Goal: Transaction & Acquisition: Book appointment/travel/reservation

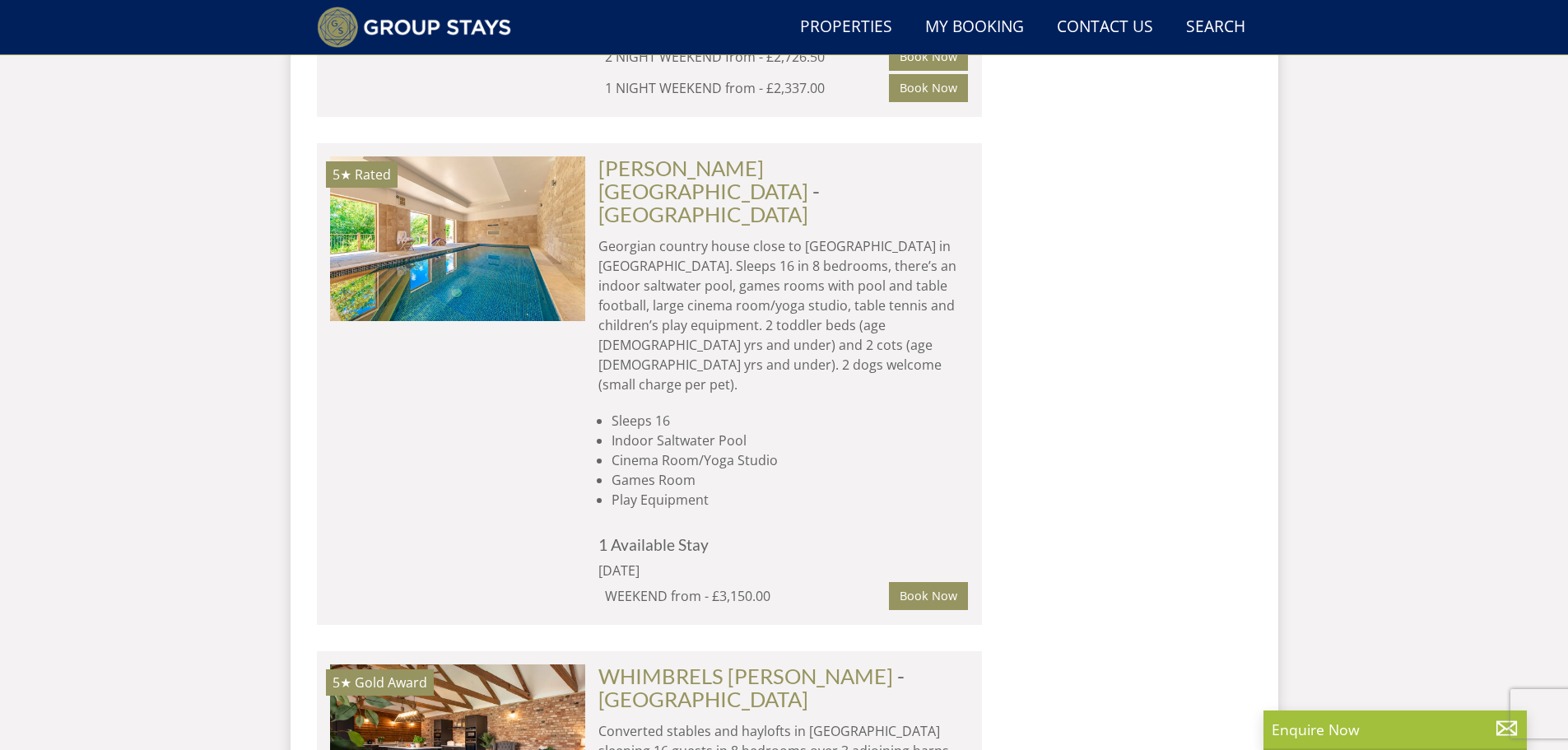
scroll to position [8864, 0]
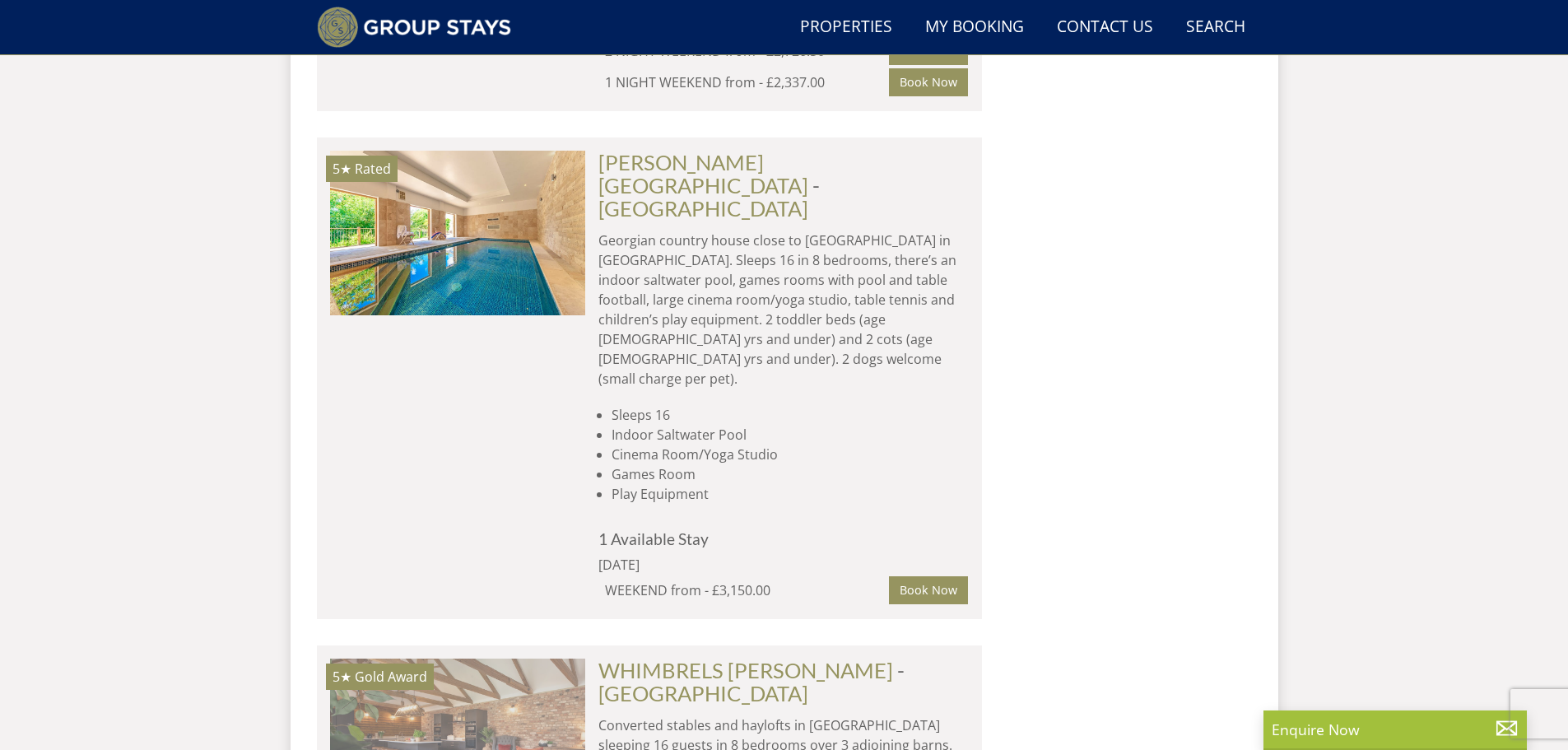
click at [483, 658] on img at bounding box center [458, 741] width 255 height 165
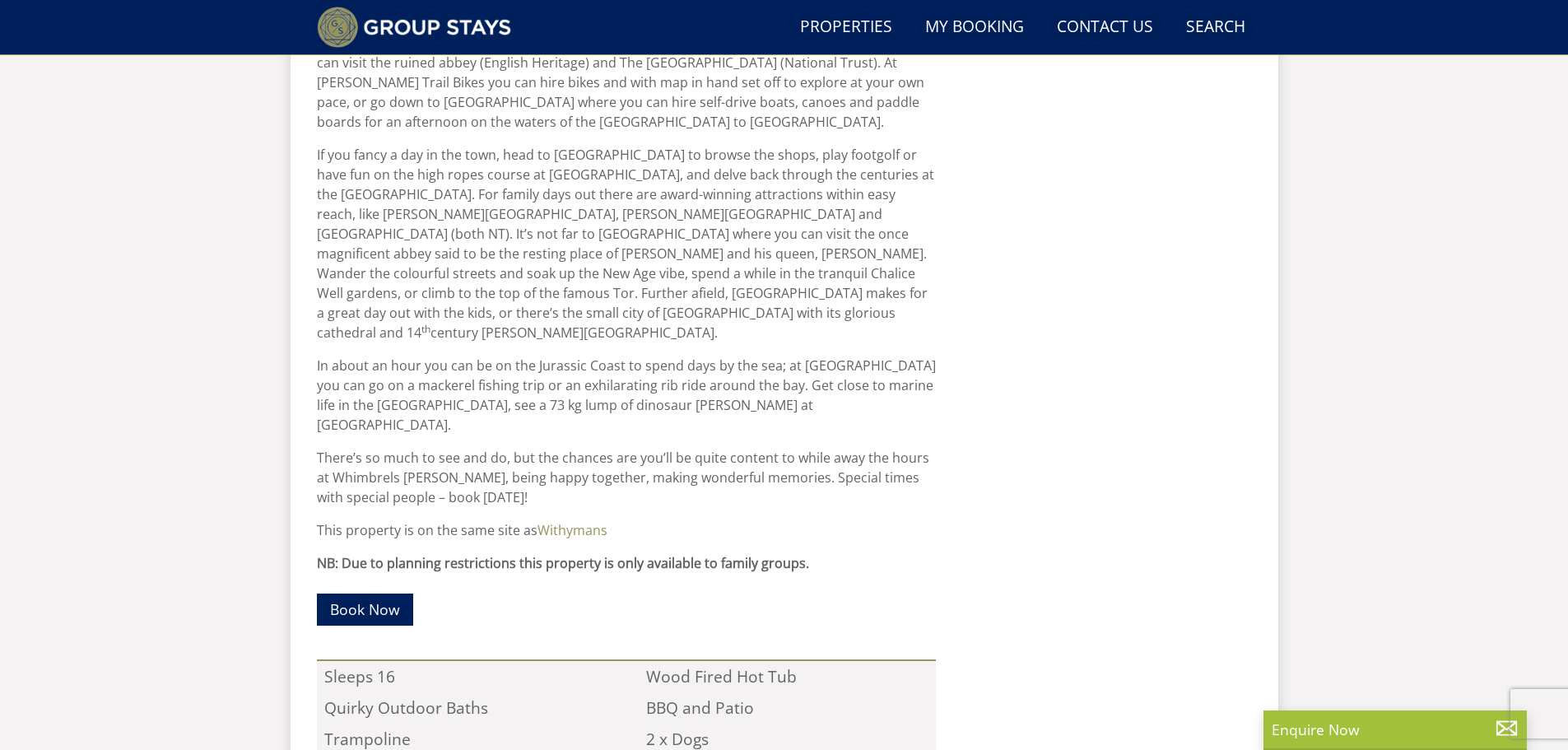
scroll to position [1376, 0]
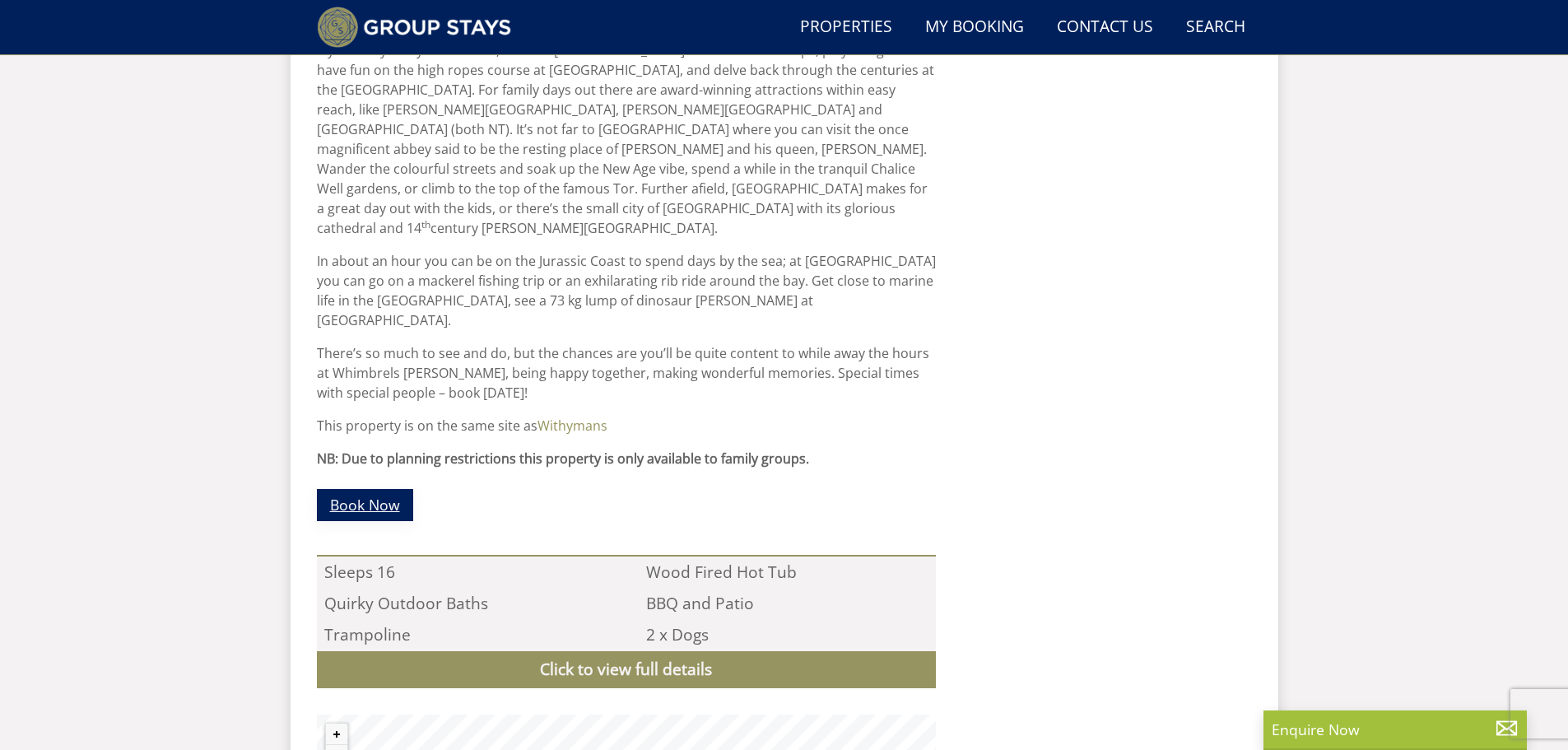
click at [359, 488] on link "Book Now" at bounding box center [365, 504] width 97 height 32
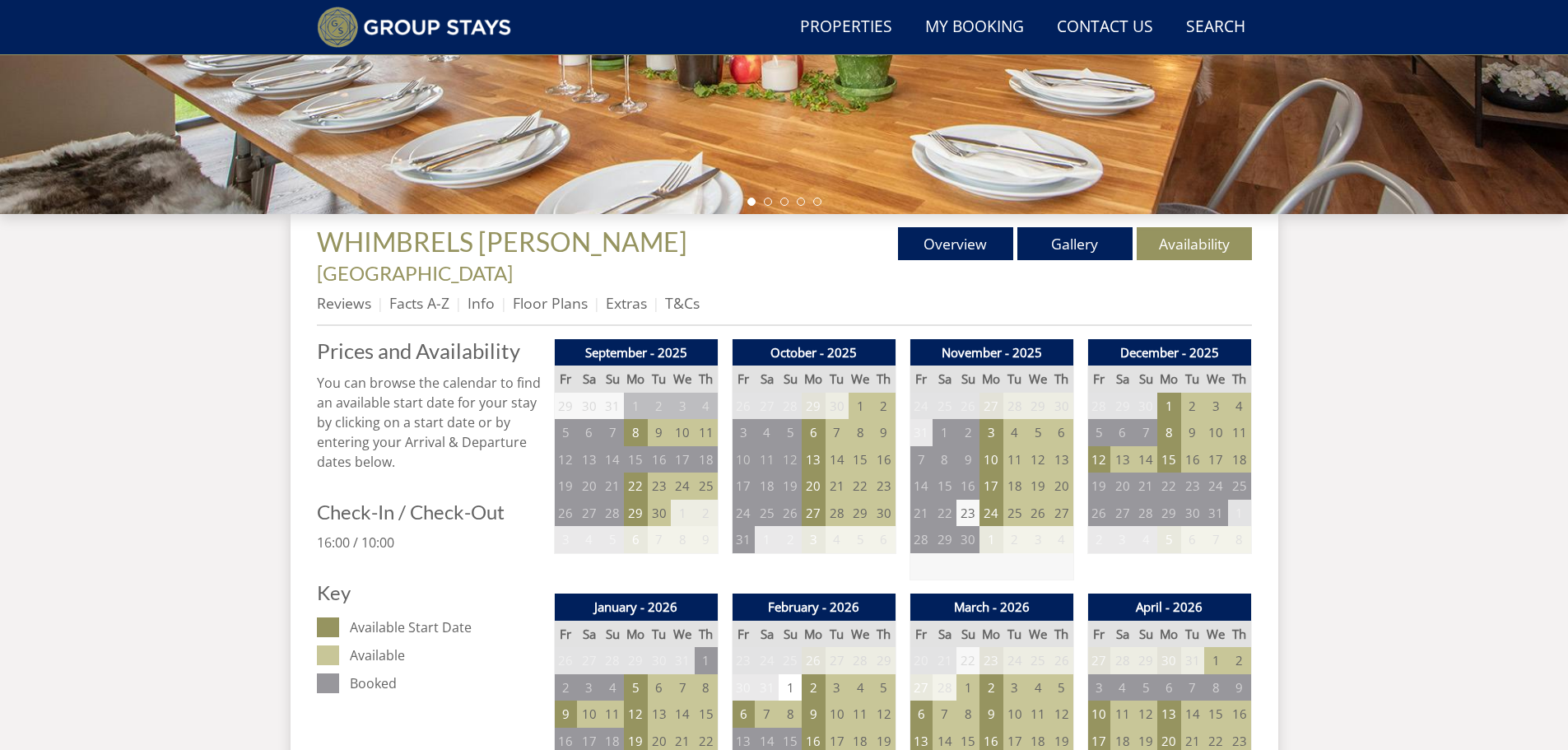
scroll to position [475, 0]
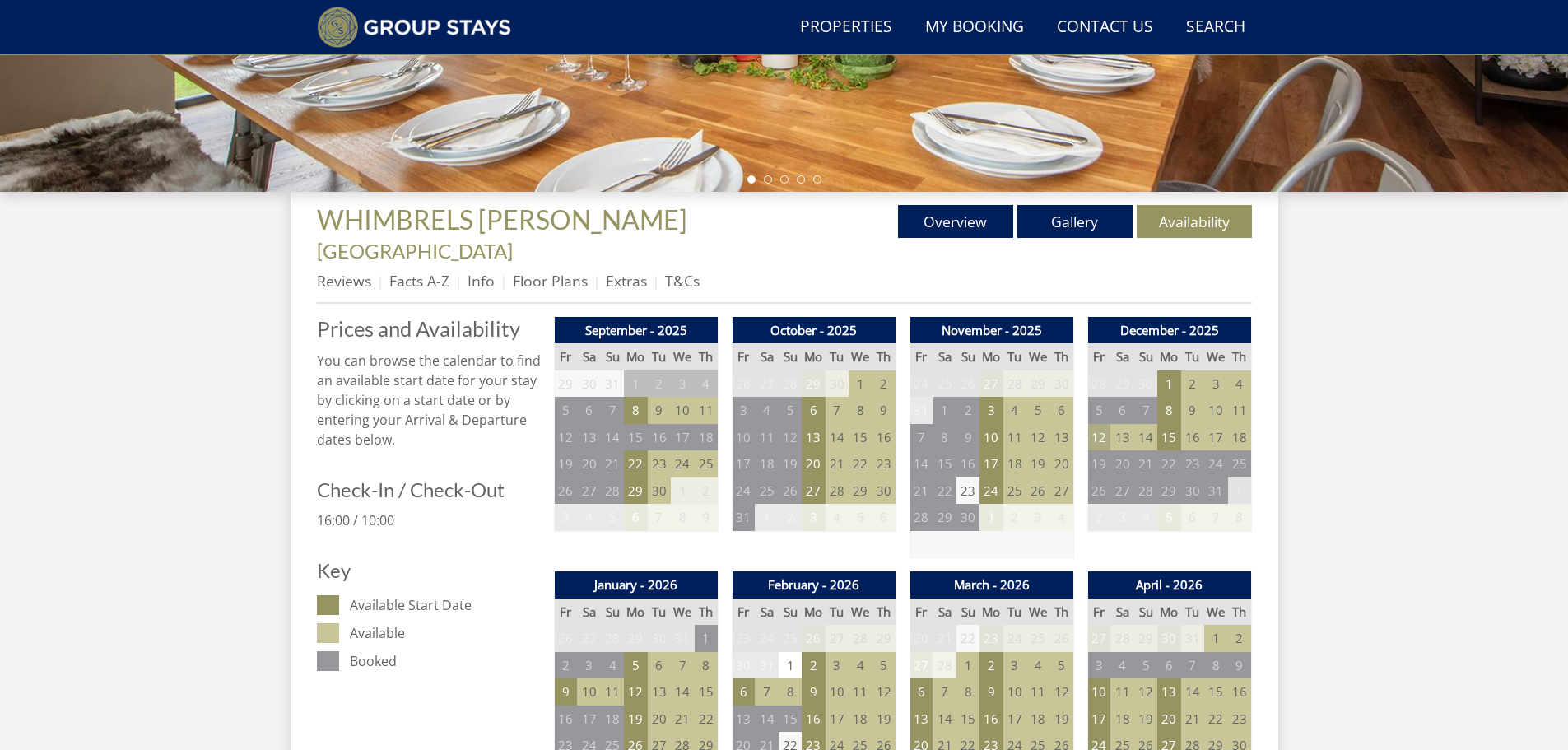
click at [1098, 424] on td "12" at bounding box center [1098, 437] width 23 height 27
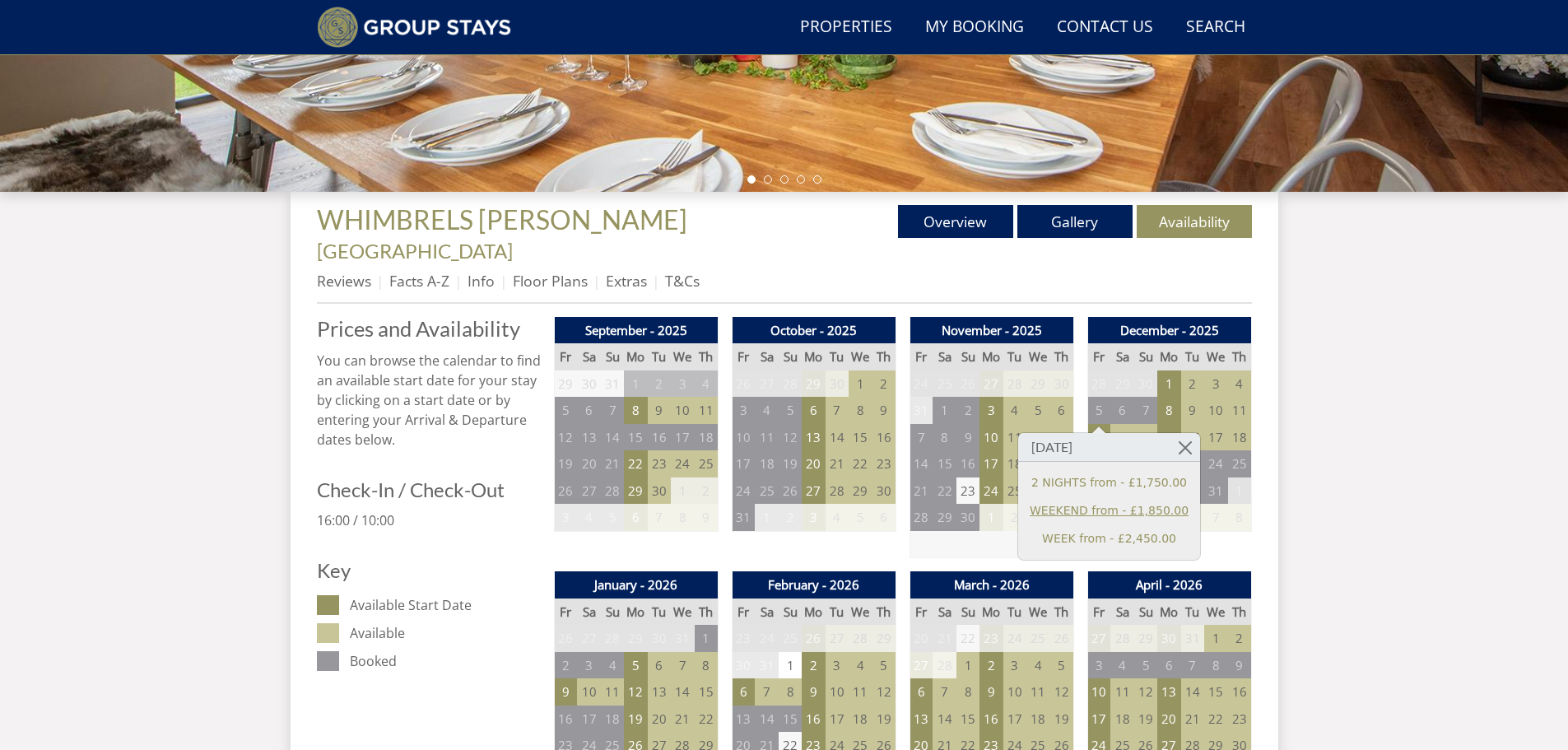
click at [1074, 507] on link "WEEKEND from - £1,850.00" at bounding box center [1108, 510] width 158 height 17
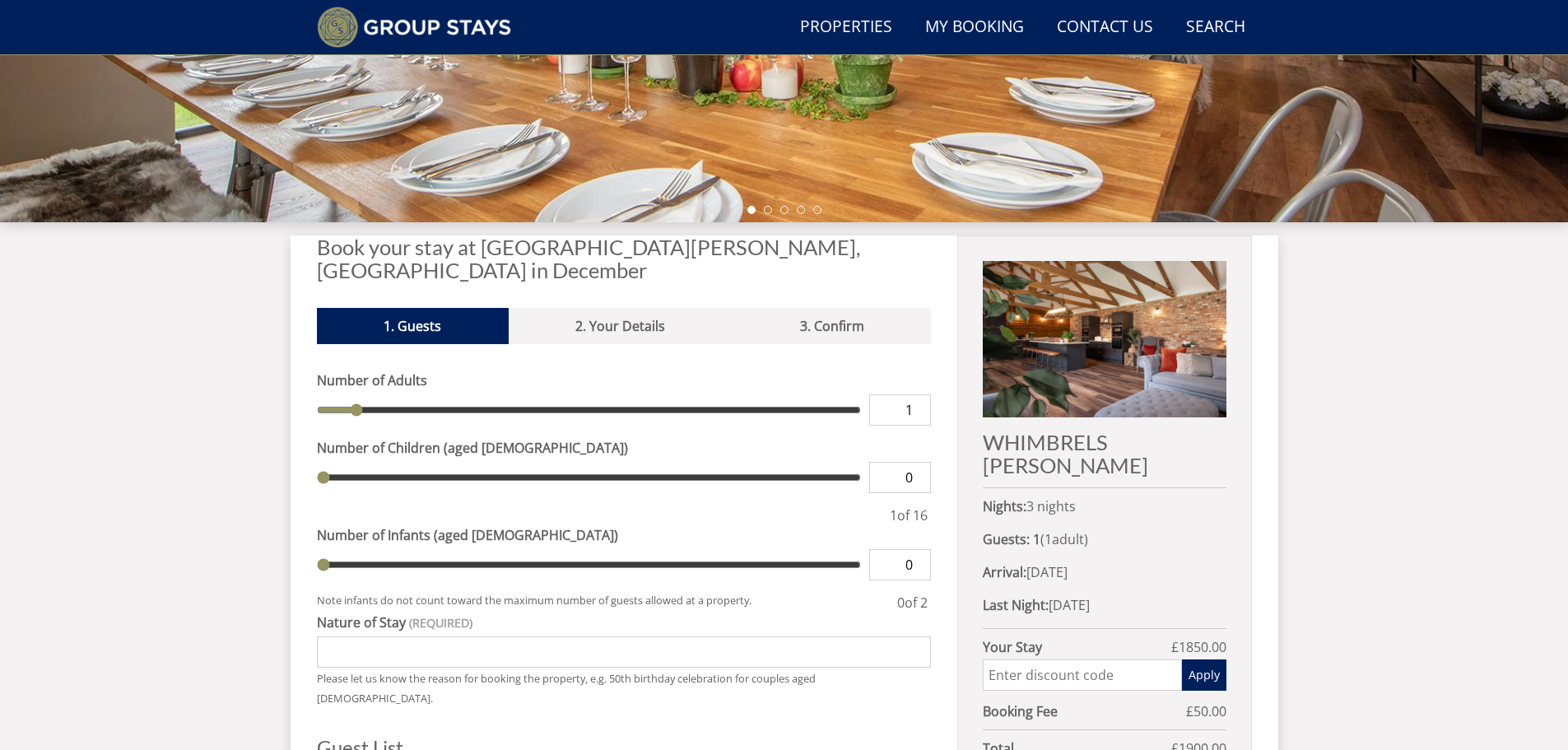
scroll to position [471, 0]
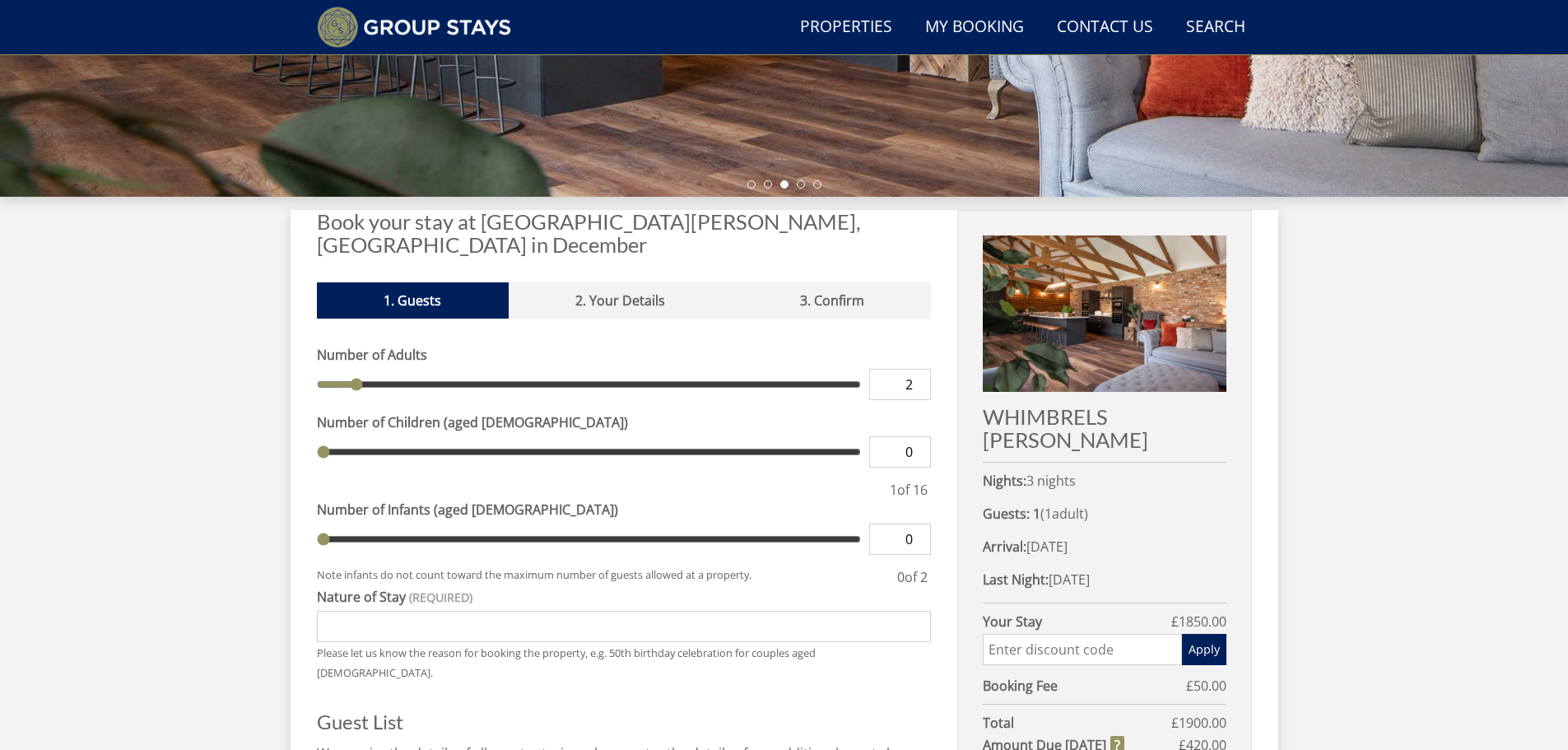
type input "2"
click at [918, 368] on input "2" at bounding box center [900, 383] width 62 height 31
type input "2"
type input "3"
click at [918, 368] on input "3" at bounding box center [900, 383] width 62 height 31
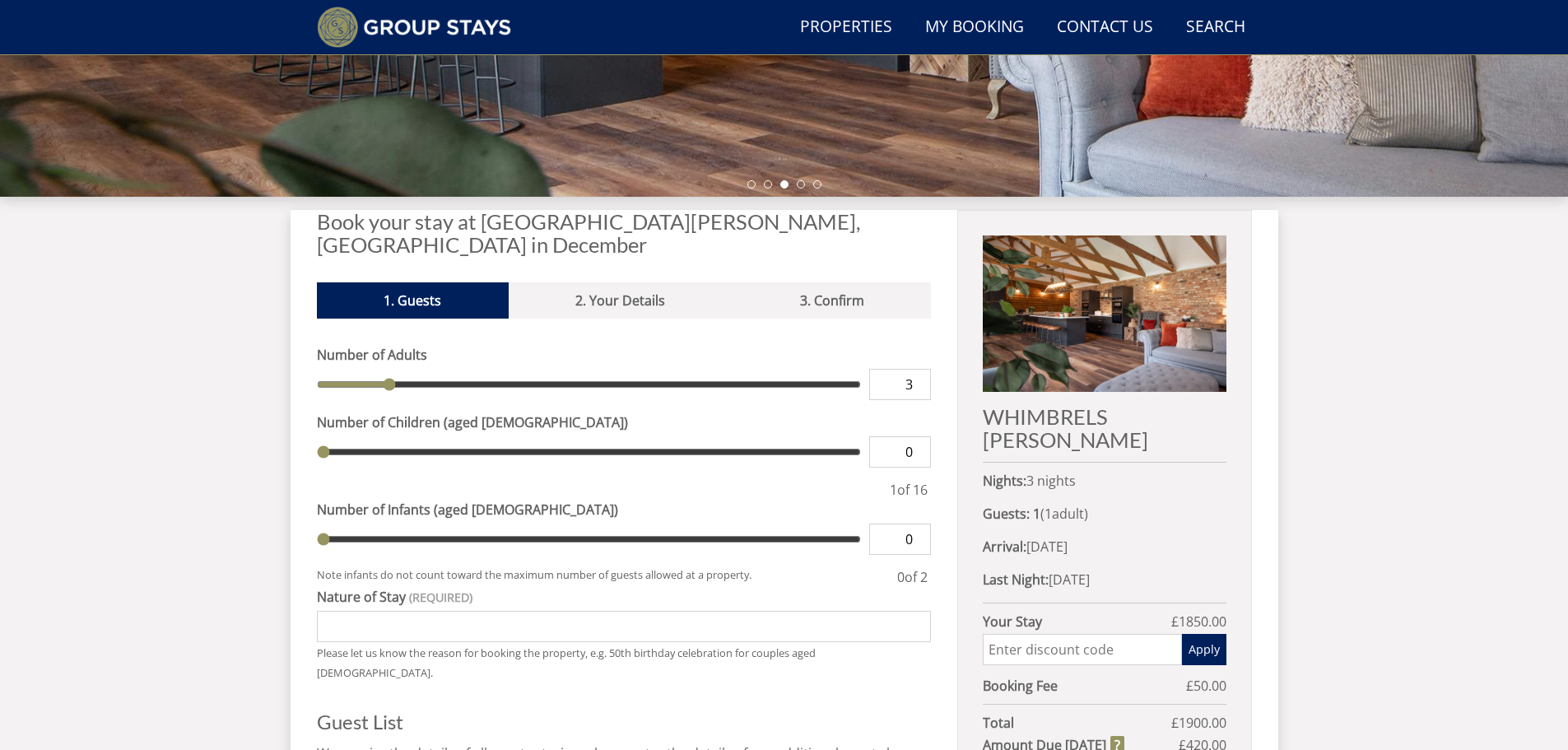
type input "3"
type input "4"
click at [918, 368] on input "4" at bounding box center [900, 383] width 62 height 31
type input "4"
type input "5"
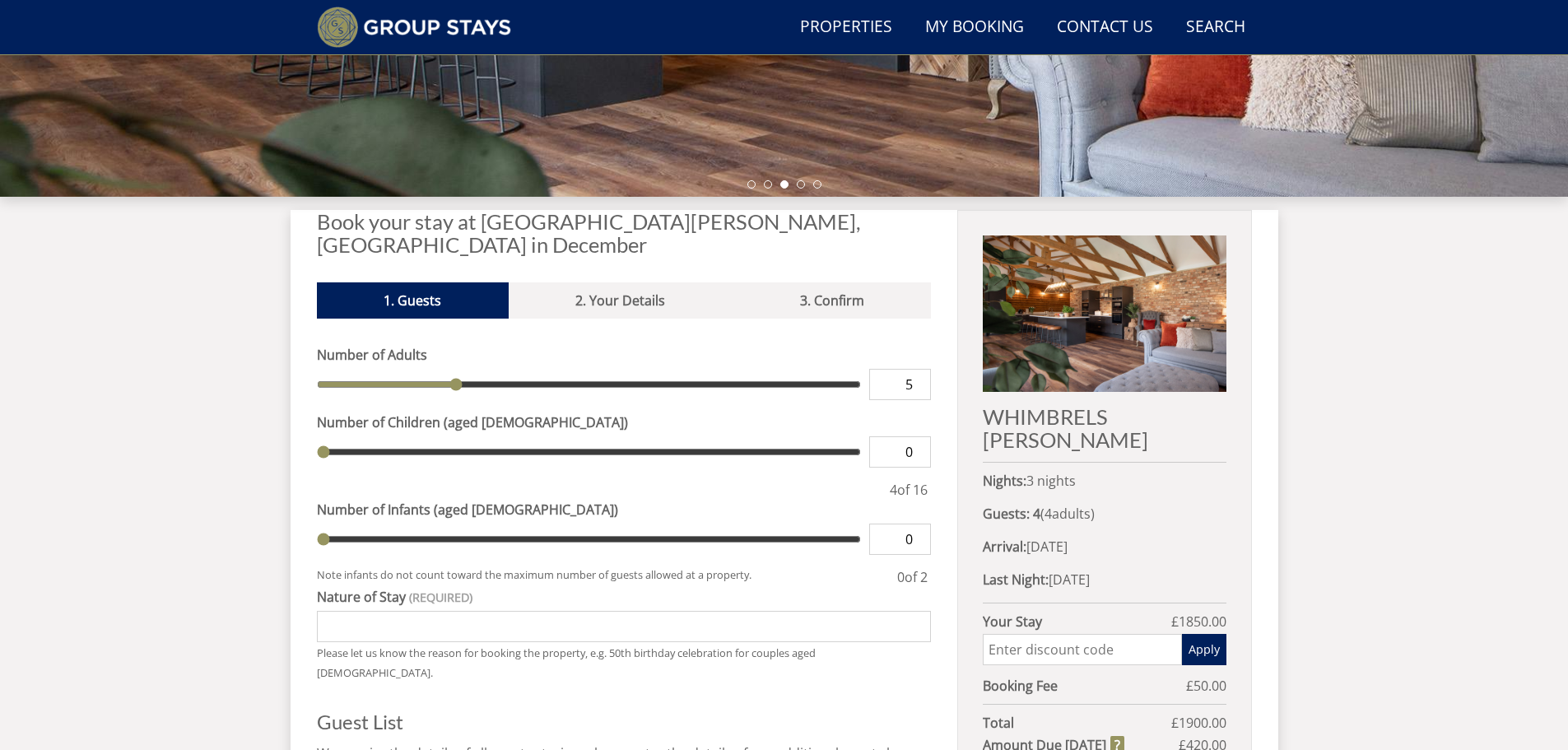
click at [918, 368] on input "5" at bounding box center [900, 383] width 62 height 31
type input "5"
type input "6"
click at [918, 368] on input "6" at bounding box center [900, 383] width 62 height 31
type input "6"
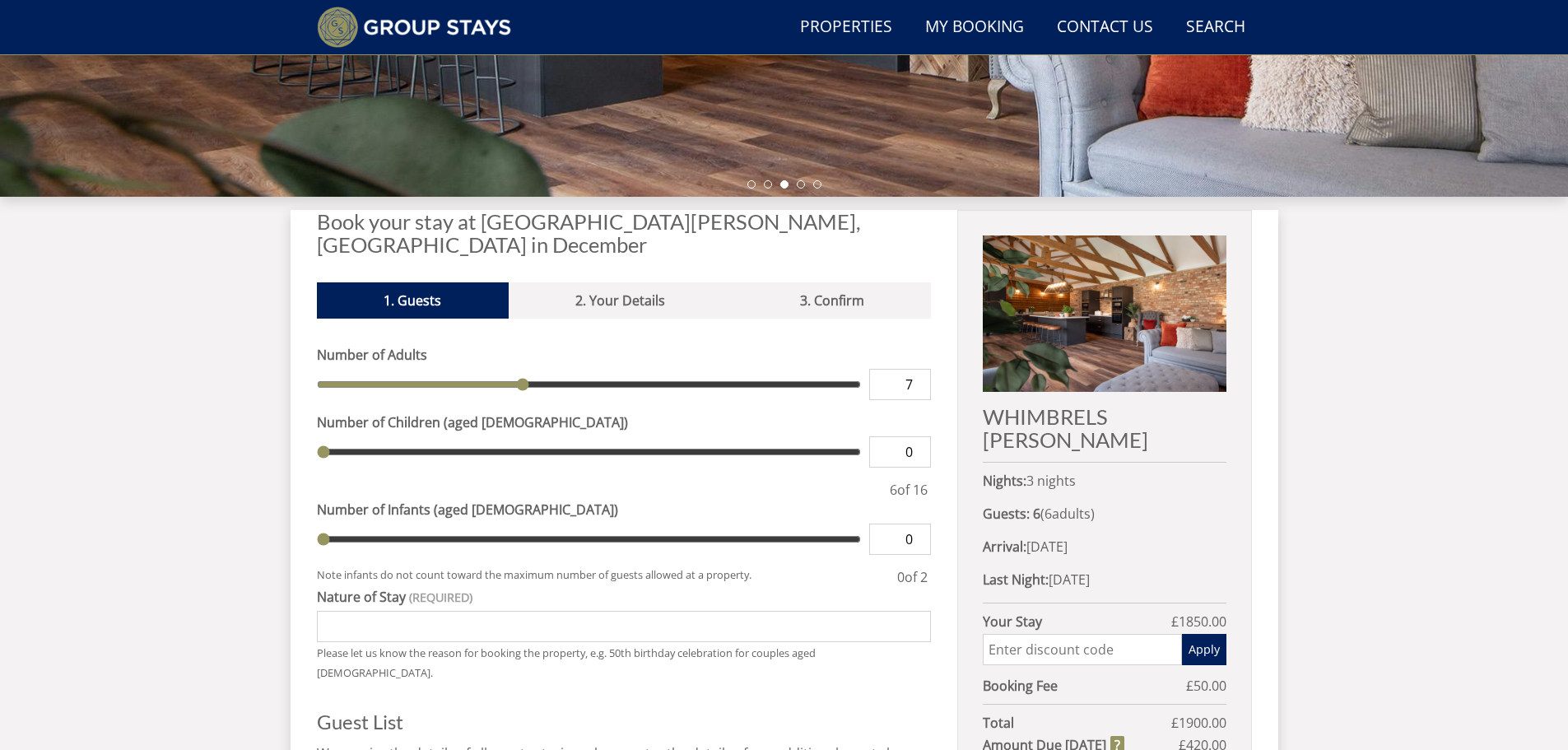
type input "7"
click at [918, 368] on input "7" at bounding box center [900, 383] width 62 height 31
type input "7"
type input "8"
click at [918, 368] on input "8" at bounding box center [900, 383] width 62 height 31
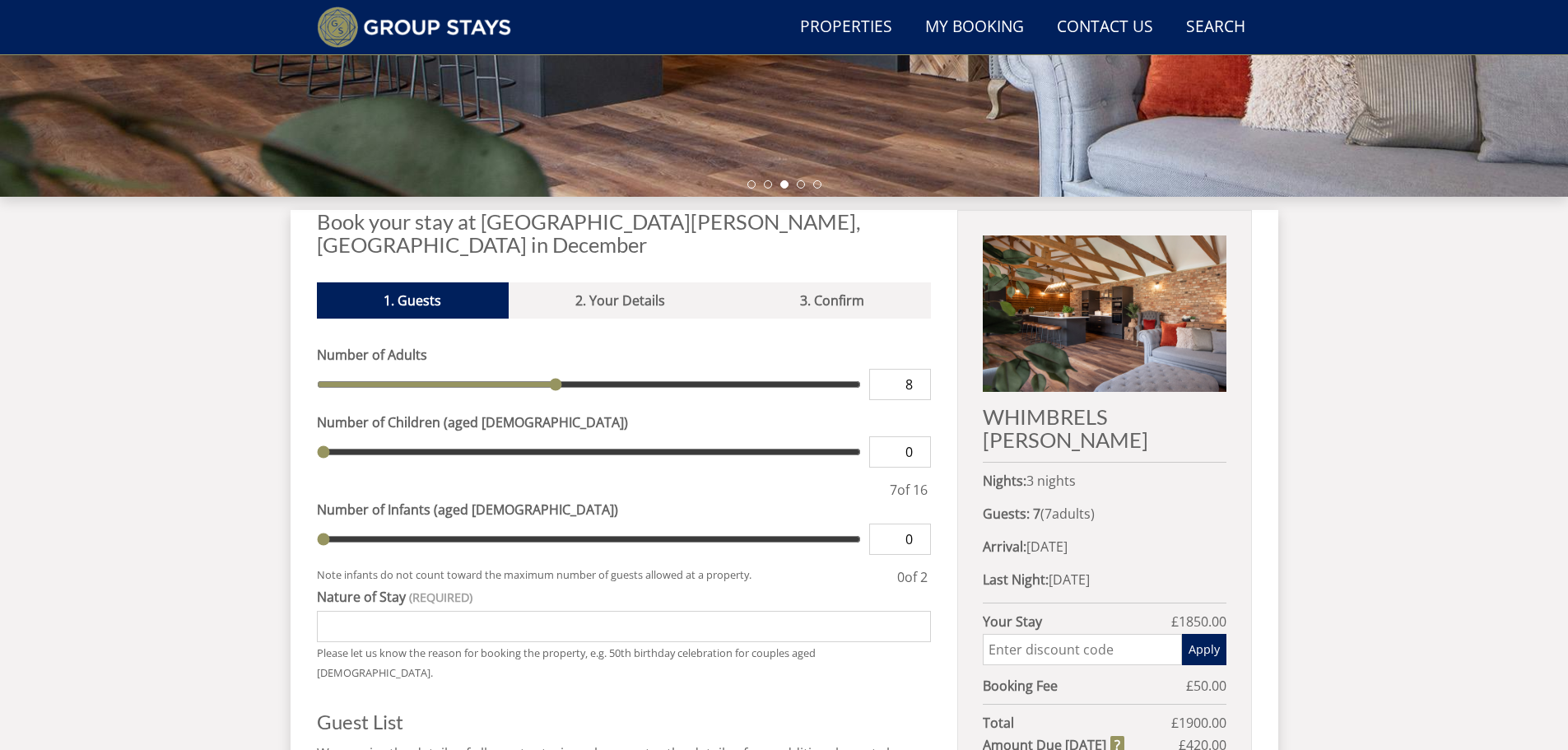
type input "8"
type input "9"
click at [918, 368] on input "9" at bounding box center [900, 383] width 62 height 31
type input "9"
type input "10"
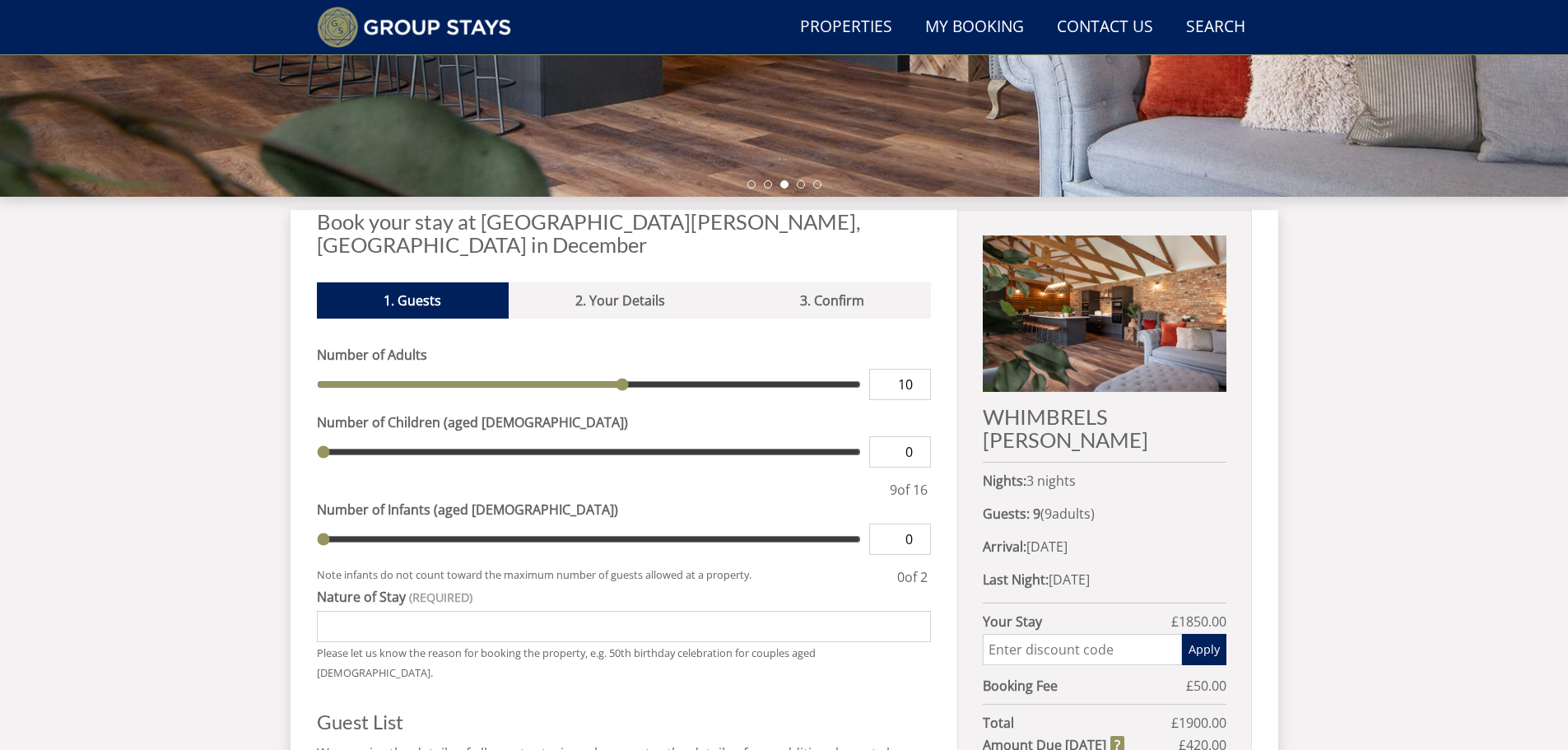
click at [918, 368] on input "10" at bounding box center [900, 383] width 62 height 31
type input "10"
type input "11"
click at [918, 368] on input "11" at bounding box center [900, 383] width 62 height 31
type input "11"
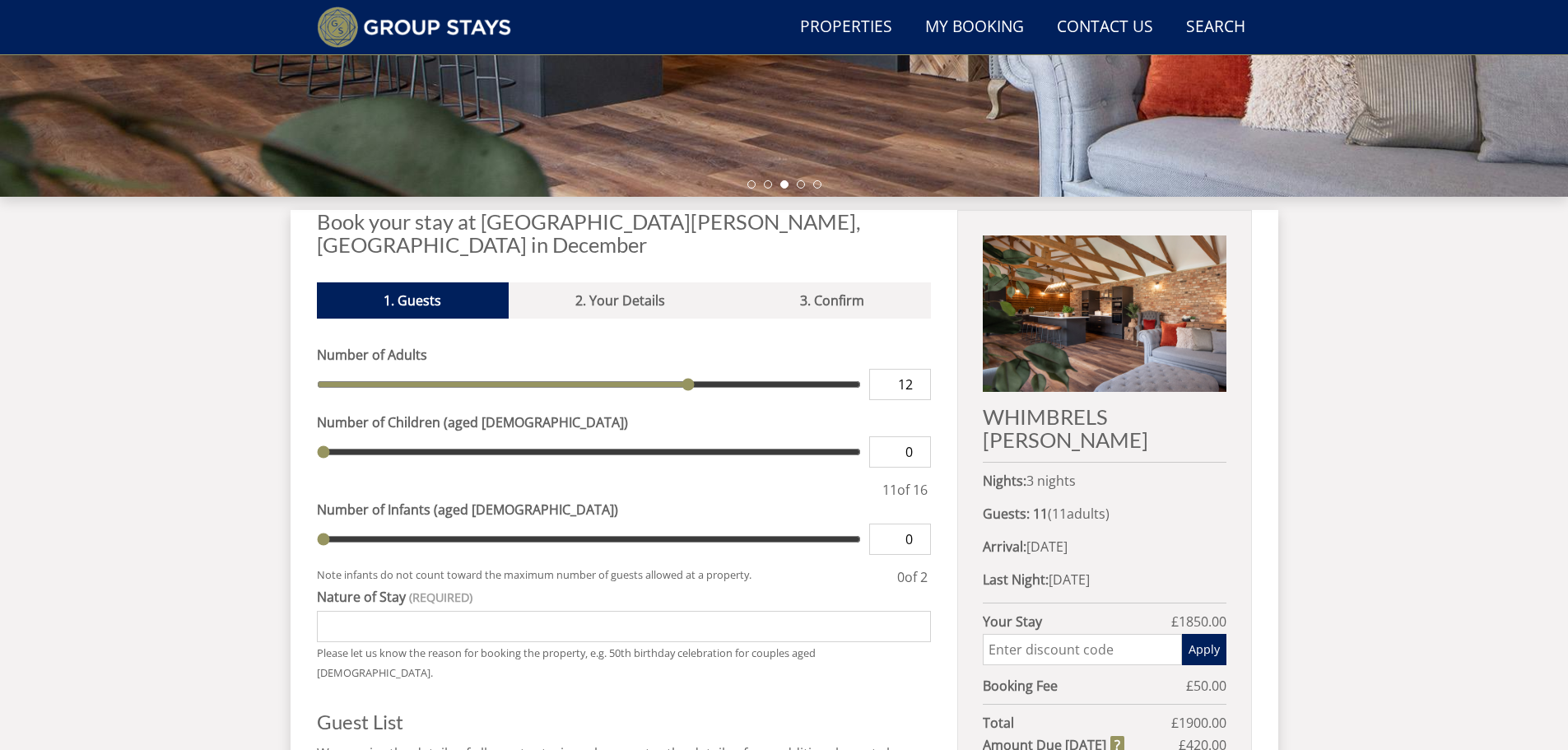
type input "12"
click at [918, 368] on input "12" at bounding box center [900, 383] width 62 height 31
type input "12"
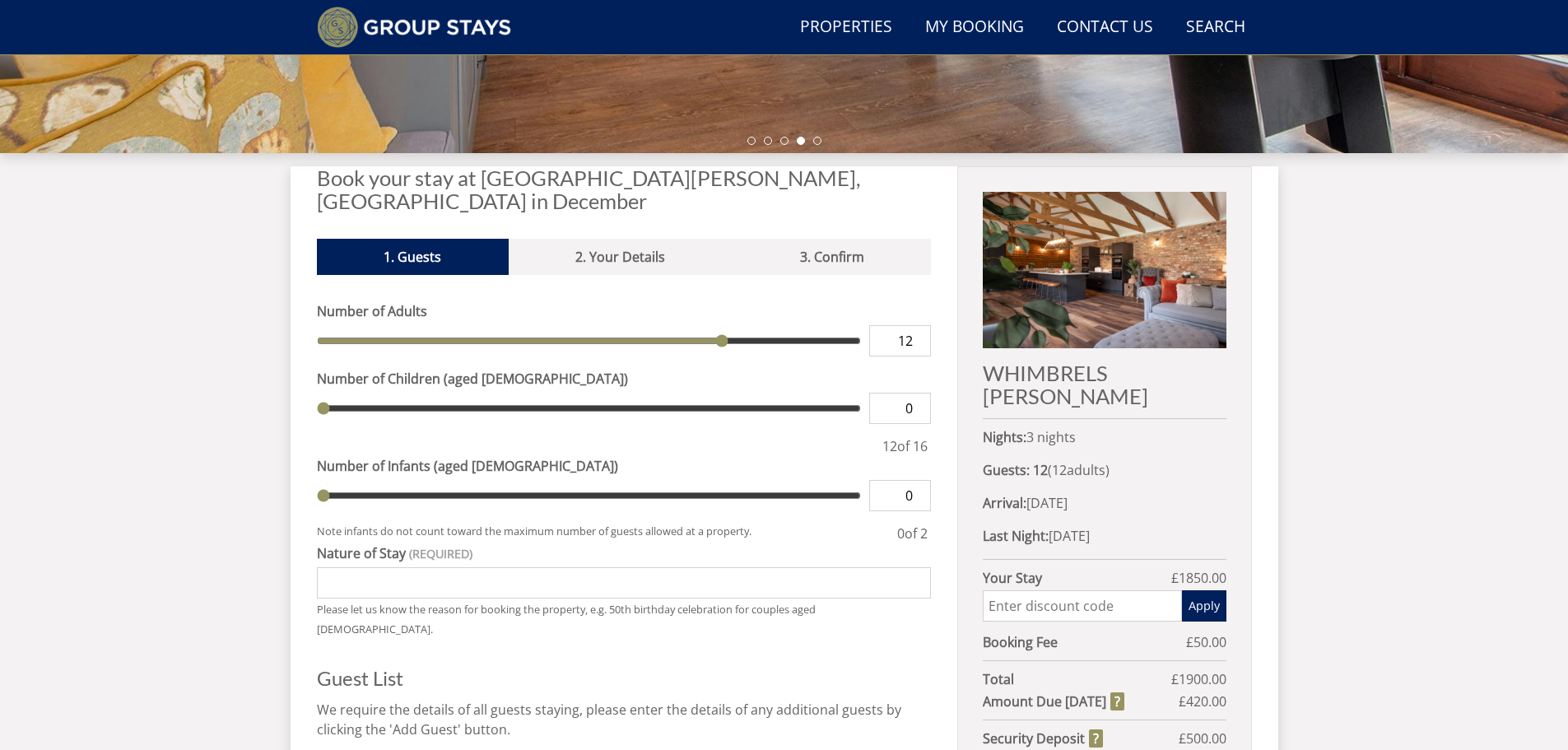
scroll to position [553, 0]
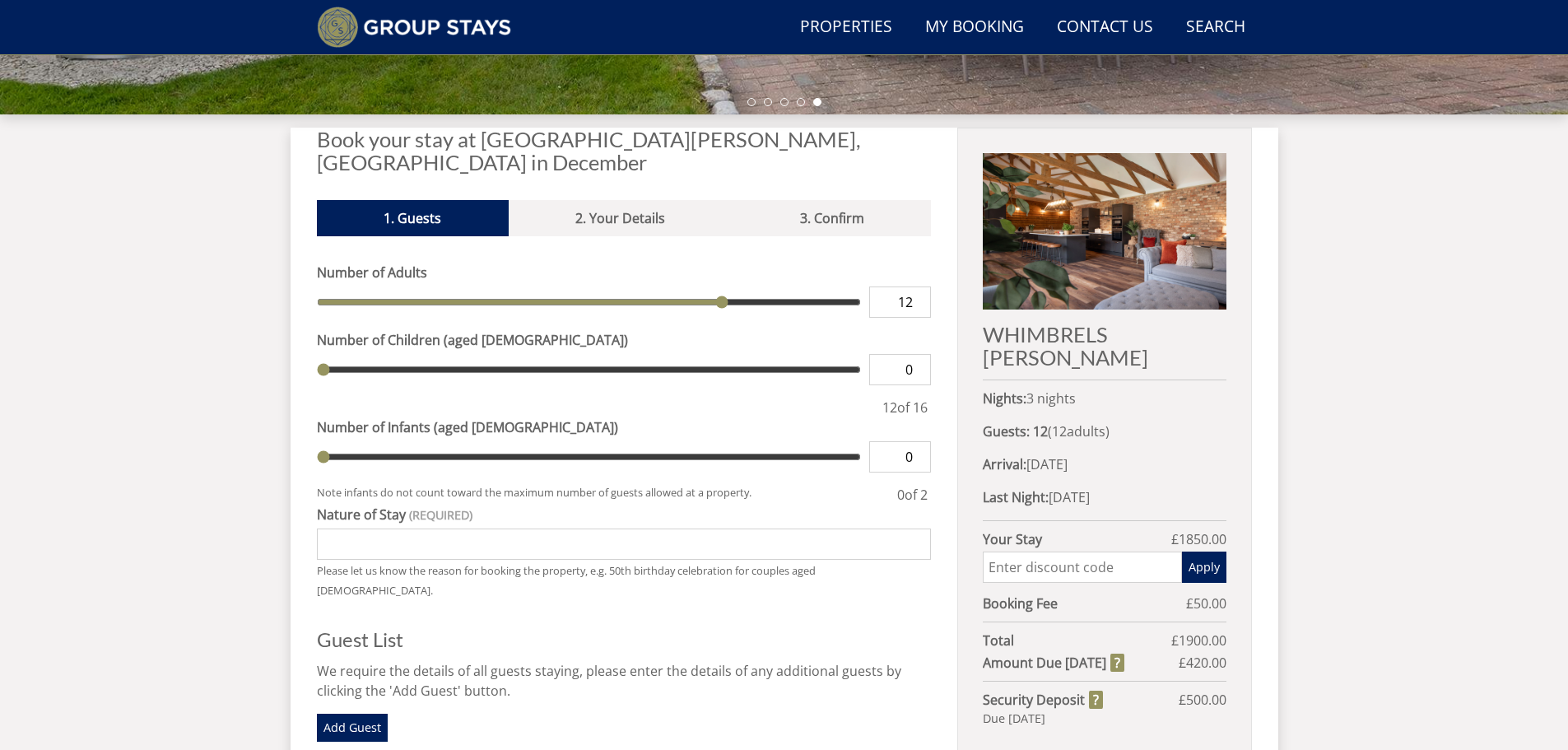
click at [383, 528] on input "Nature of Stay" at bounding box center [625, 543] width 615 height 31
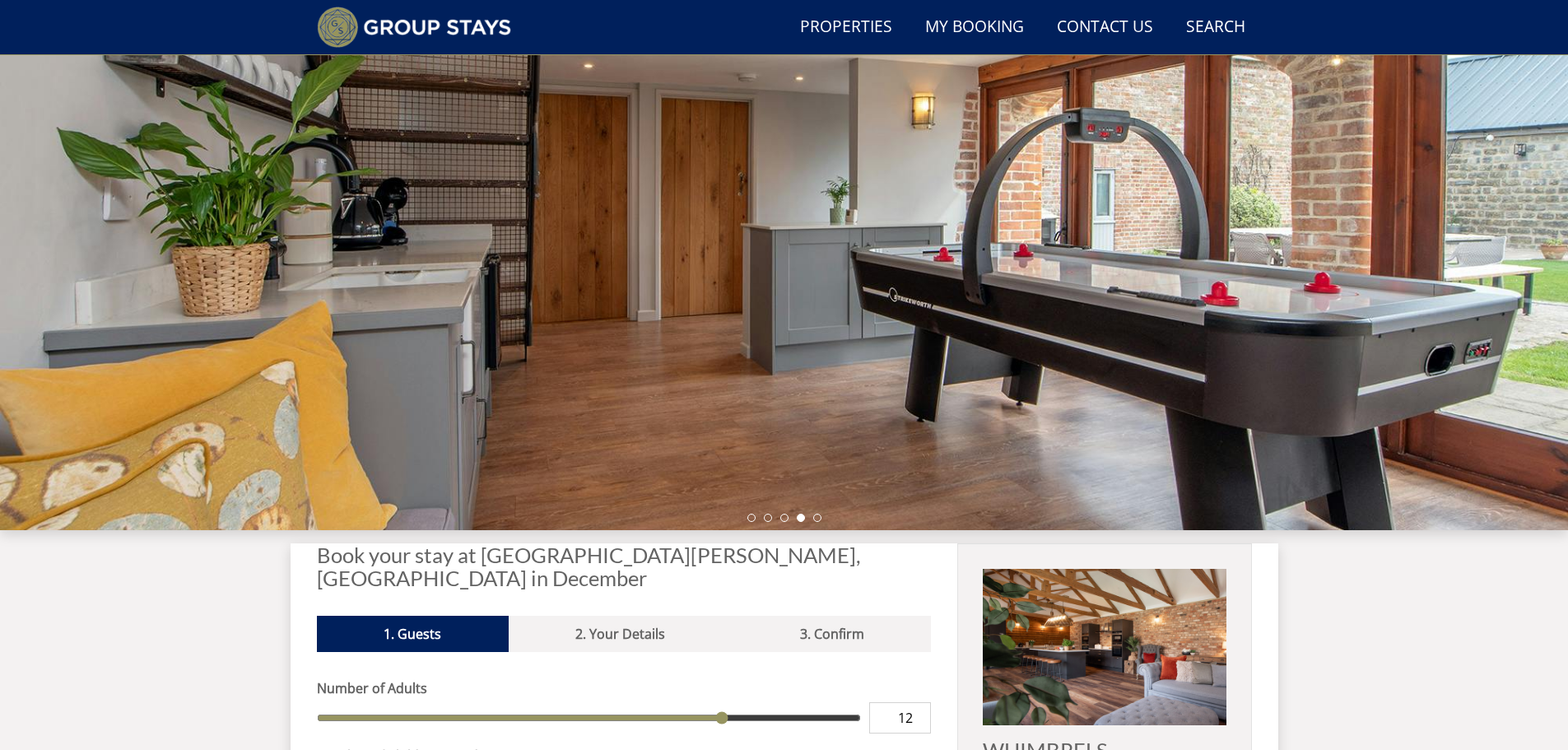
scroll to position [0, 0]
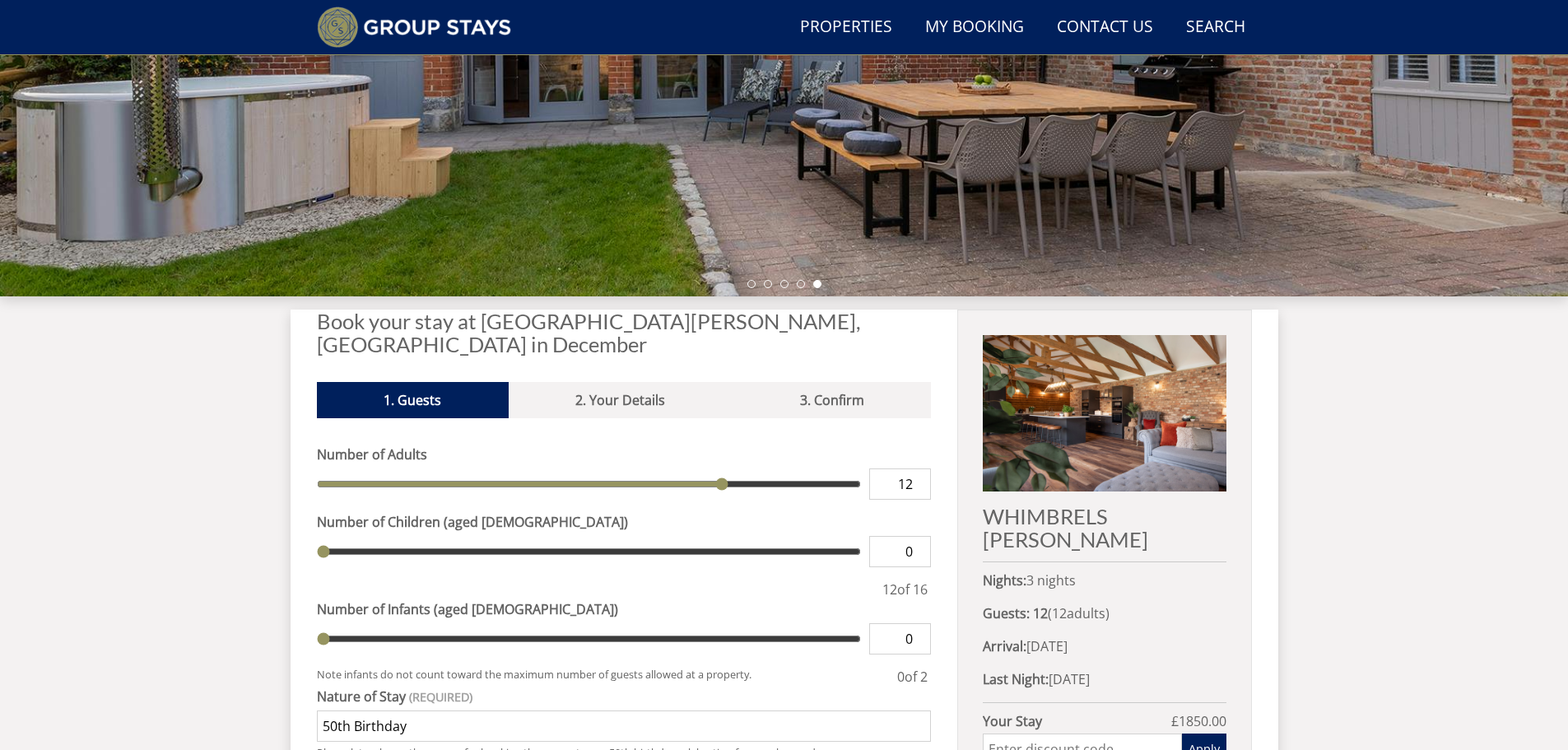
scroll to position [379, 0]
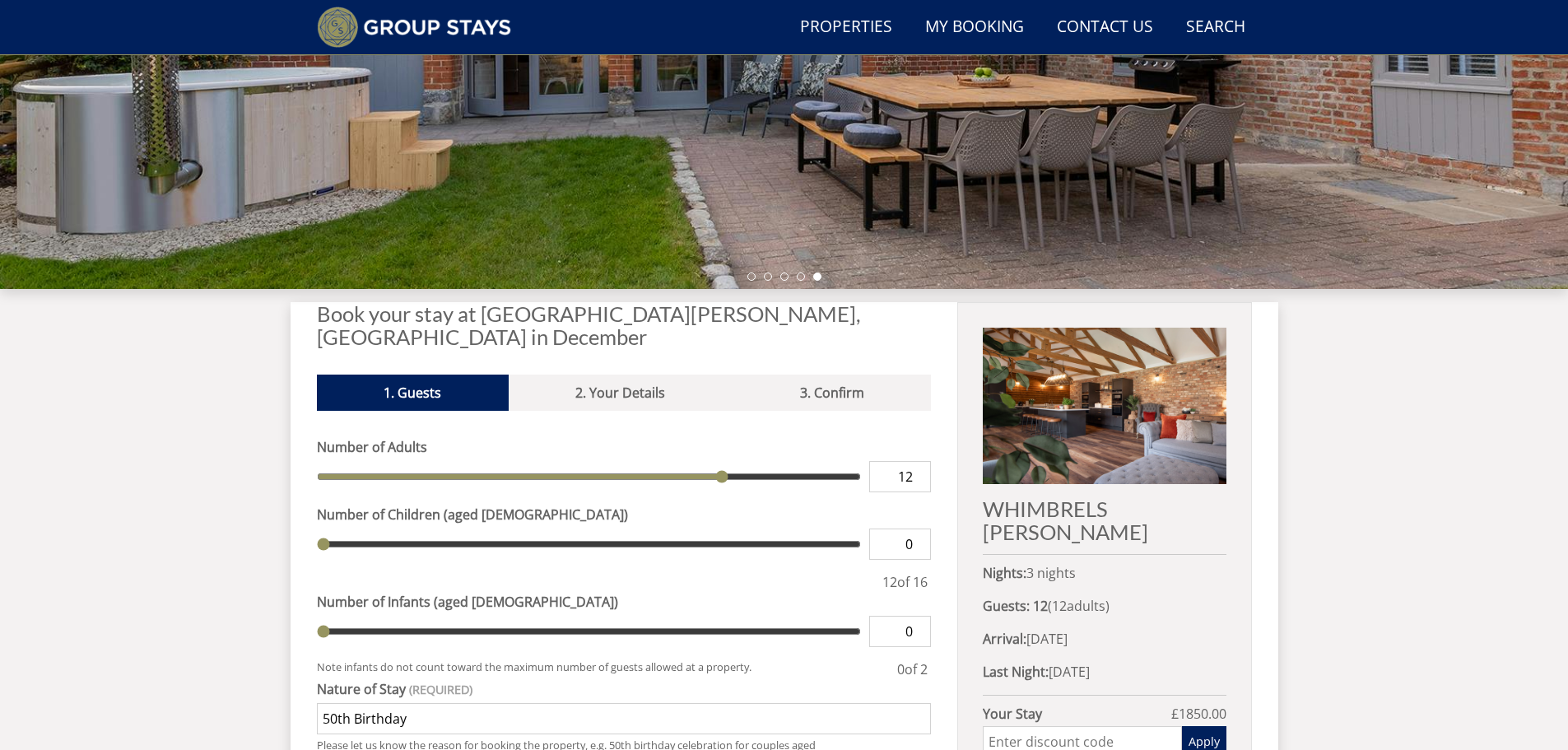
type input "50th Birthday"
click at [1123, 402] on img at bounding box center [1104, 405] width 243 height 157
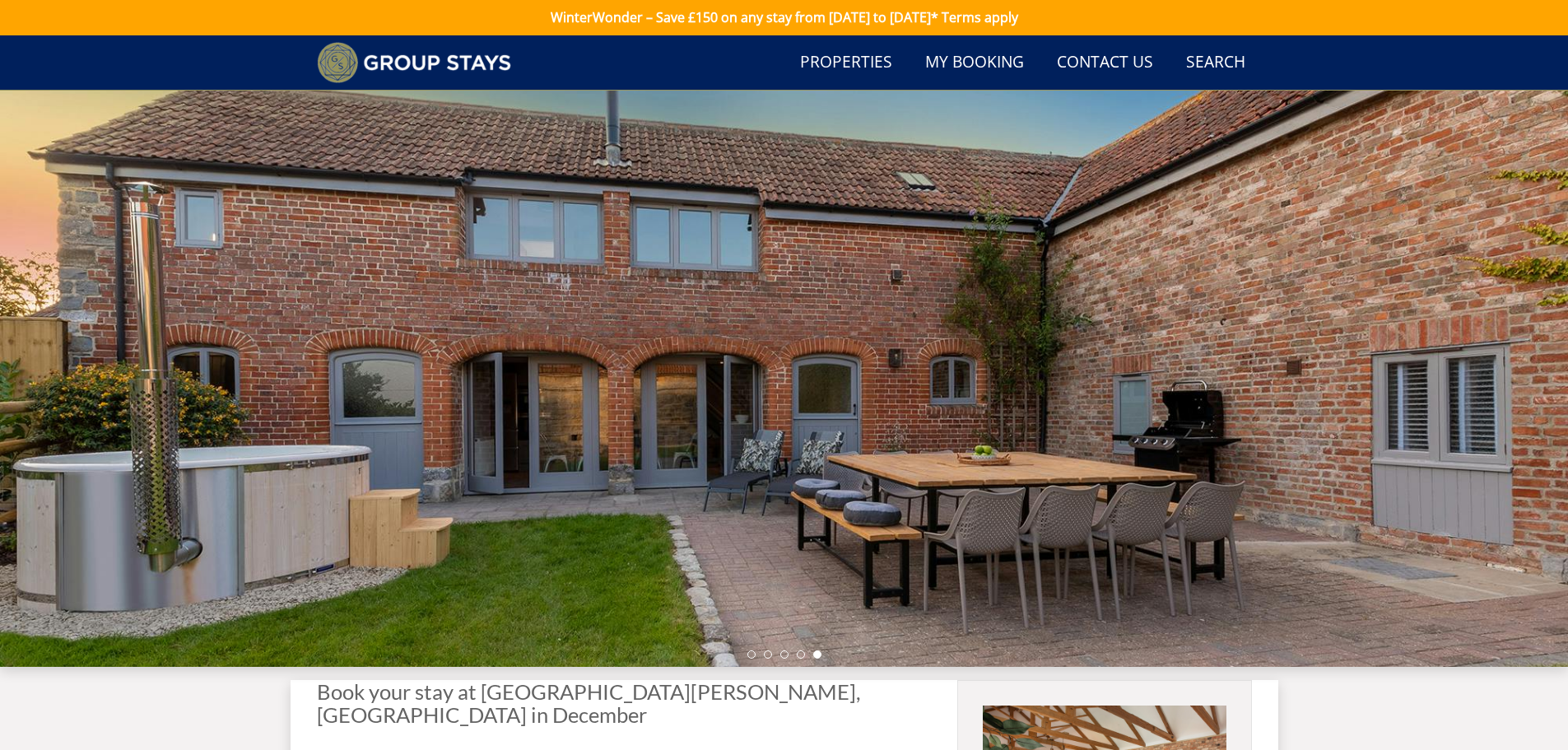
scroll to position [0, 0]
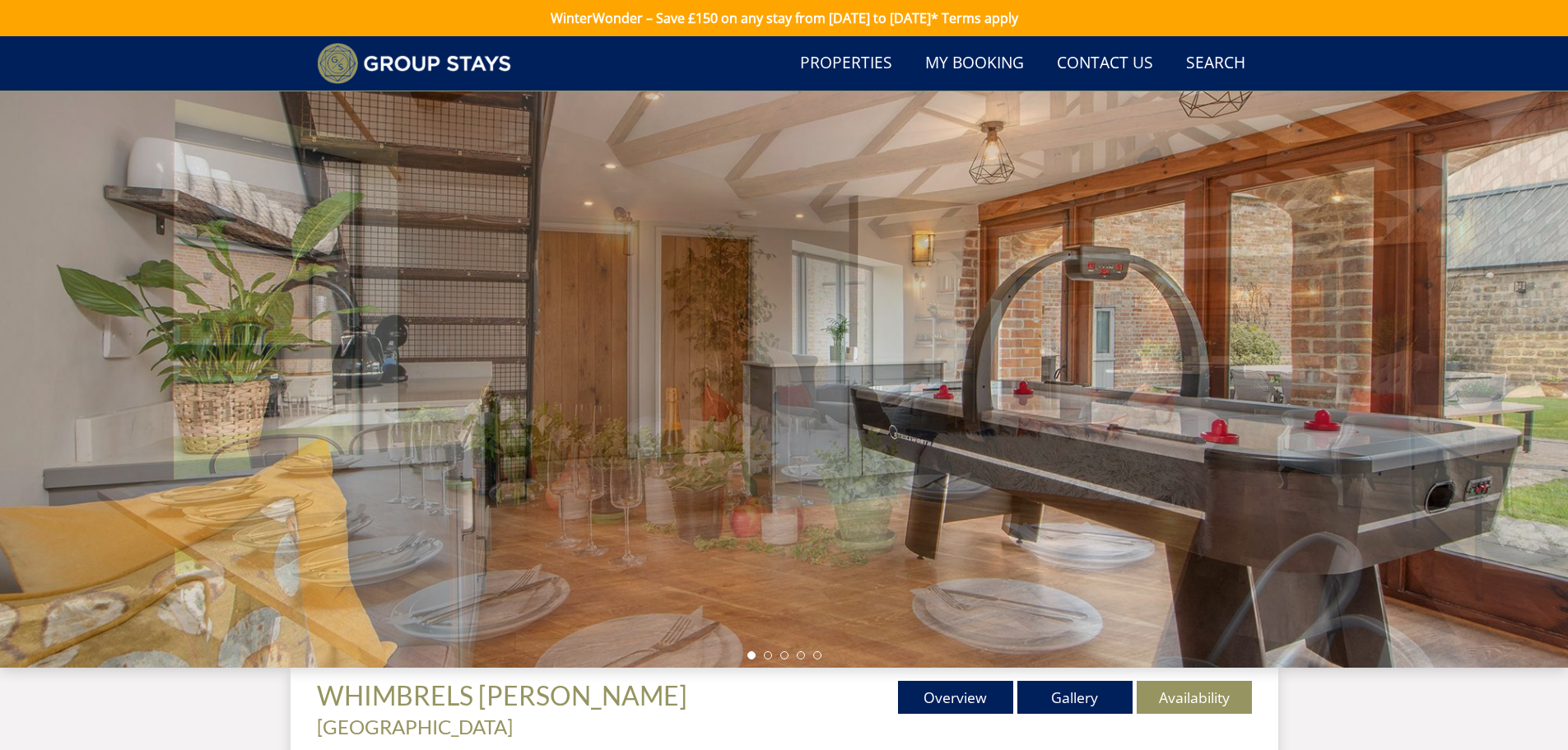
scroll to position [475, 0]
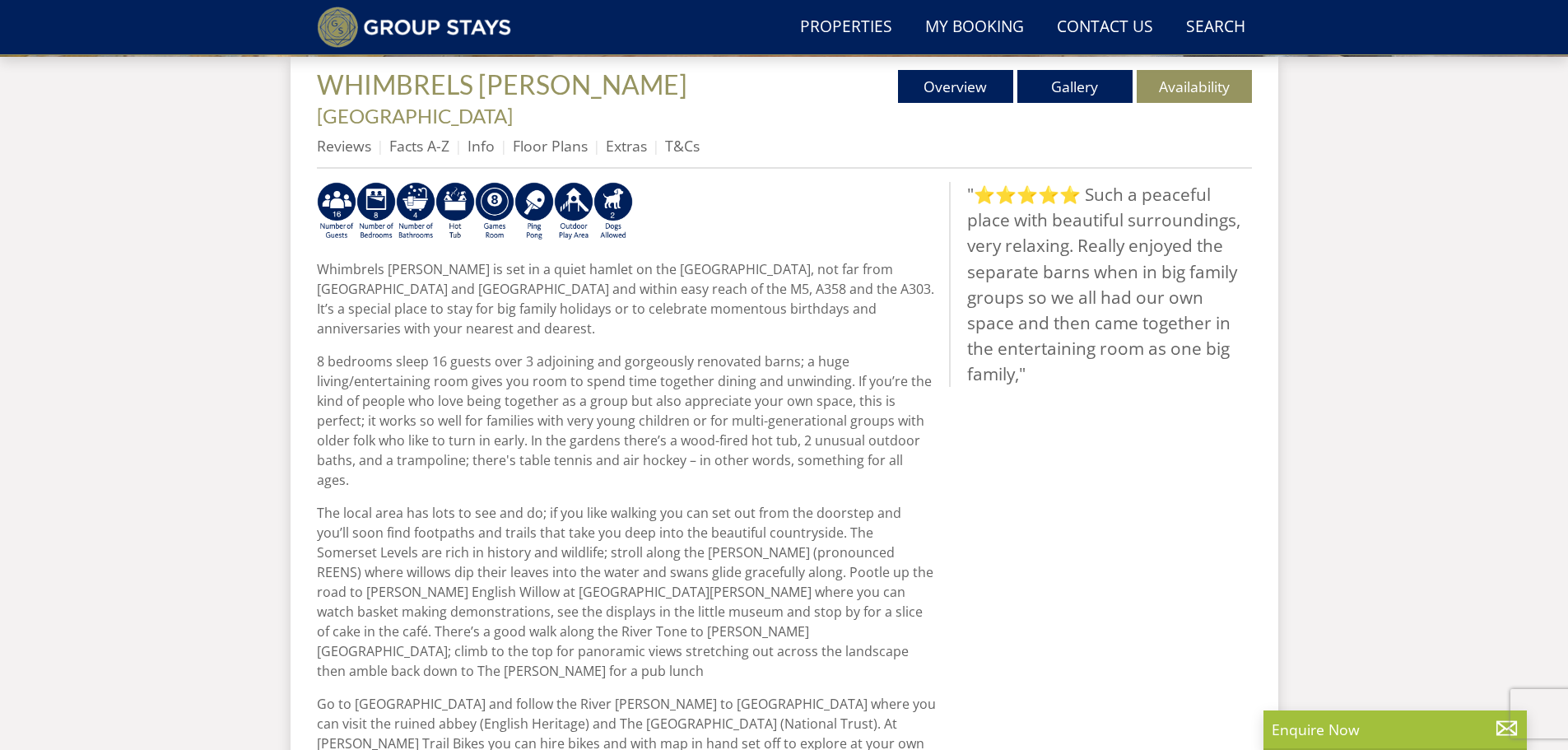
scroll to position [471, 0]
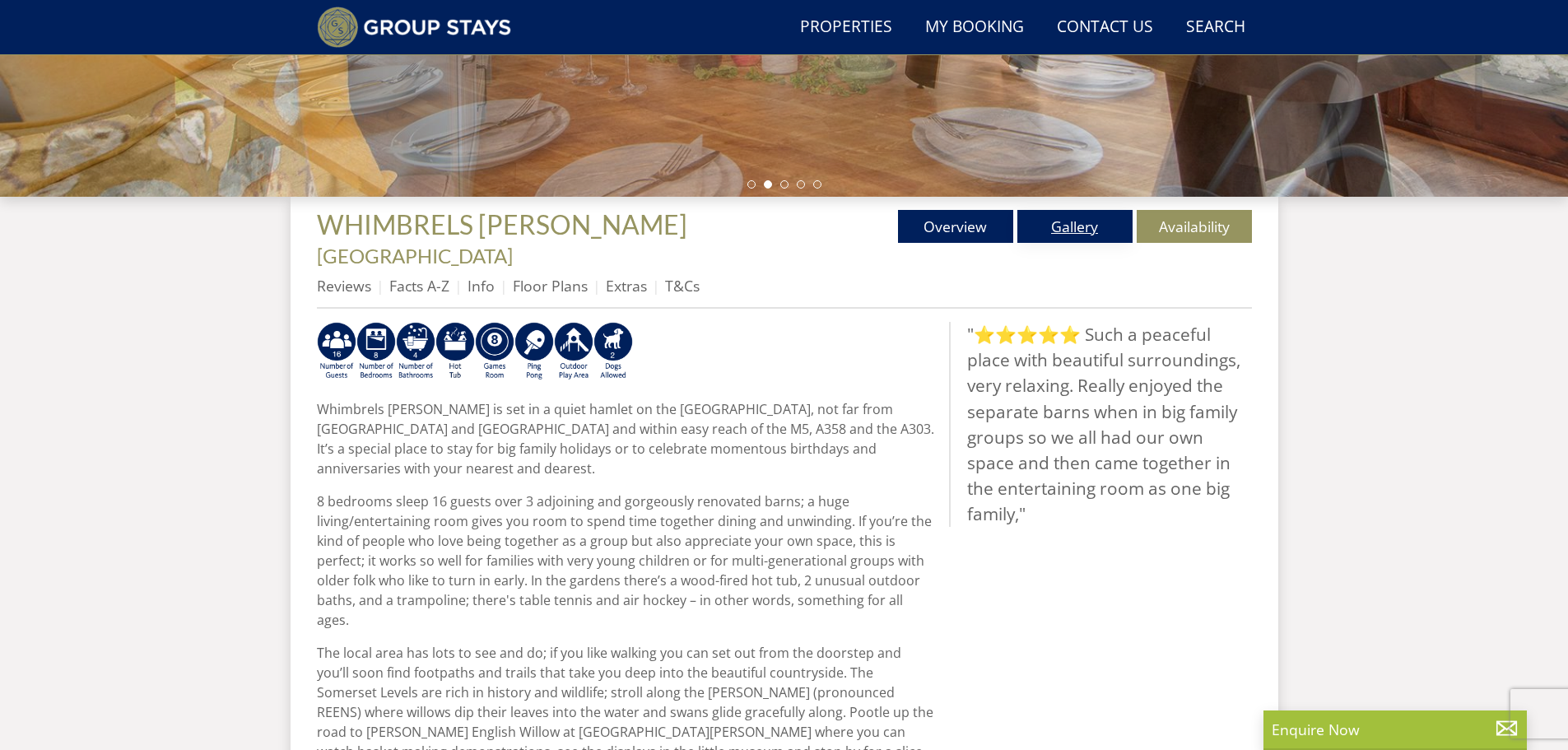
click at [1051, 227] on link "Gallery" at bounding box center [1075, 226] width 115 height 33
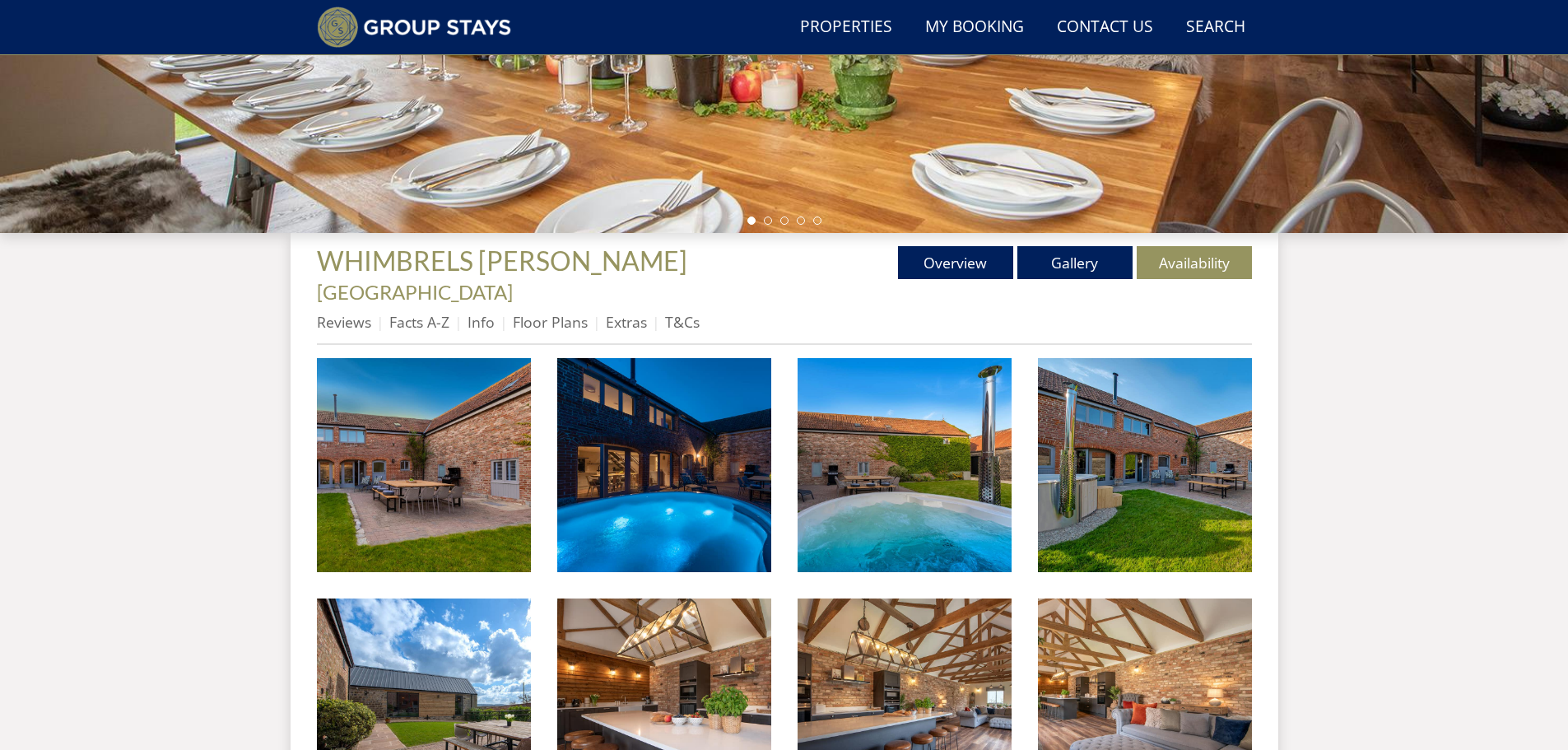
scroll to position [471, 0]
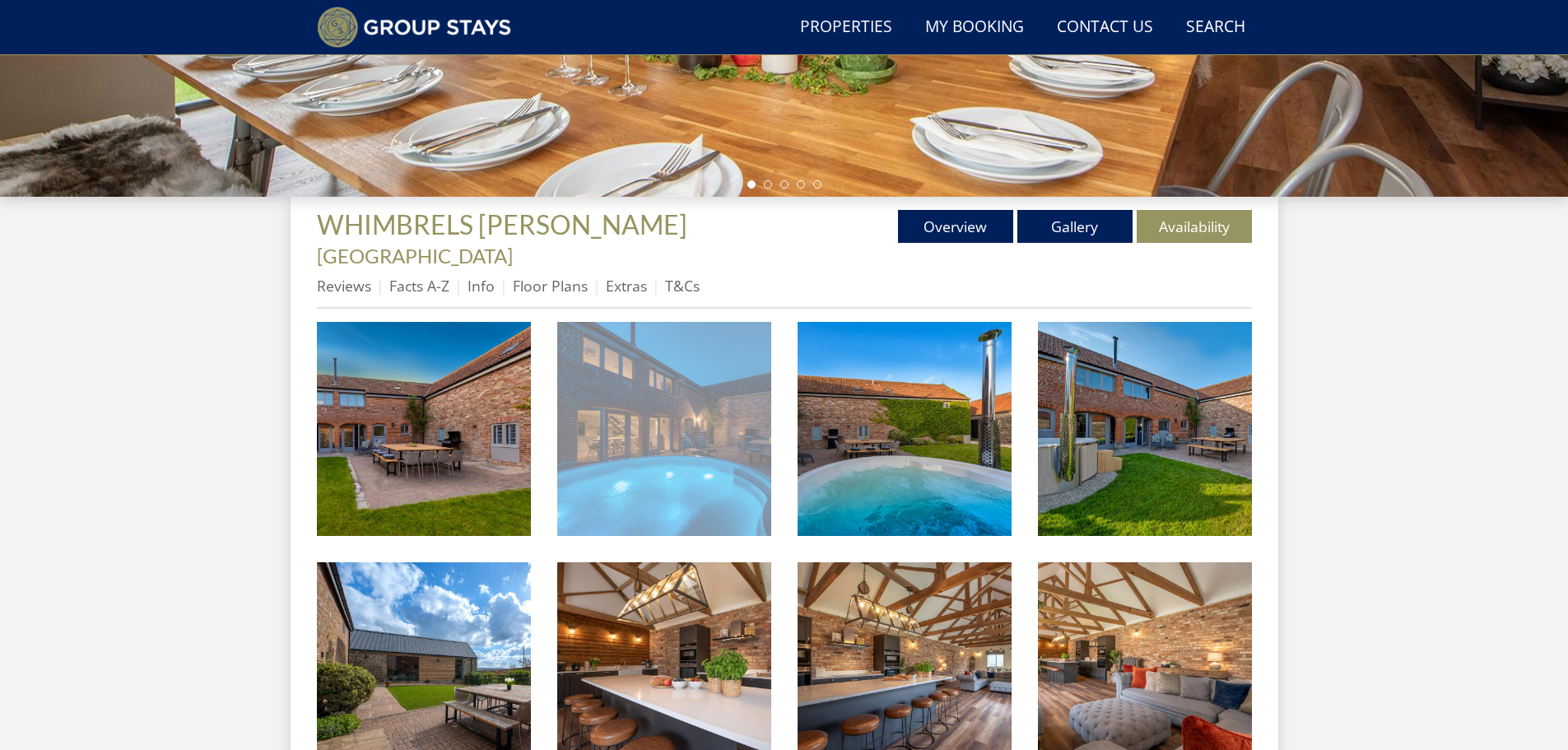
click at [732, 442] on img at bounding box center [664, 428] width 214 height 214
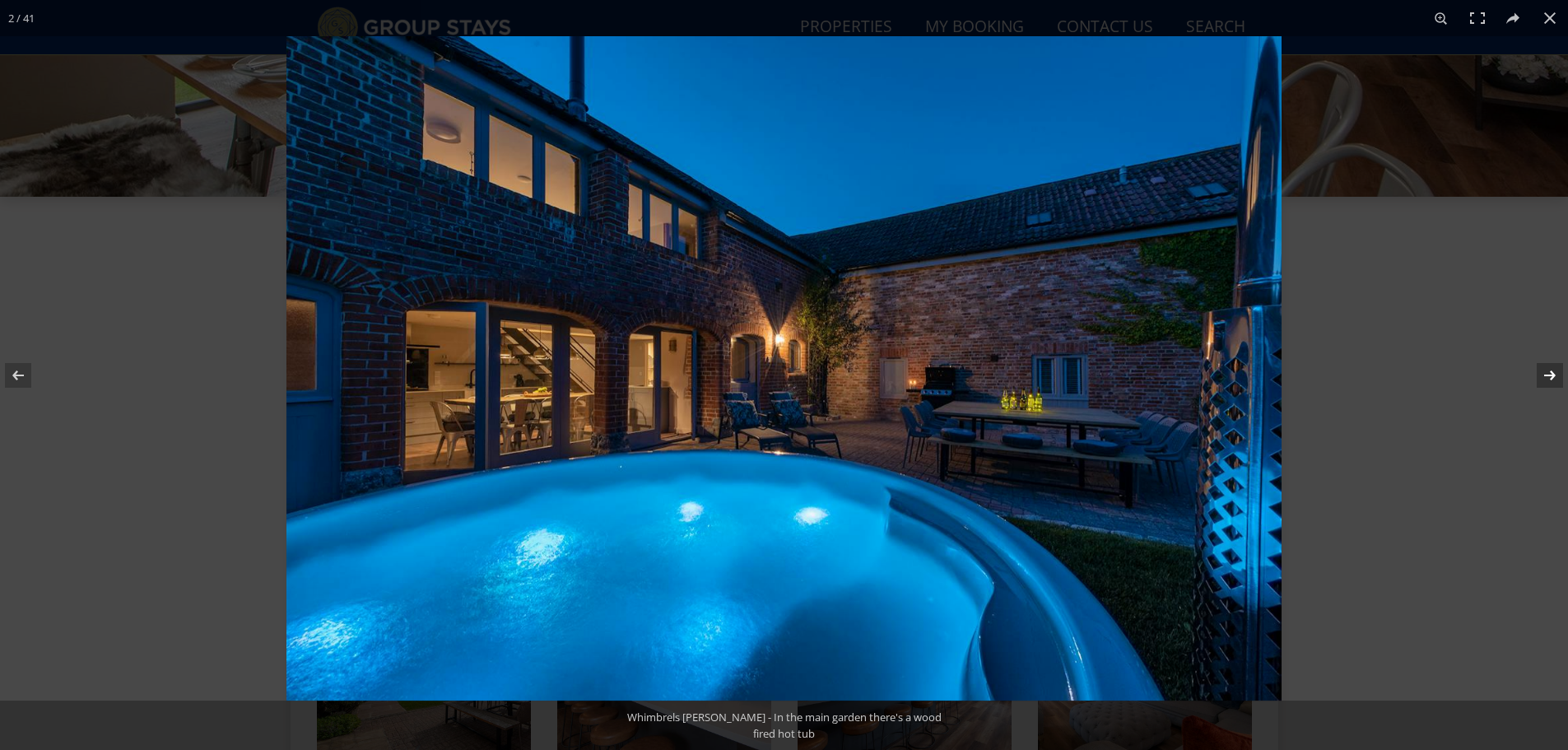
click at [1550, 370] on button at bounding box center [1539, 375] width 57 height 82
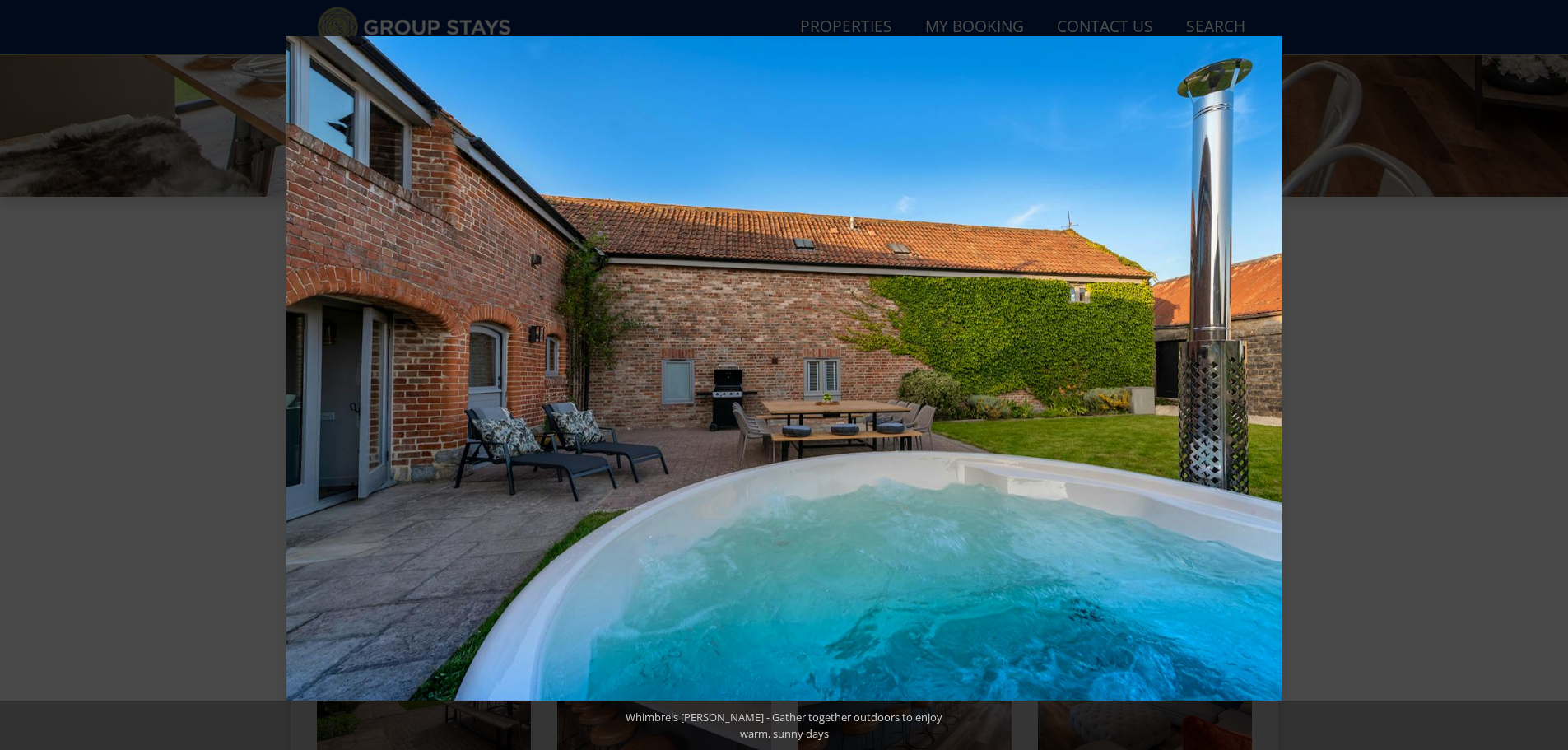
click at [1550, 370] on button at bounding box center [1539, 375] width 57 height 82
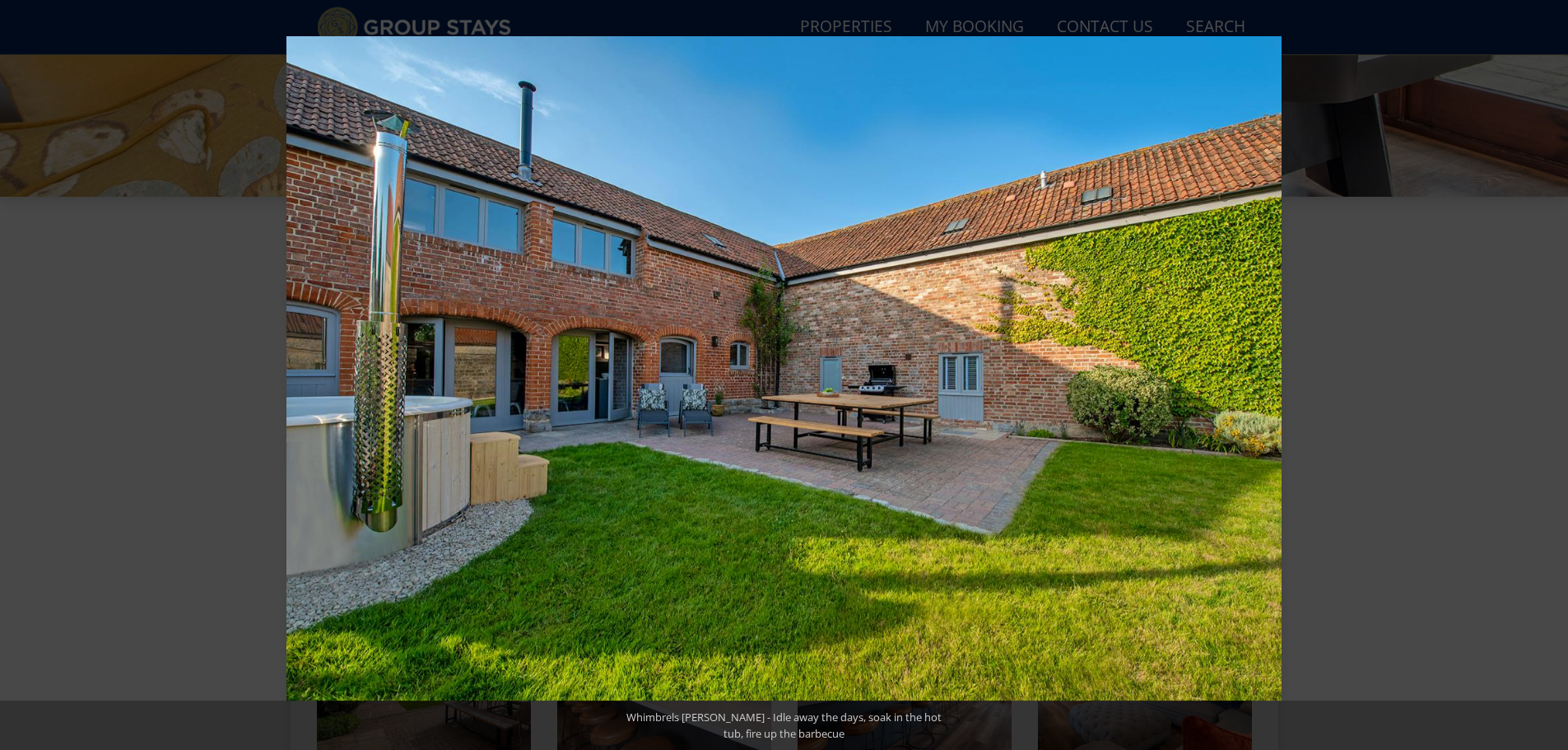
click at [1550, 370] on button at bounding box center [1539, 375] width 57 height 82
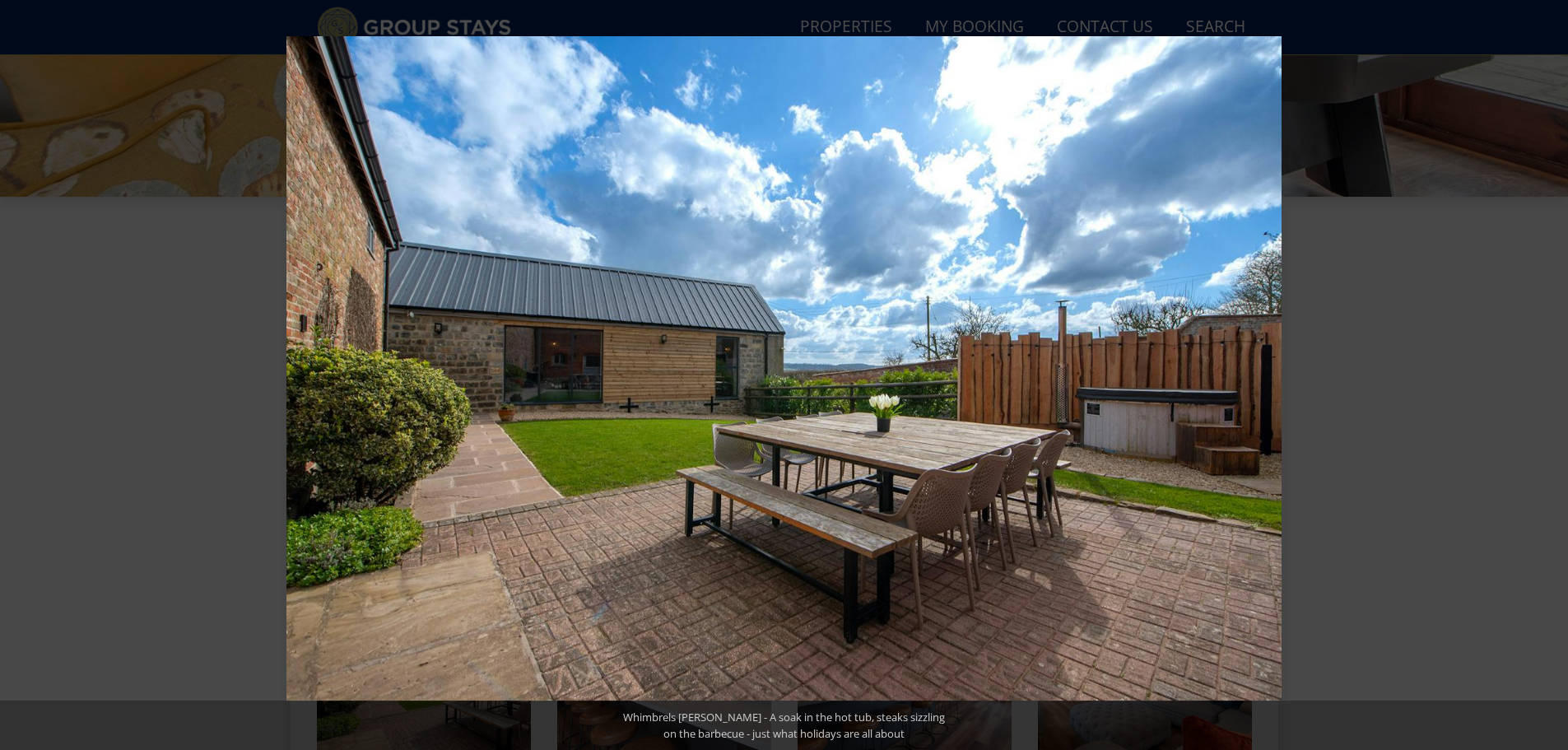
click at [1550, 370] on button at bounding box center [1539, 375] width 57 height 82
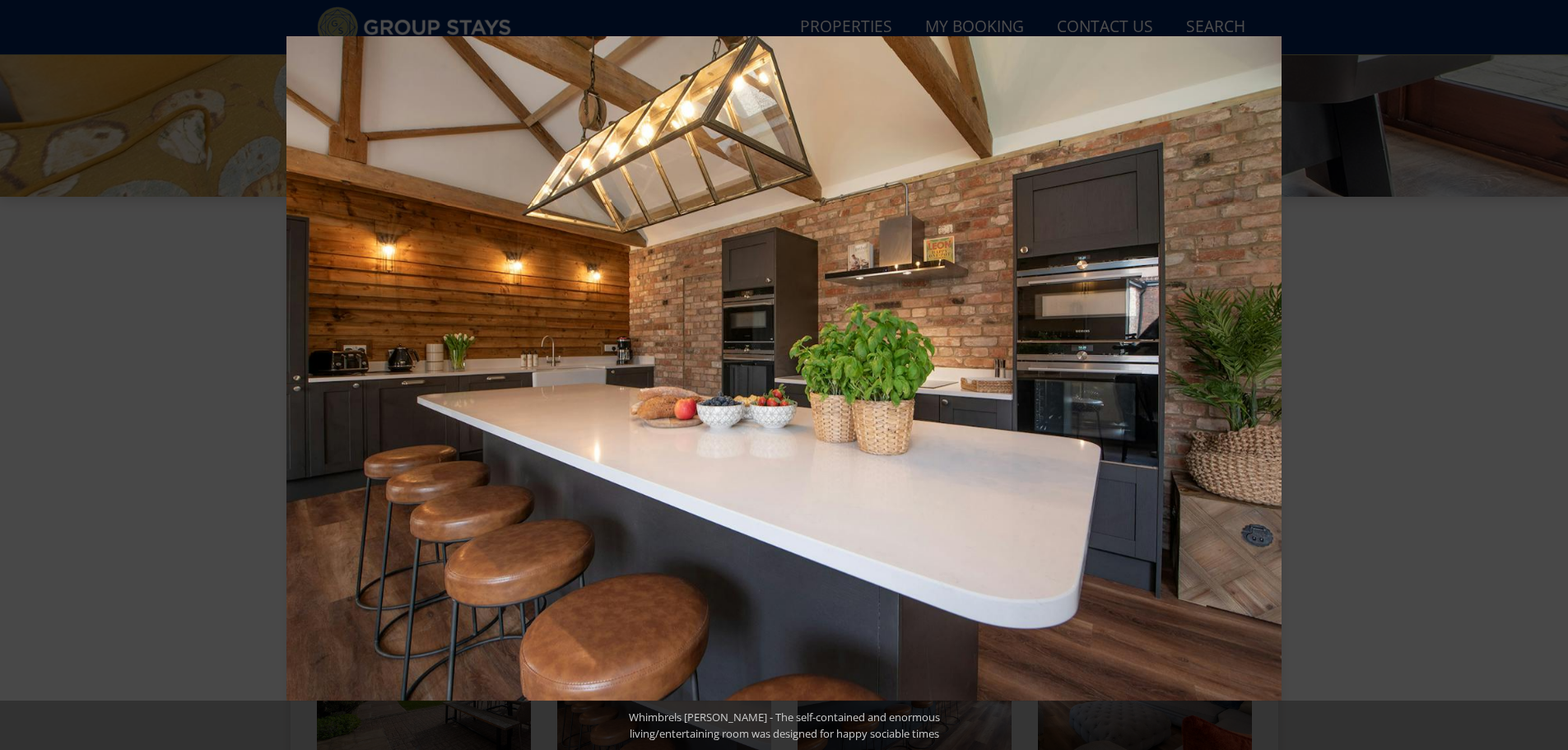
click at [1550, 370] on button at bounding box center [1539, 375] width 57 height 82
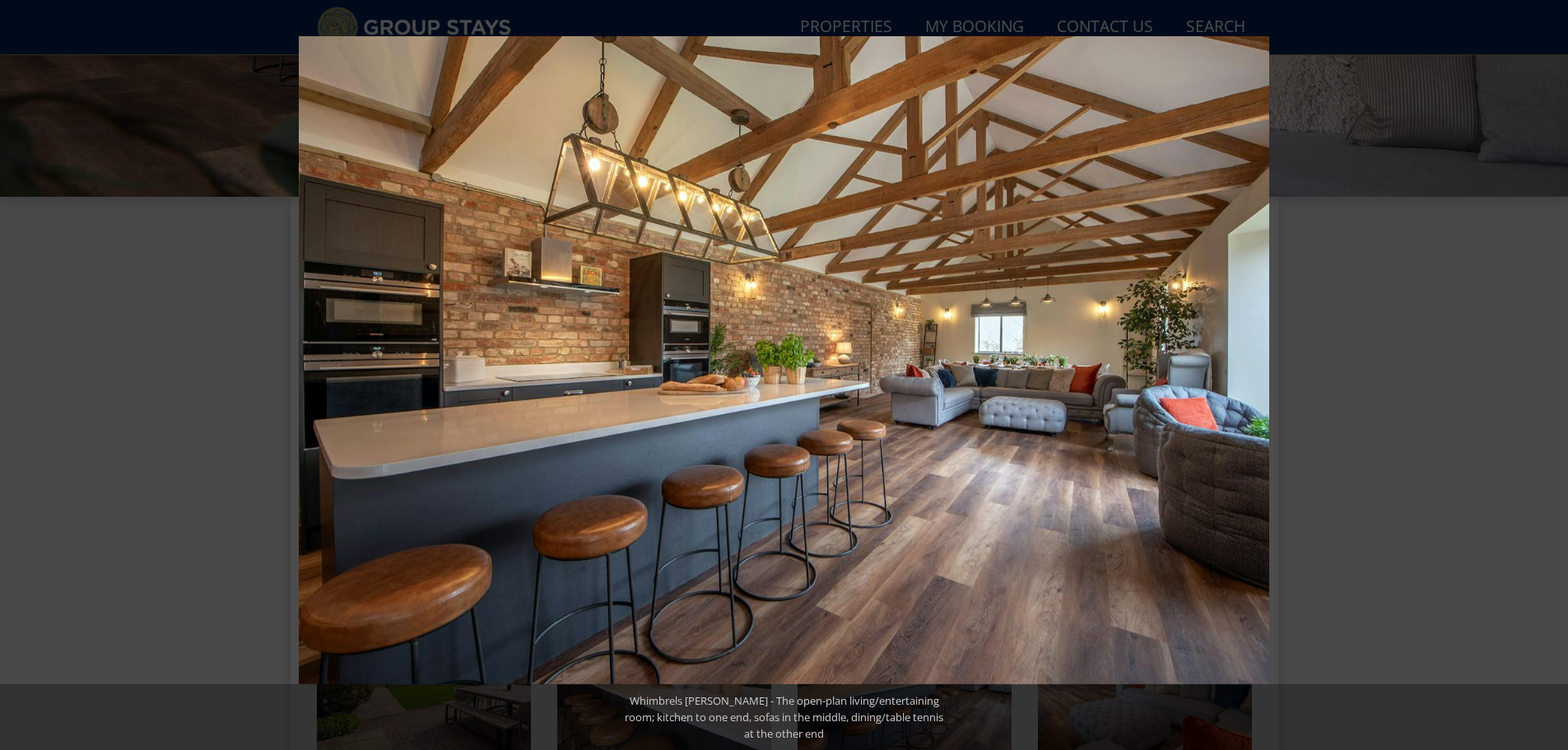
click at [1550, 370] on button at bounding box center [1539, 375] width 57 height 82
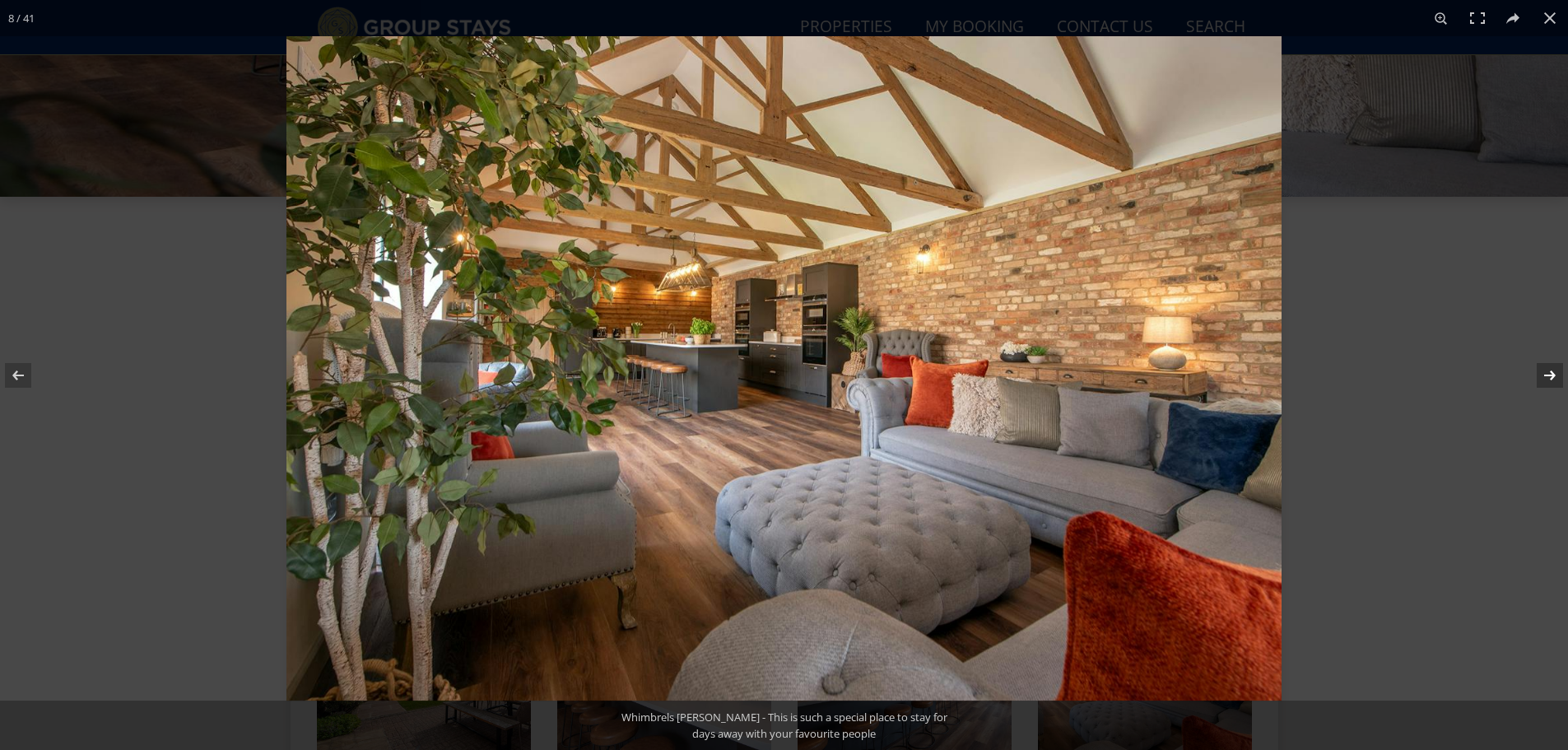
click at [1548, 370] on button at bounding box center [1539, 375] width 57 height 82
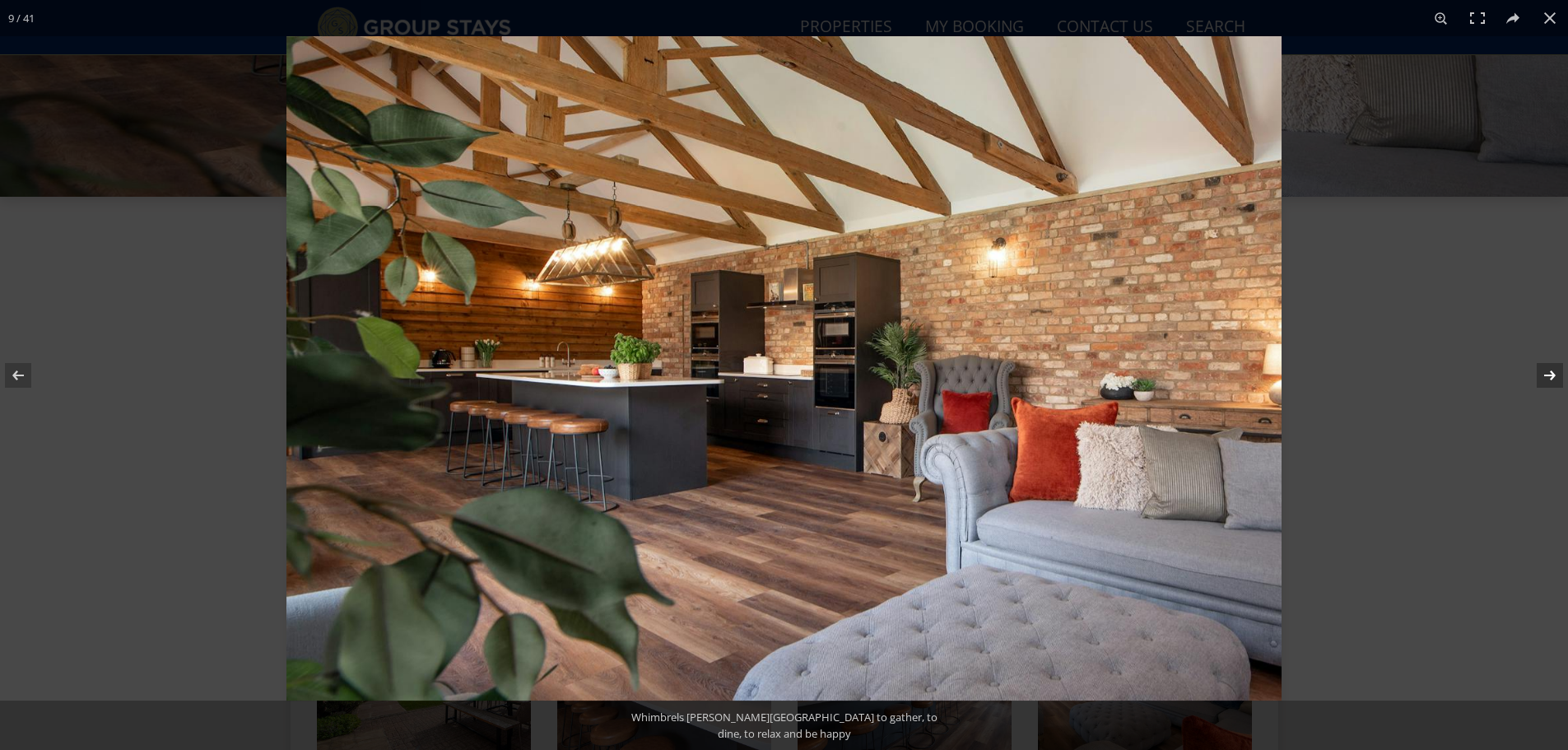
click at [1548, 370] on button at bounding box center [1539, 375] width 57 height 82
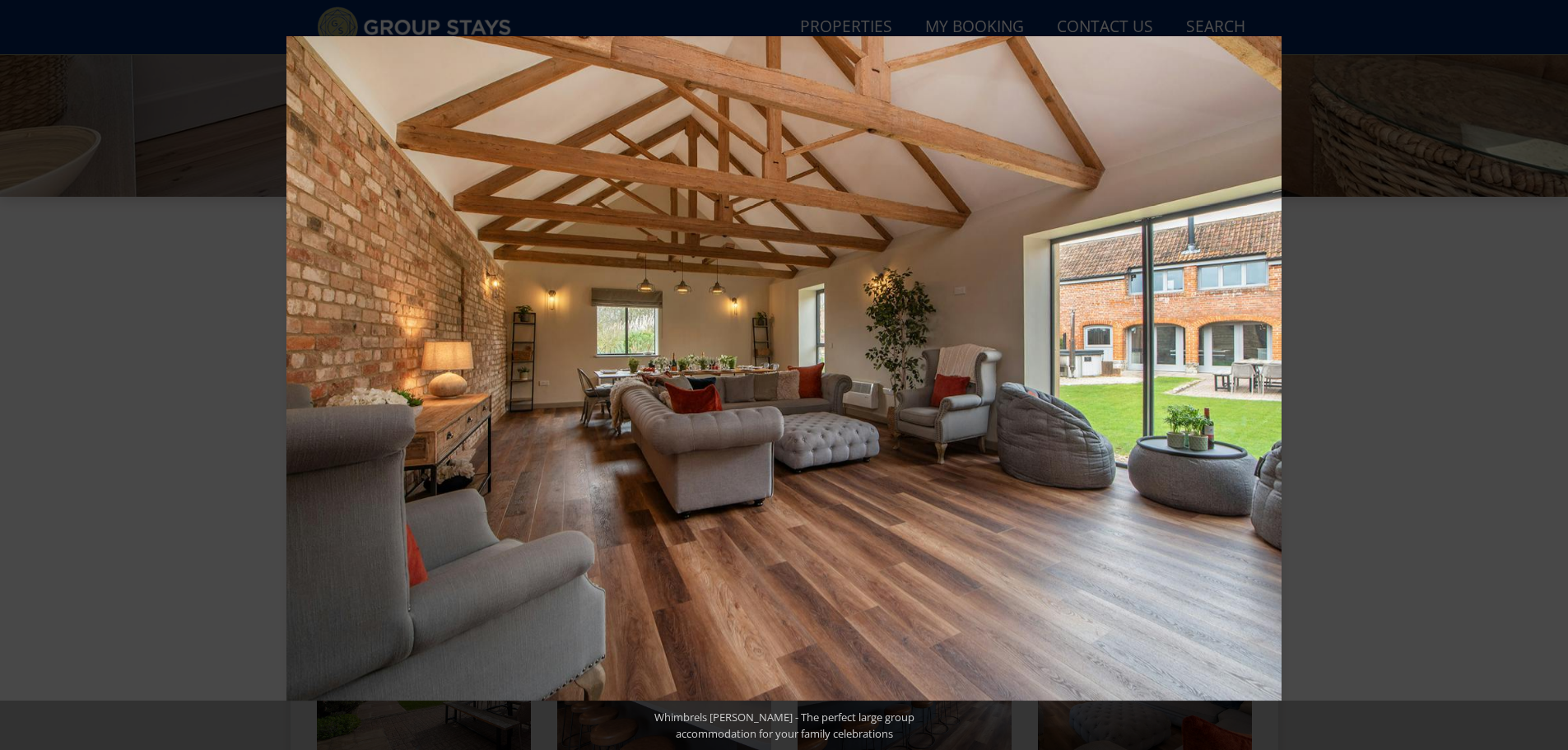
click at [1548, 370] on button at bounding box center [1539, 375] width 57 height 82
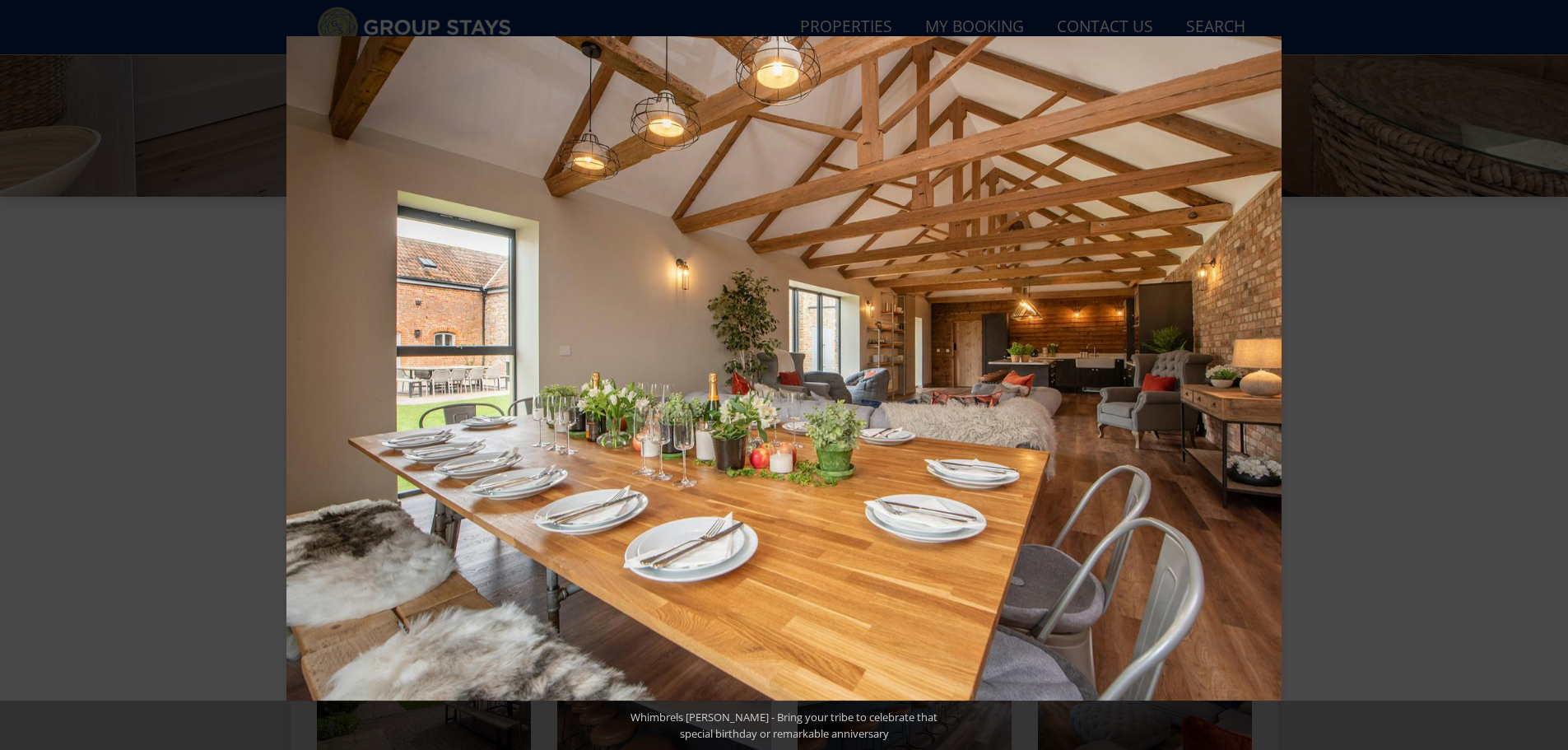
click at [1548, 370] on button at bounding box center [1539, 375] width 57 height 82
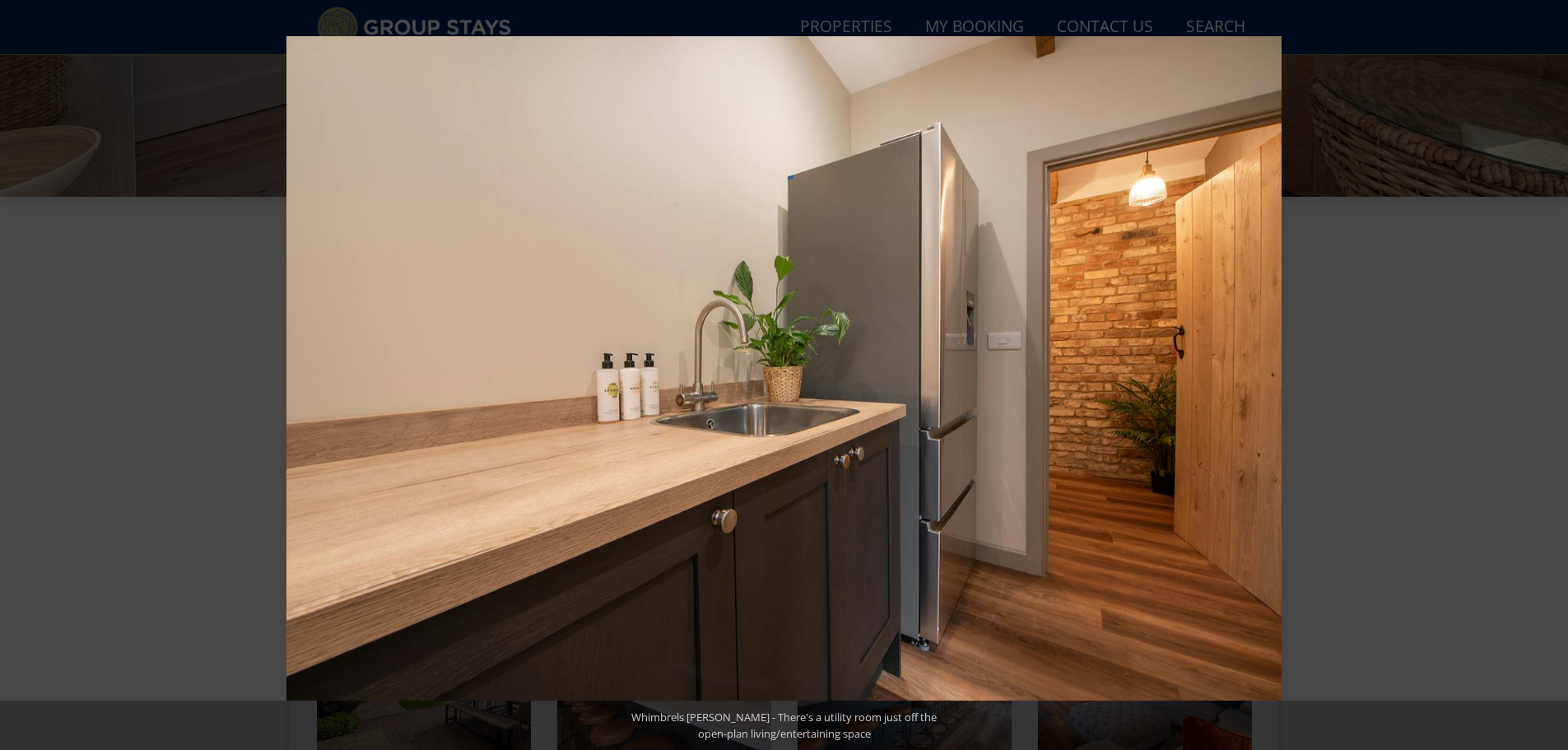
click at [1548, 370] on button at bounding box center [1539, 375] width 57 height 82
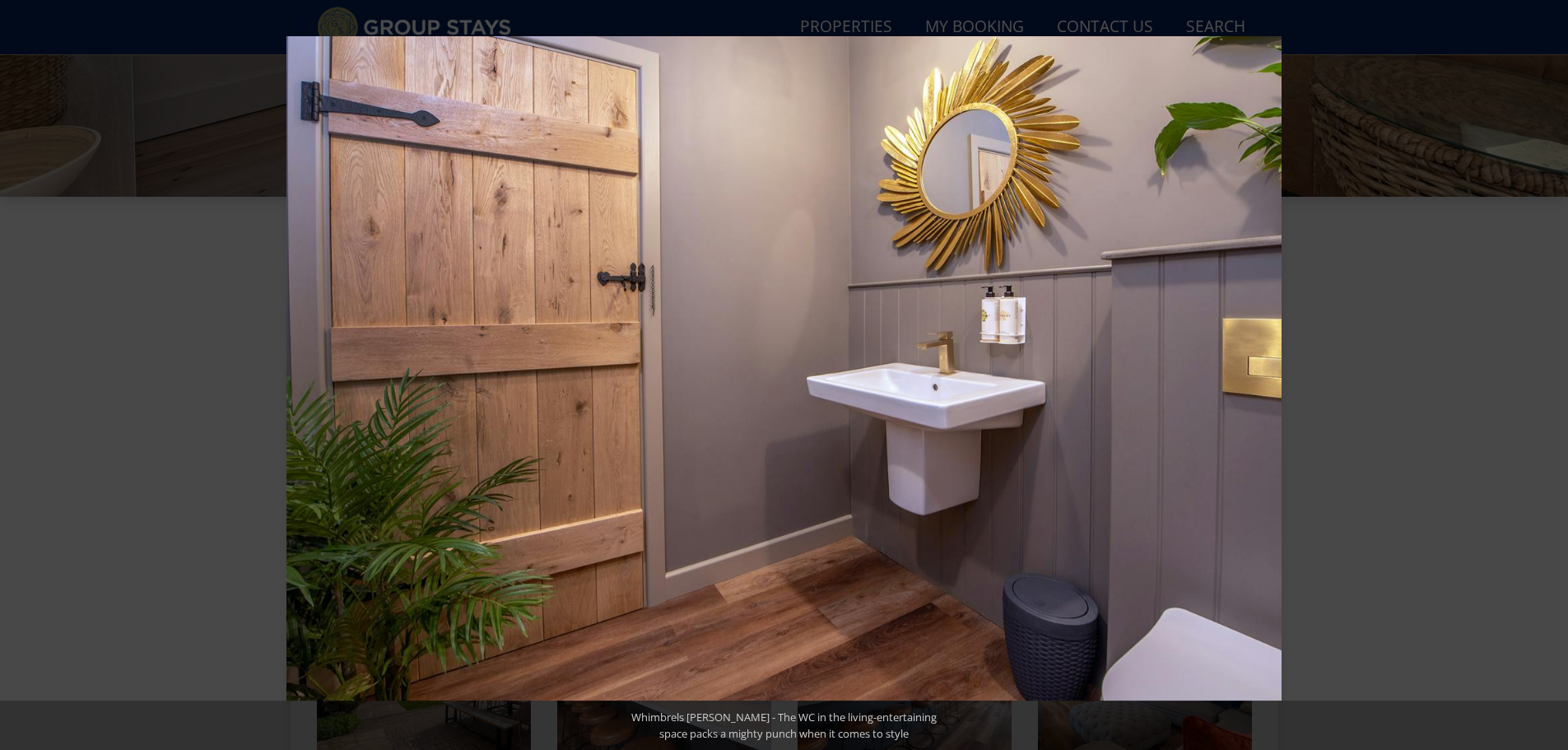
click at [1548, 370] on button at bounding box center [1539, 375] width 57 height 82
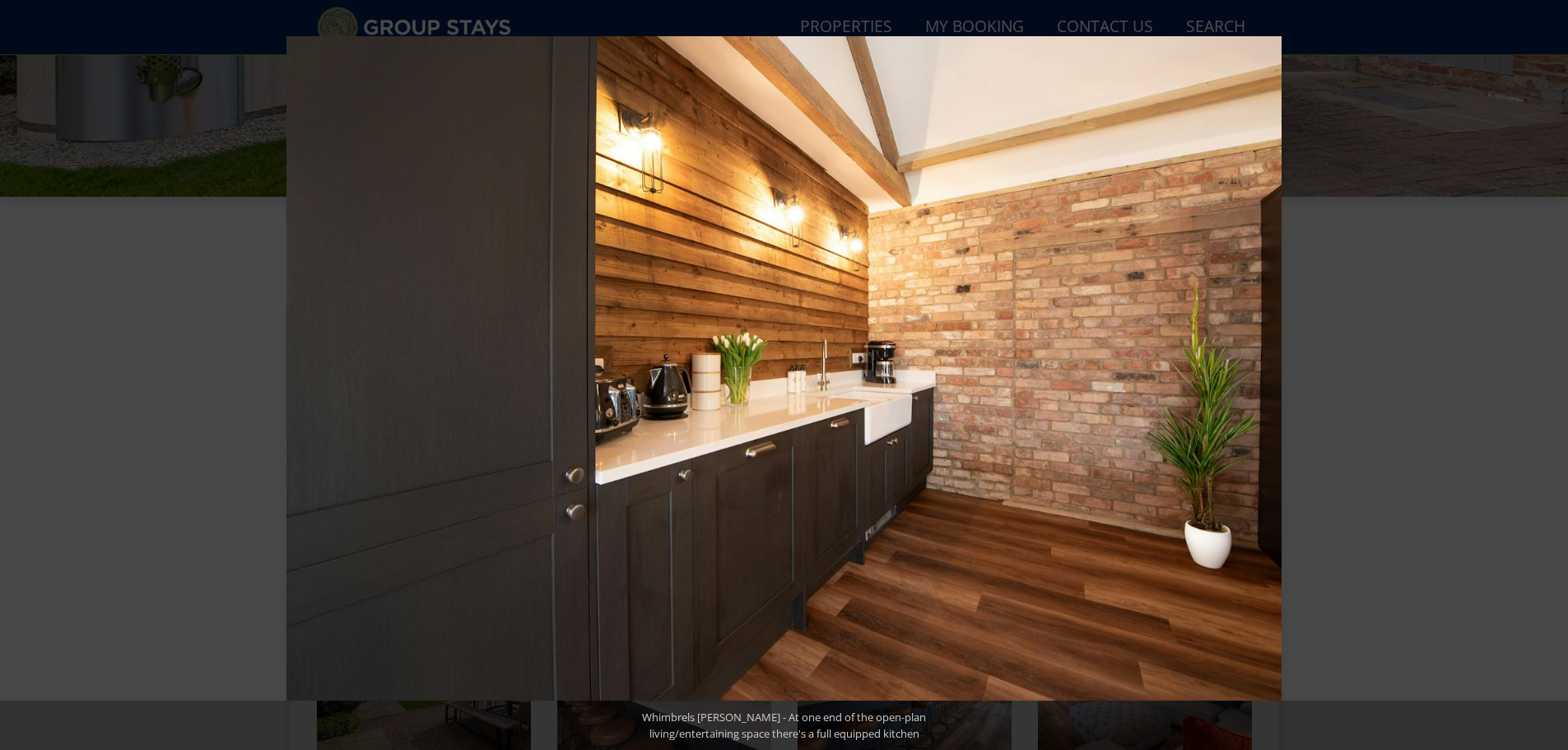
click at [1548, 370] on button at bounding box center [1539, 375] width 57 height 82
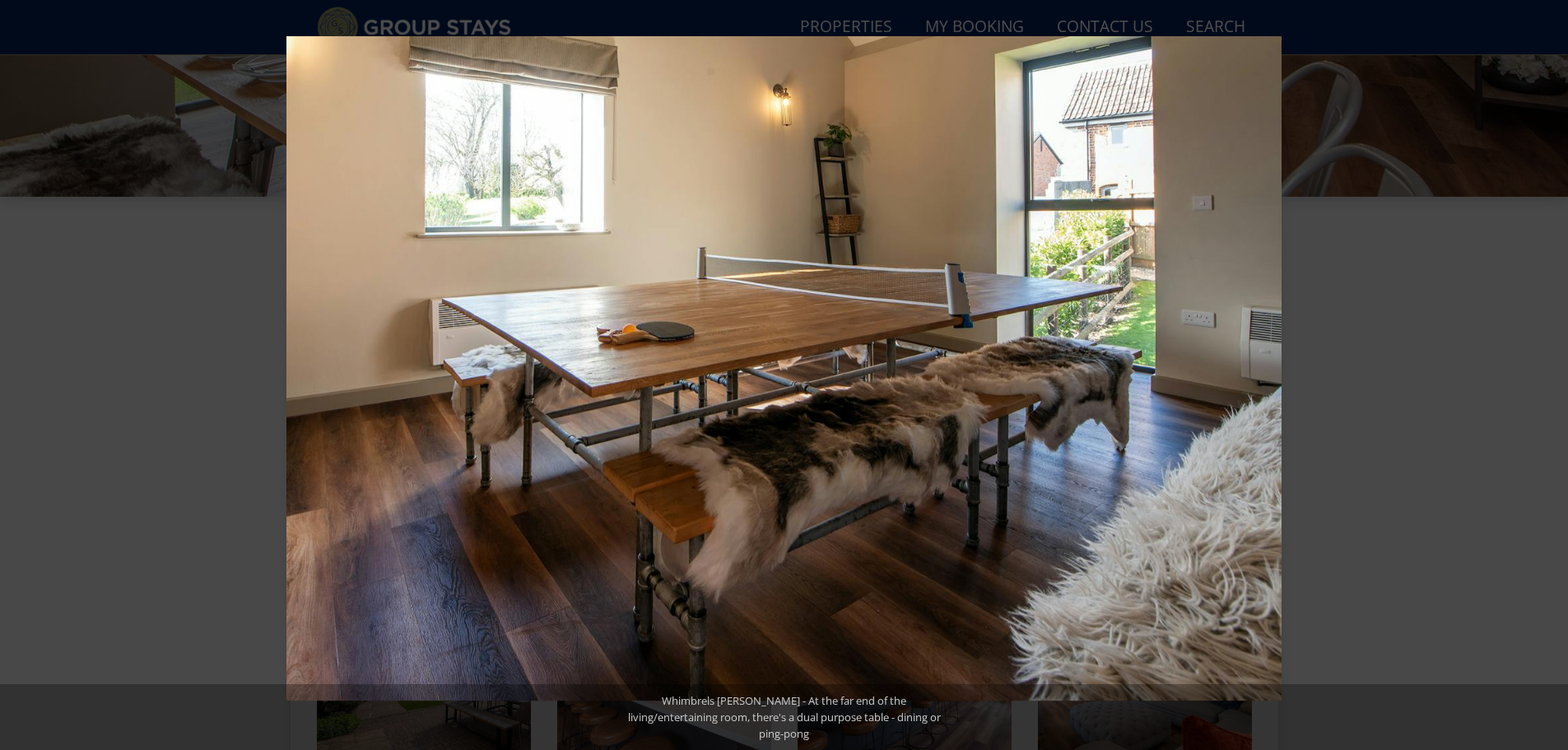
click at [1551, 376] on button at bounding box center [1539, 375] width 57 height 82
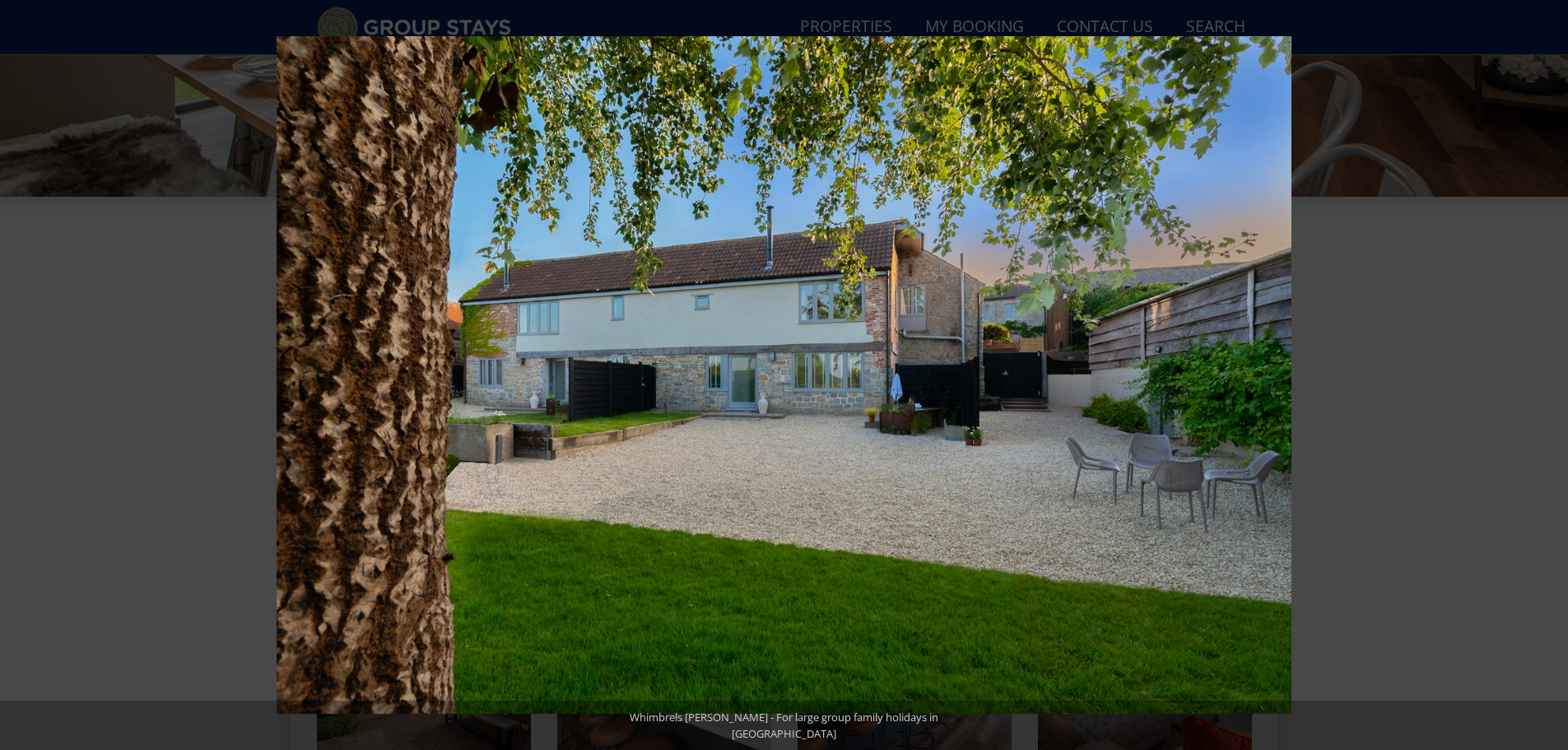
click at [1551, 376] on button at bounding box center [1539, 375] width 57 height 82
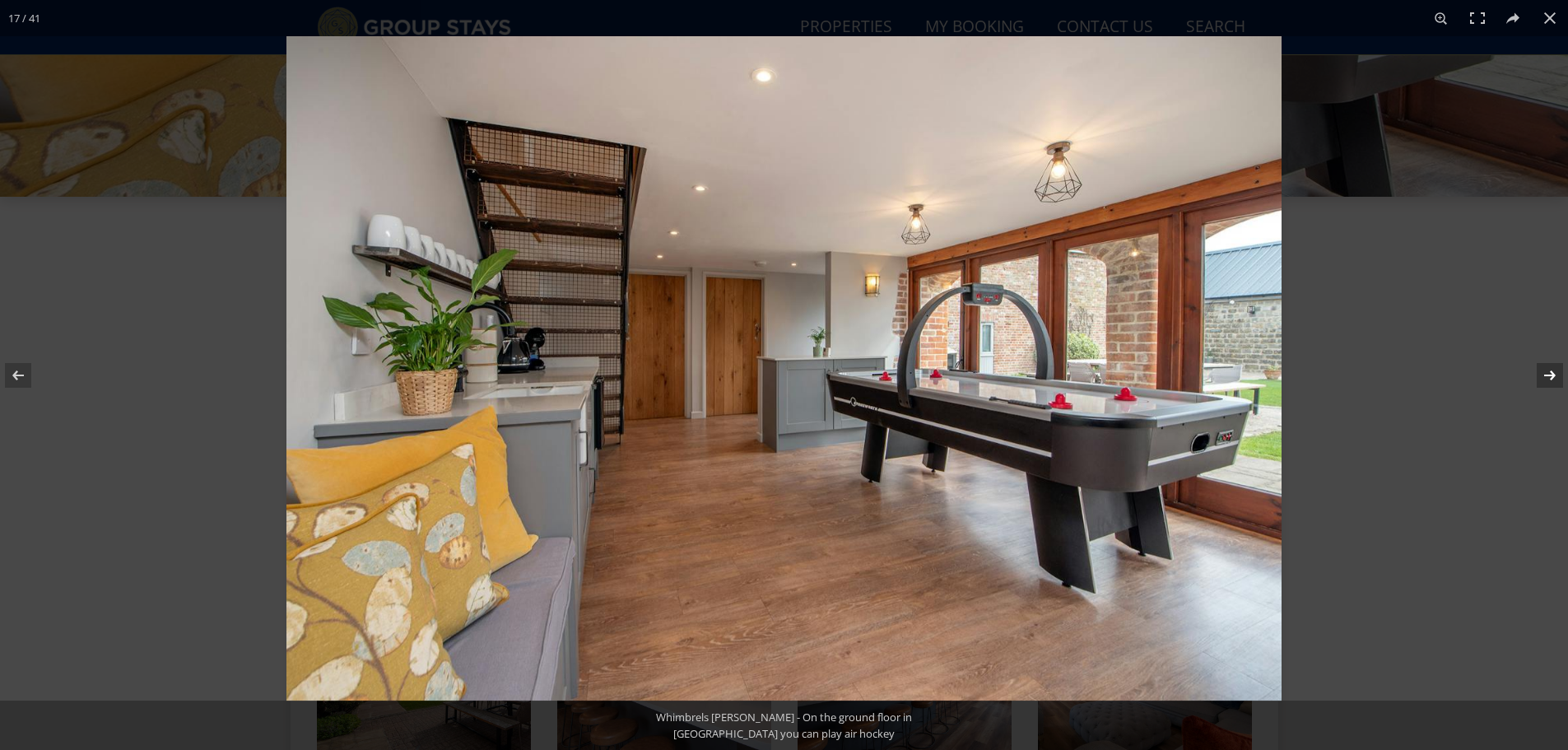
click at [1551, 374] on button at bounding box center [1539, 375] width 57 height 82
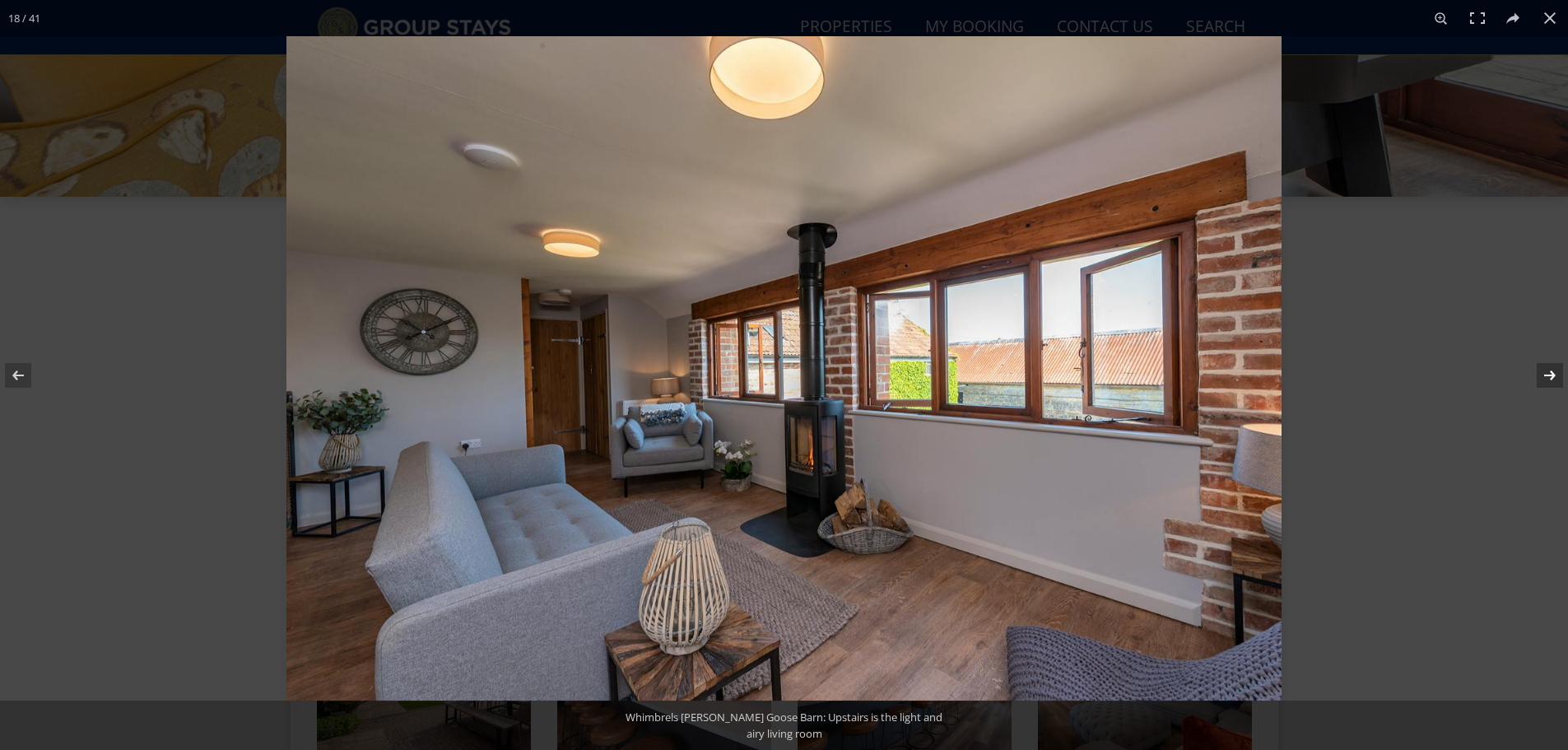
click at [1551, 374] on button at bounding box center [1539, 375] width 57 height 82
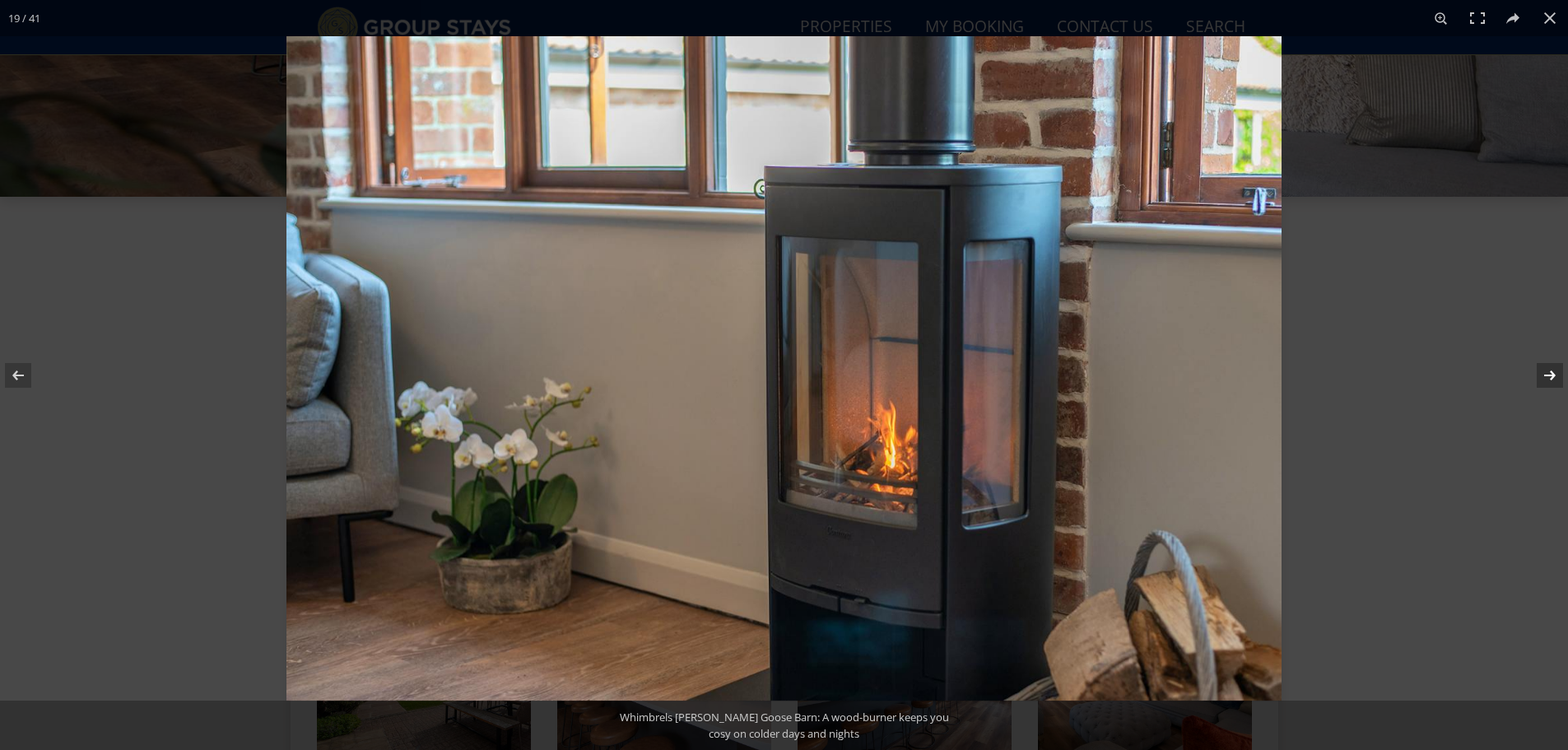
click at [1551, 374] on button at bounding box center [1539, 375] width 57 height 82
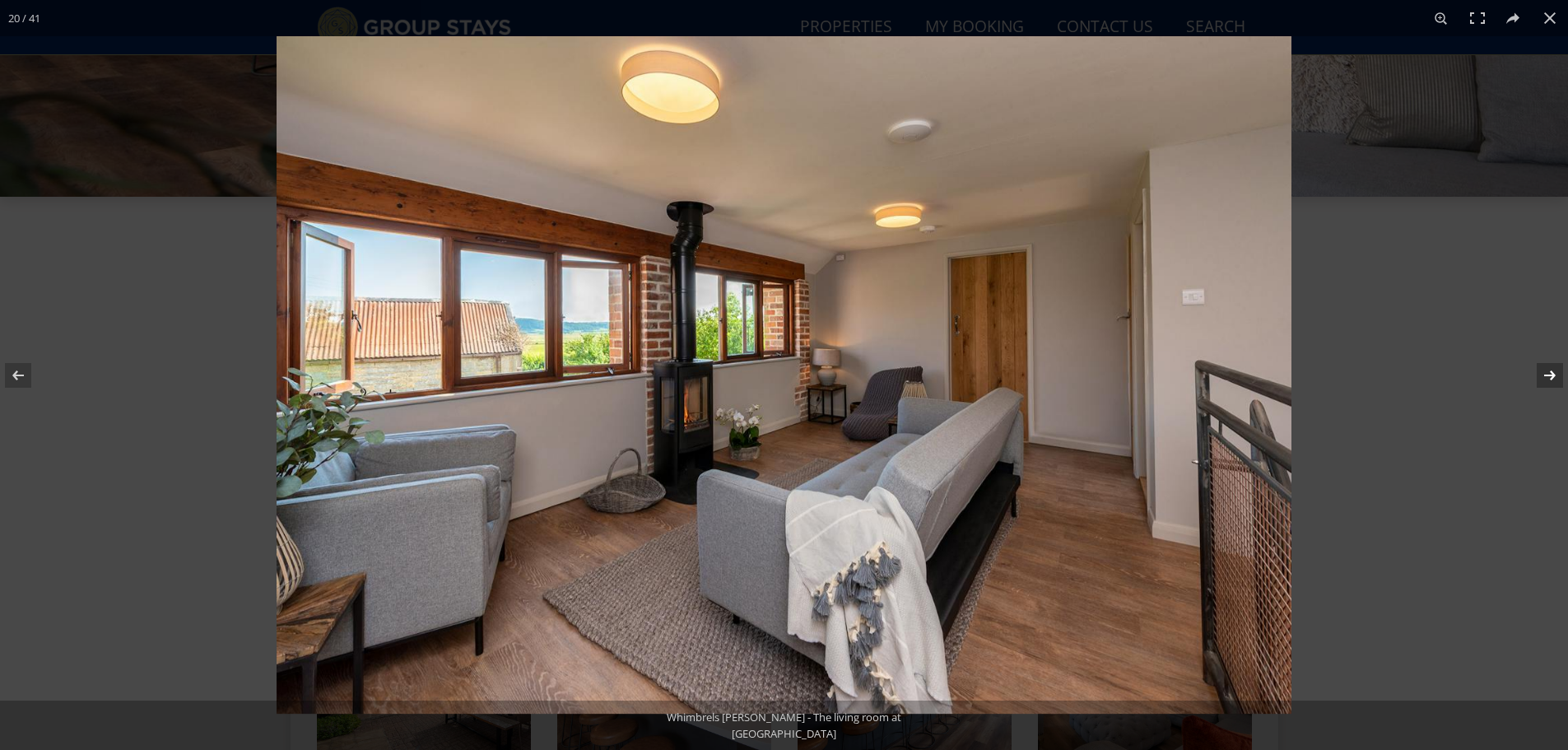
click at [1551, 374] on button at bounding box center [1539, 375] width 57 height 82
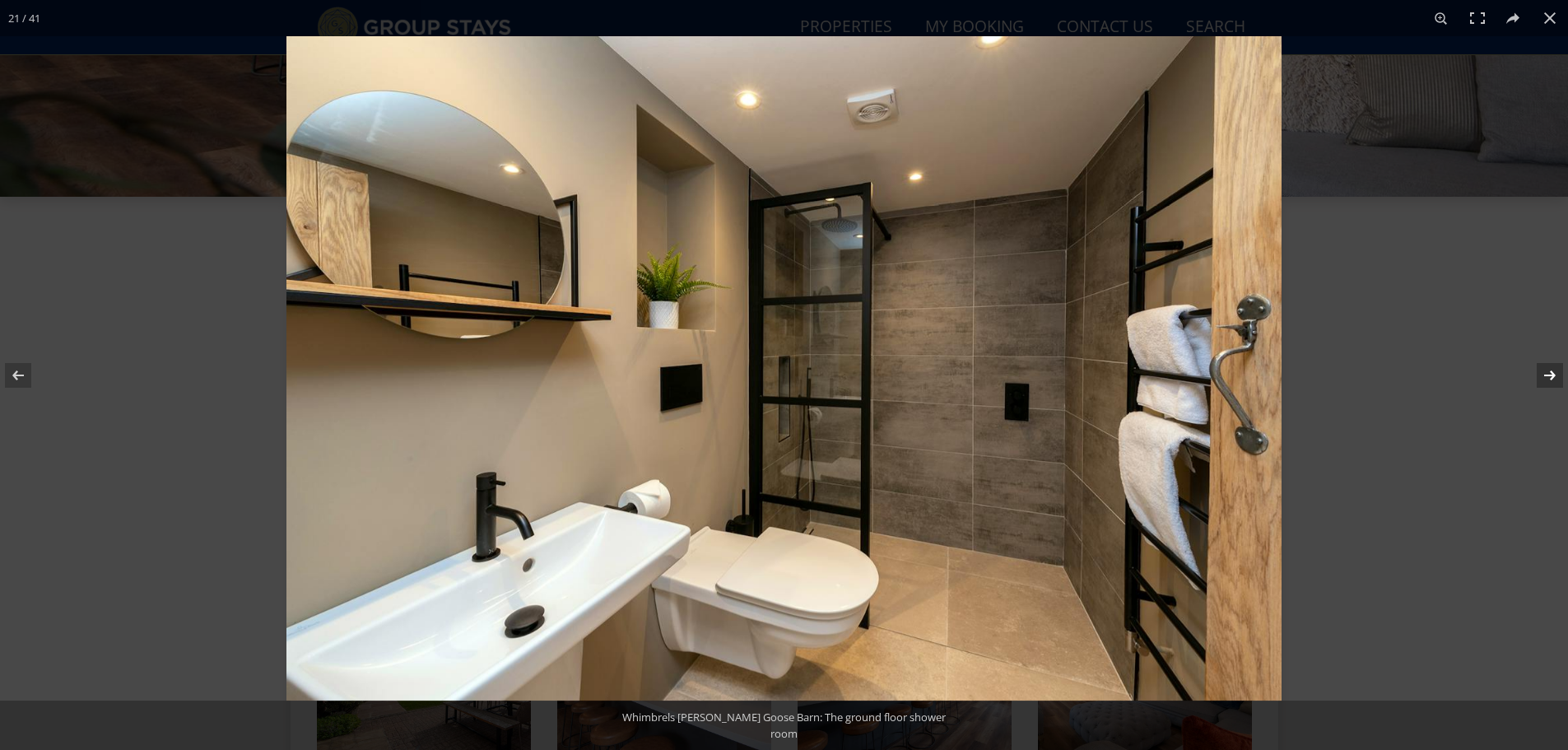
click at [1551, 374] on button at bounding box center [1539, 375] width 57 height 82
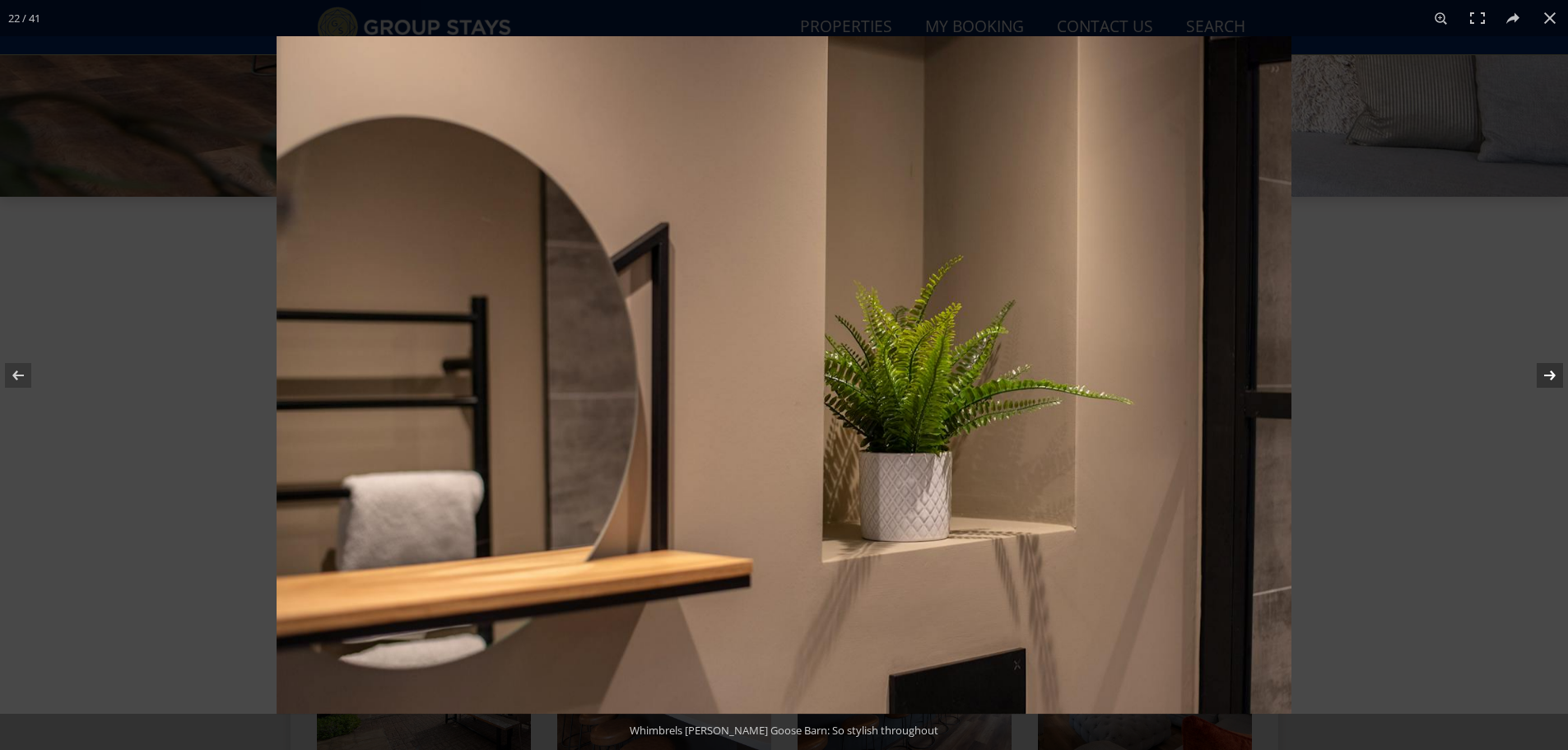
click at [1551, 374] on button at bounding box center [1539, 375] width 57 height 82
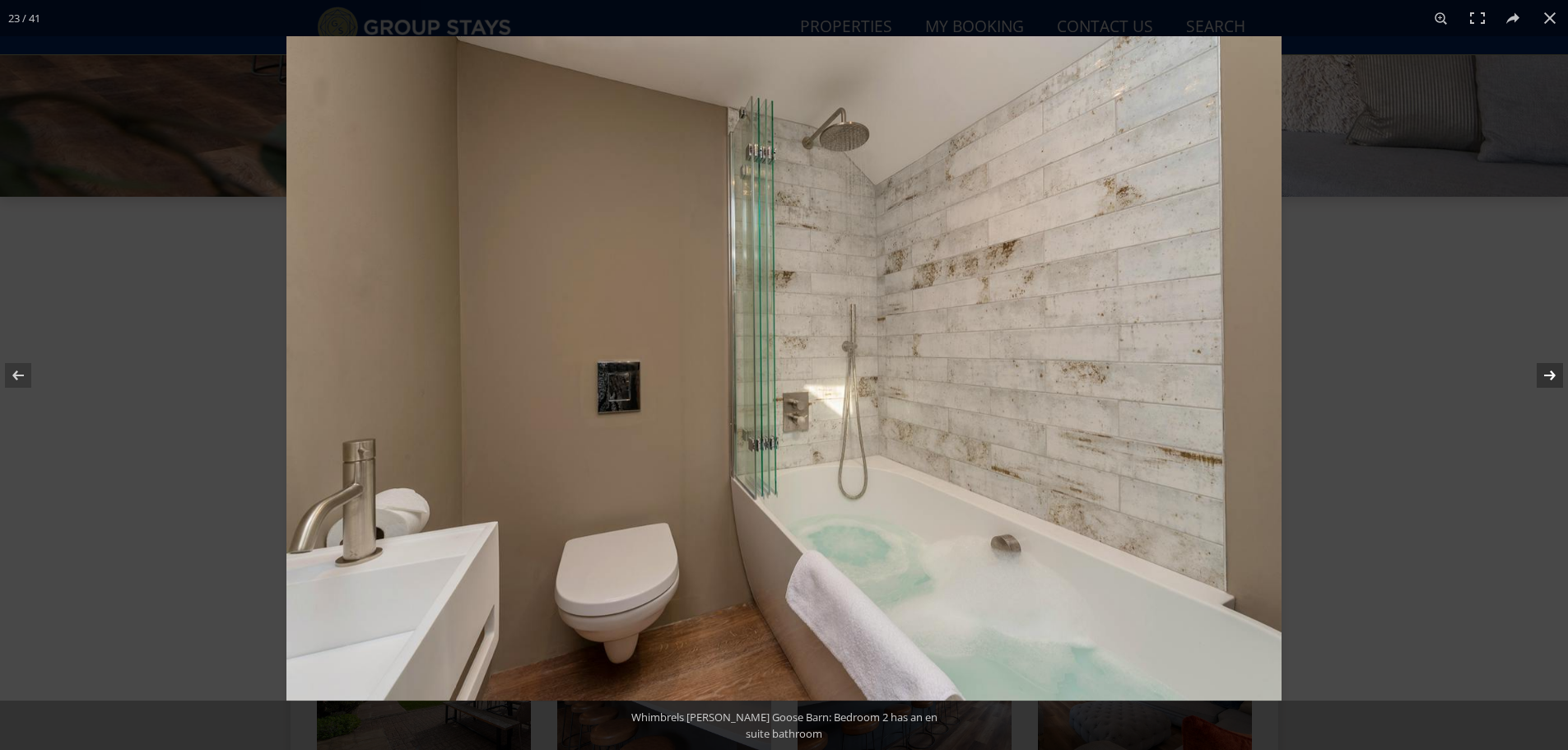
click at [1551, 374] on button at bounding box center [1539, 375] width 57 height 82
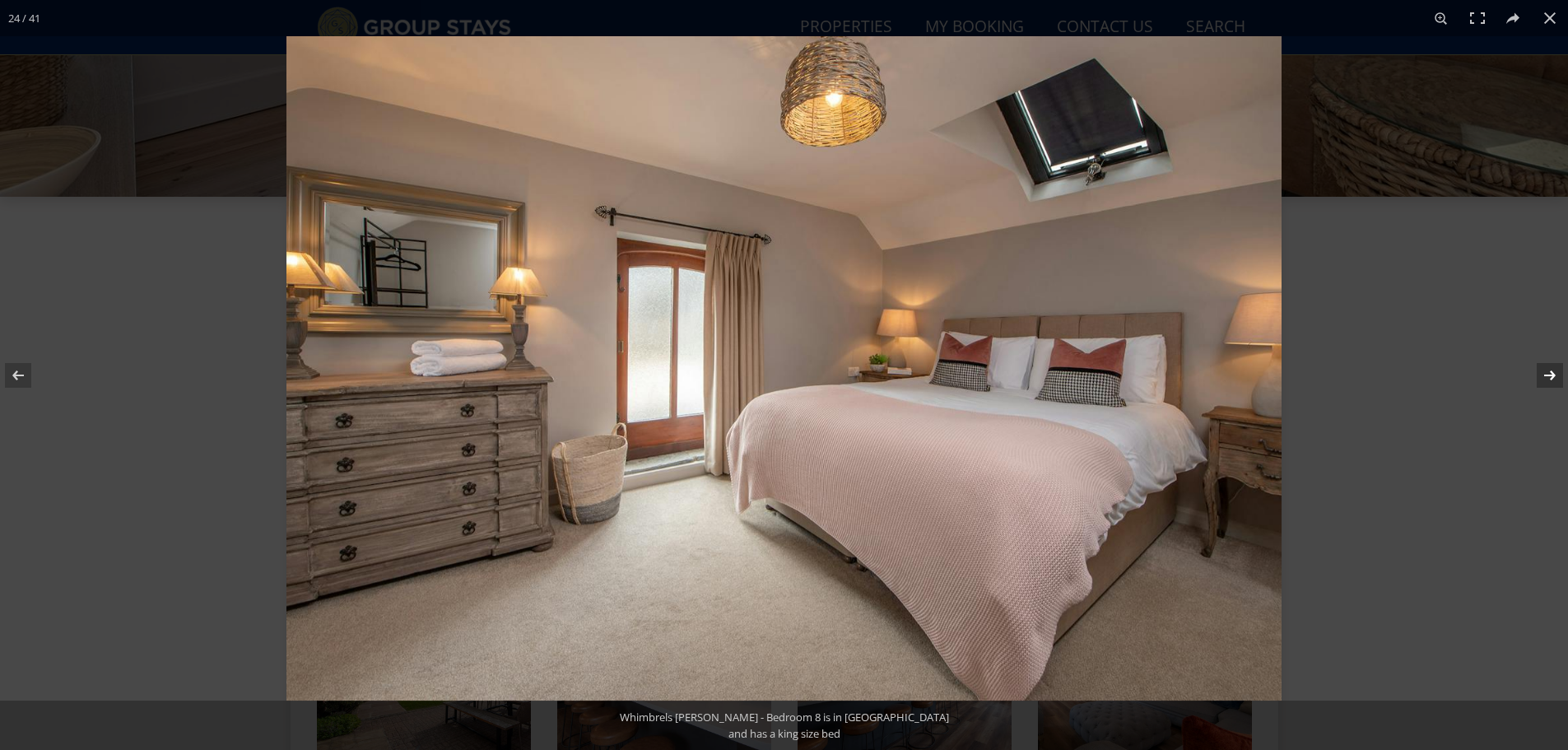
click at [1551, 374] on button at bounding box center [1539, 375] width 57 height 82
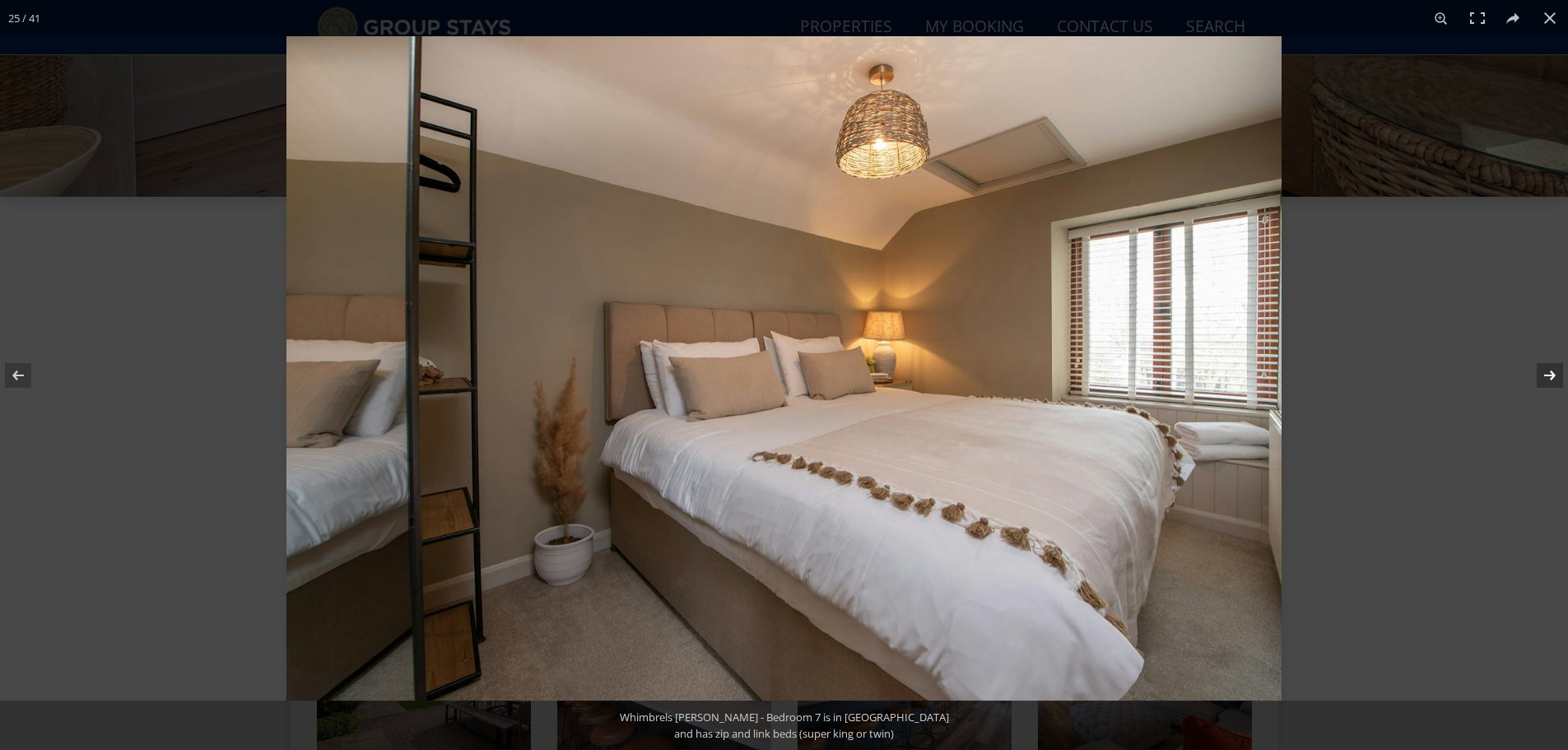
click at [1551, 374] on button at bounding box center [1539, 375] width 57 height 82
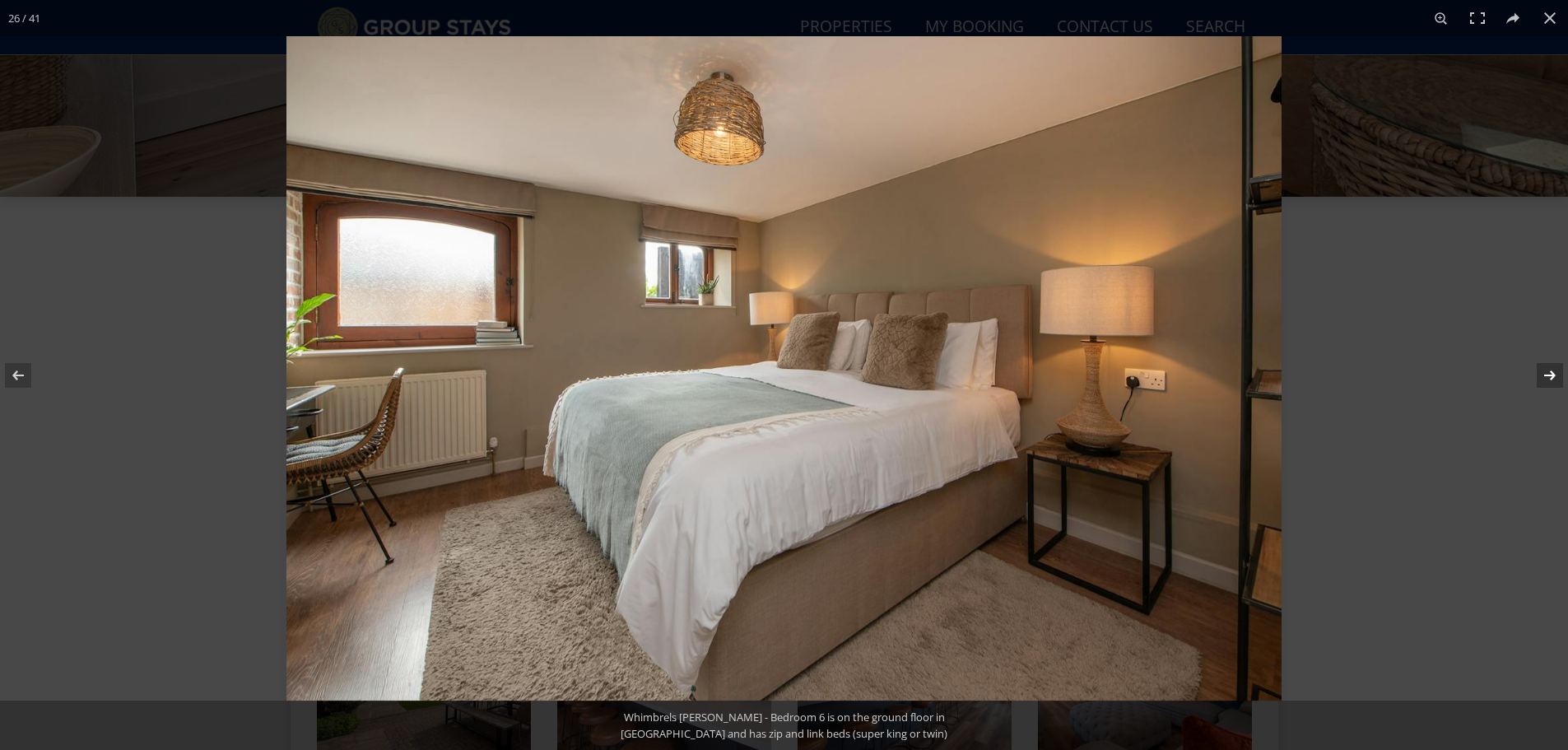
click at [1551, 374] on button at bounding box center [1539, 375] width 57 height 82
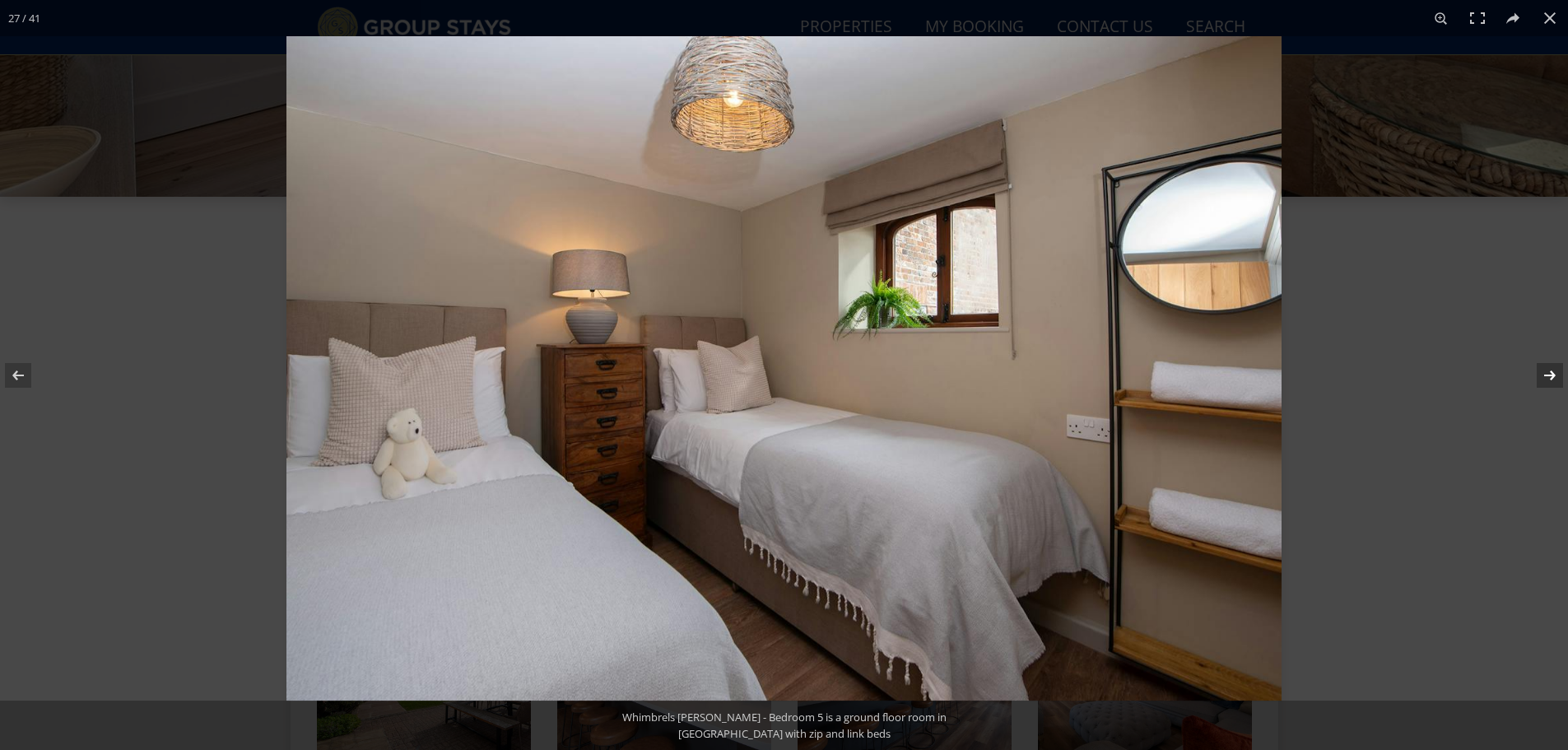
click at [1551, 374] on button at bounding box center [1539, 375] width 57 height 82
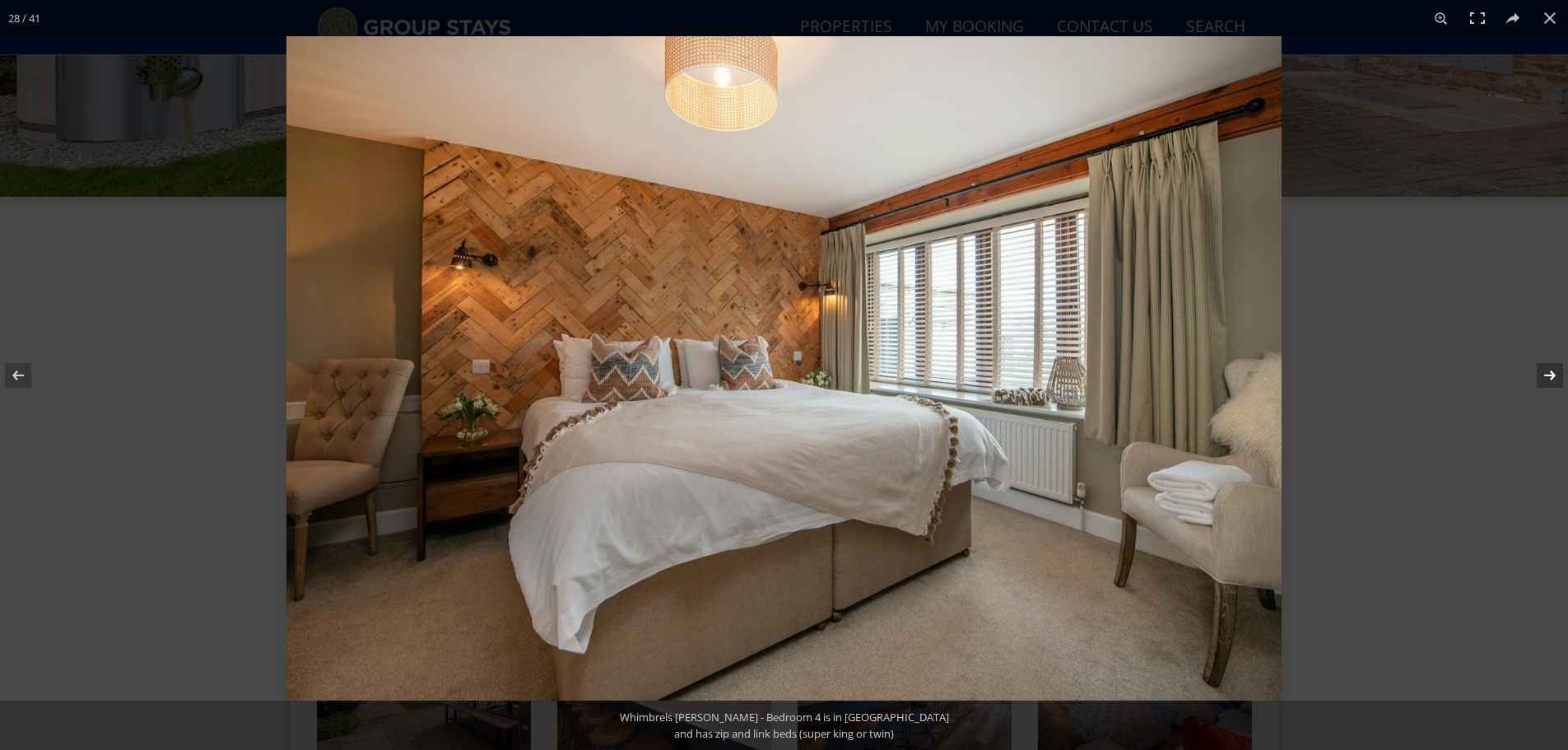
click at [1551, 374] on button at bounding box center [1539, 375] width 57 height 82
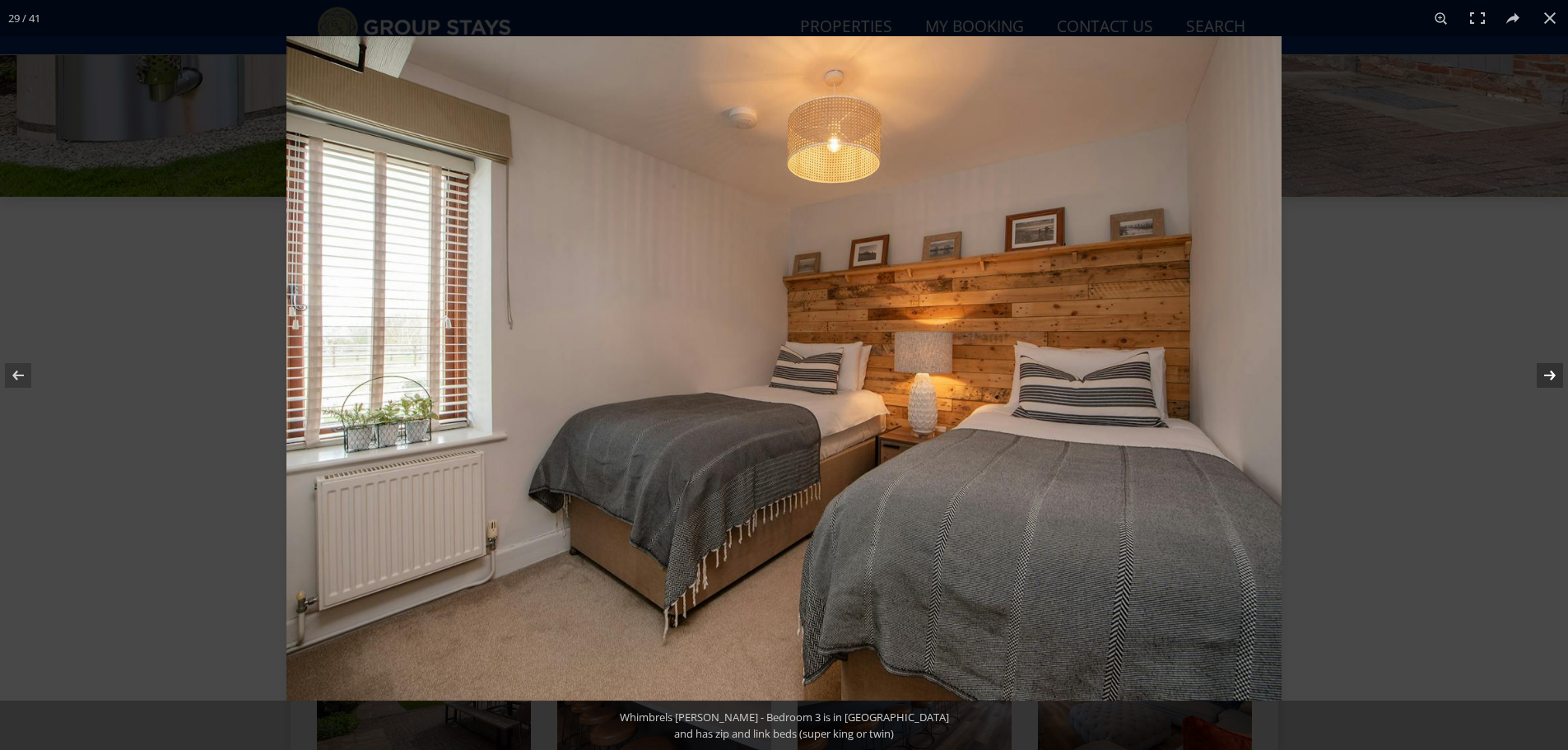
click at [1551, 374] on button at bounding box center [1539, 375] width 57 height 82
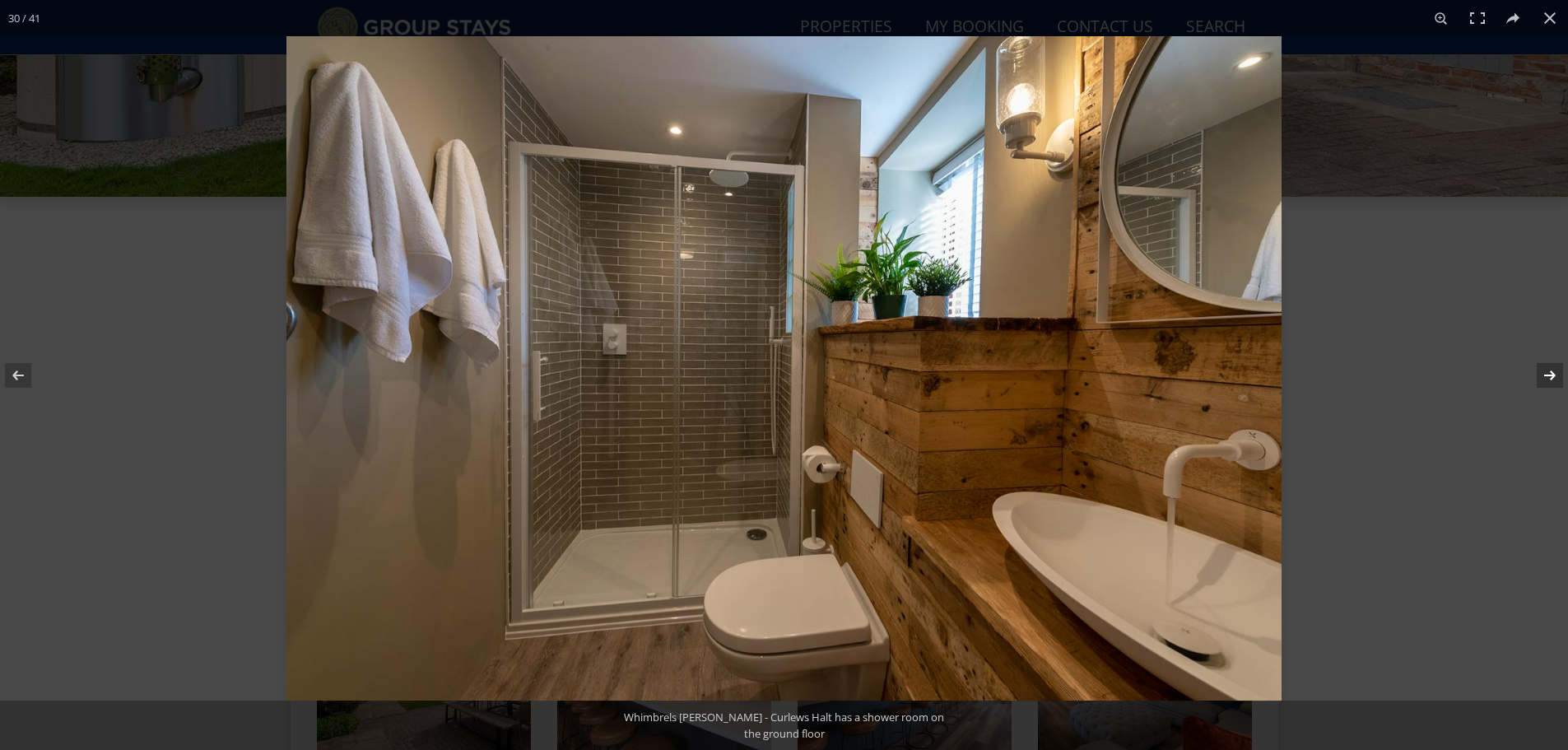
click at [1551, 374] on button at bounding box center [1539, 375] width 57 height 82
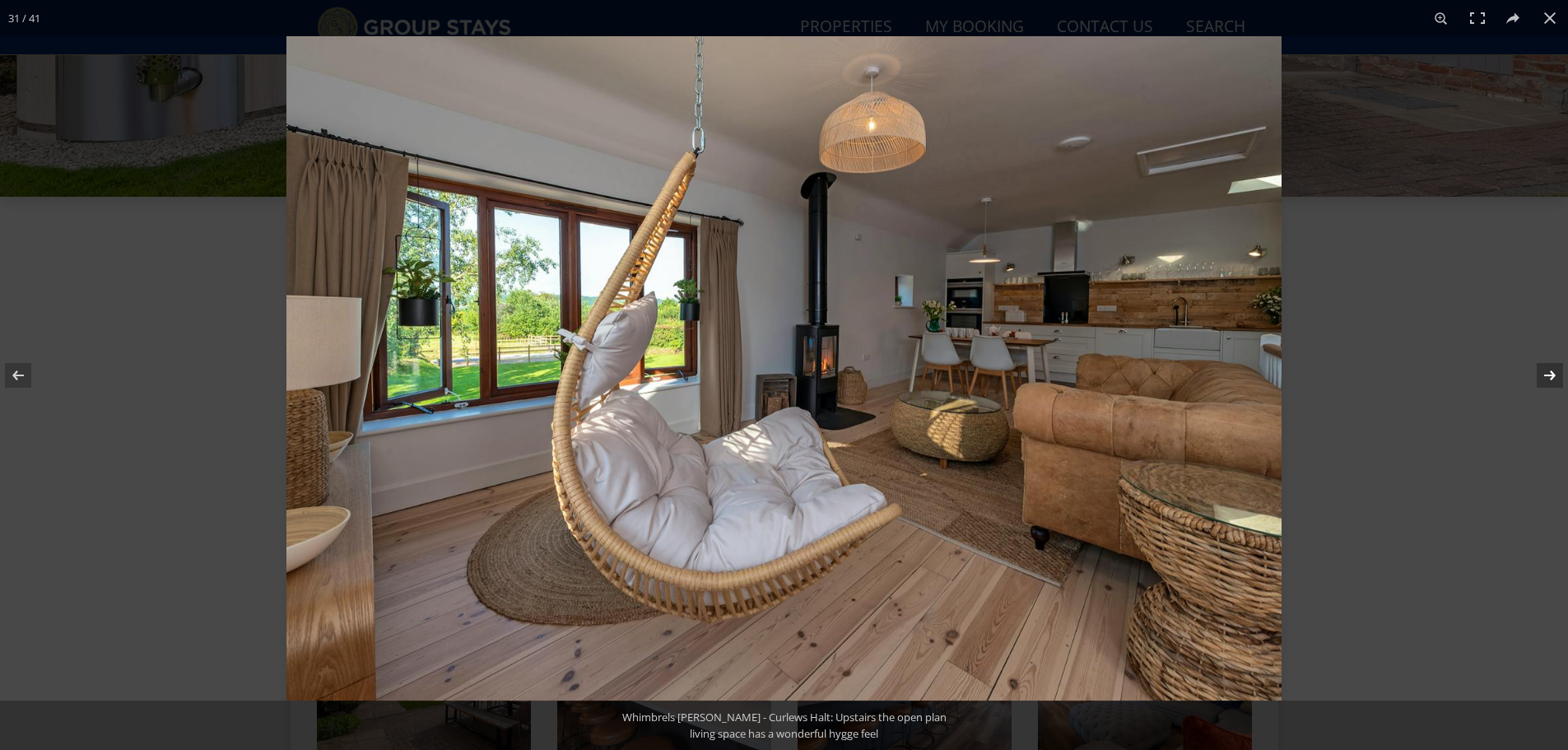
click at [1551, 374] on button at bounding box center [1539, 375] width 57 height 82
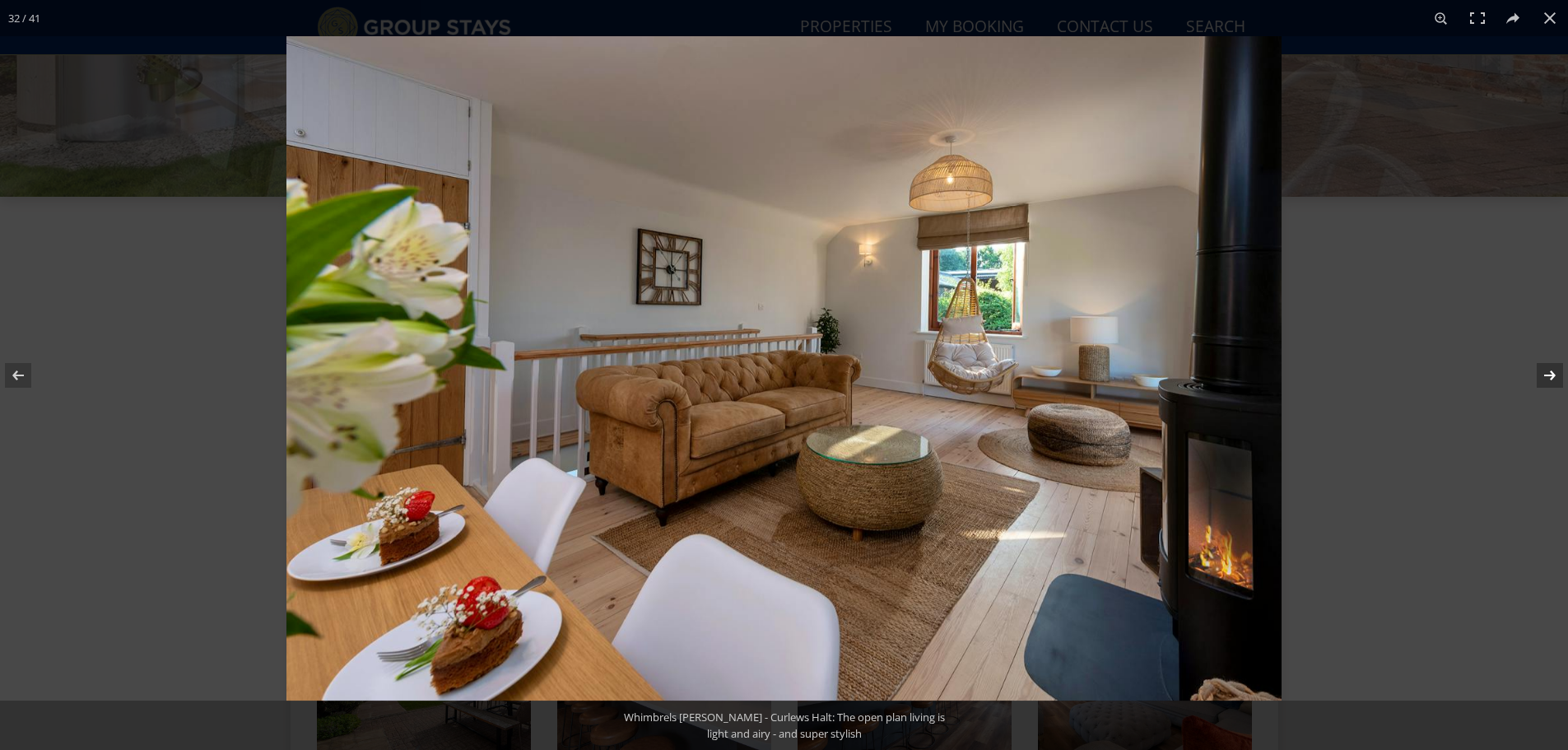
click at [1551, 374] on button at bounding box center [1539, 375] width 57 height 82
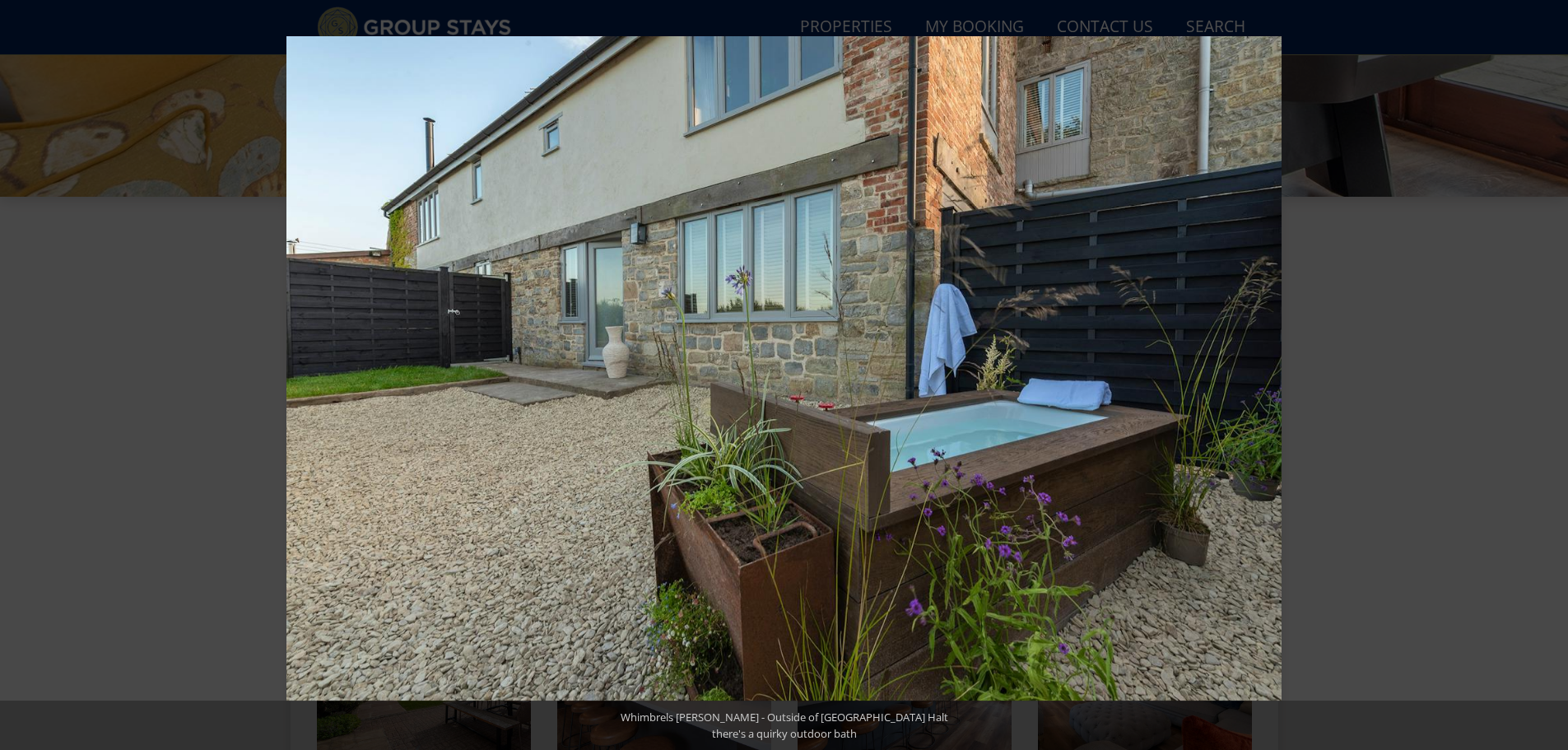
click at [1551, 374] on button at bounding box center [1539, 375] width 57 height 82
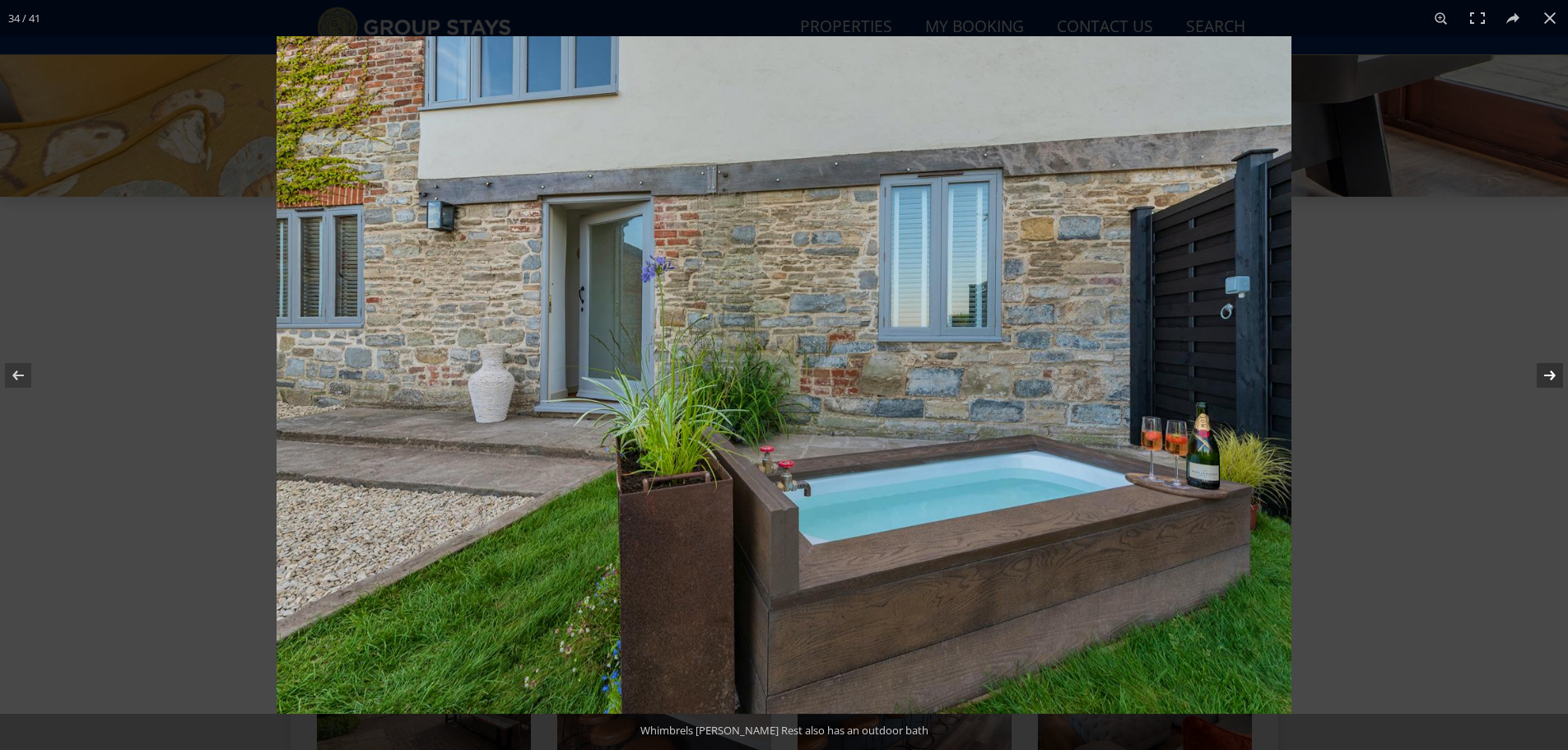
click at [1552, 380] on button at bounding box center [1539, 375] width 57 height 82
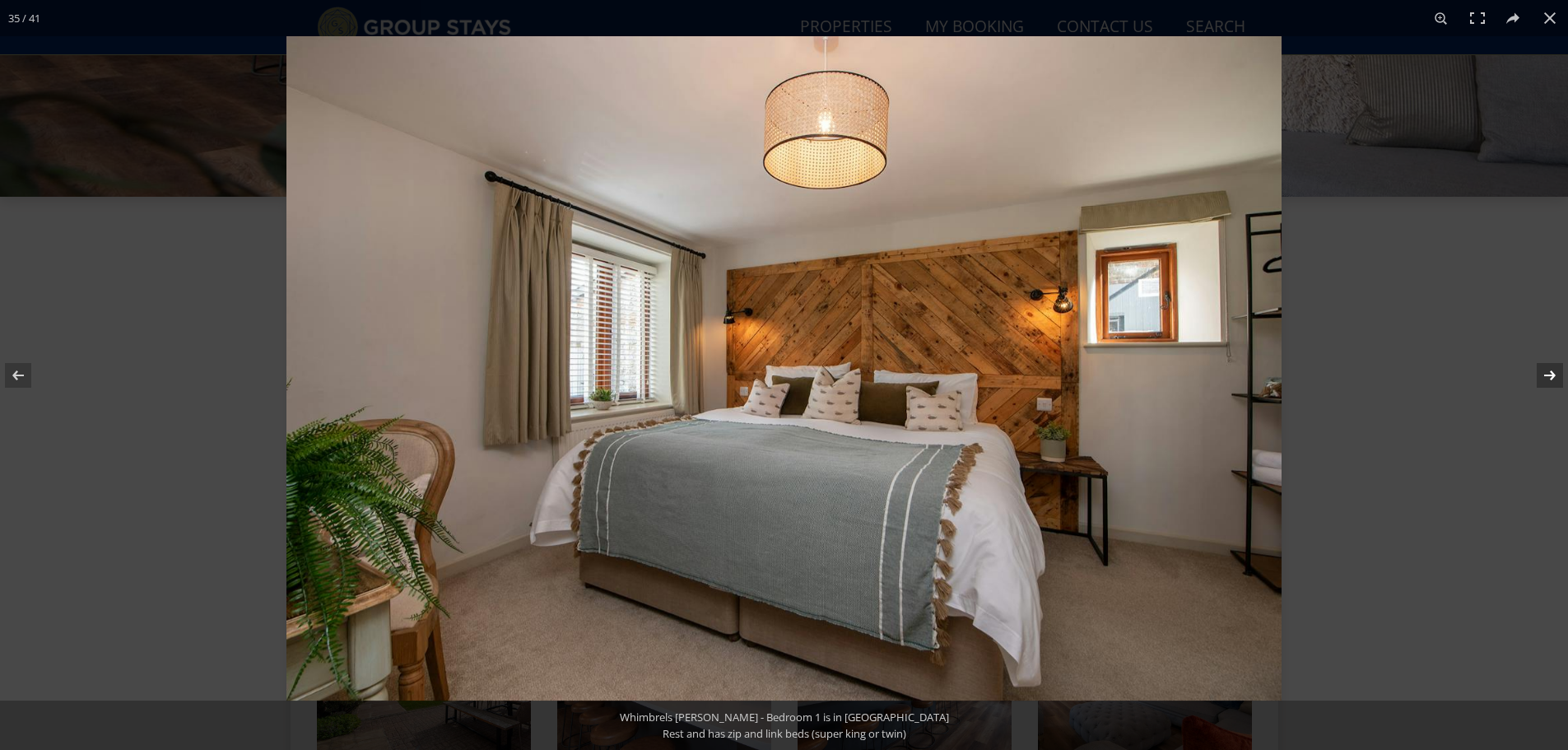
click at [1552, 380] on button at bounding box center [1539, 375] width 57 height 82
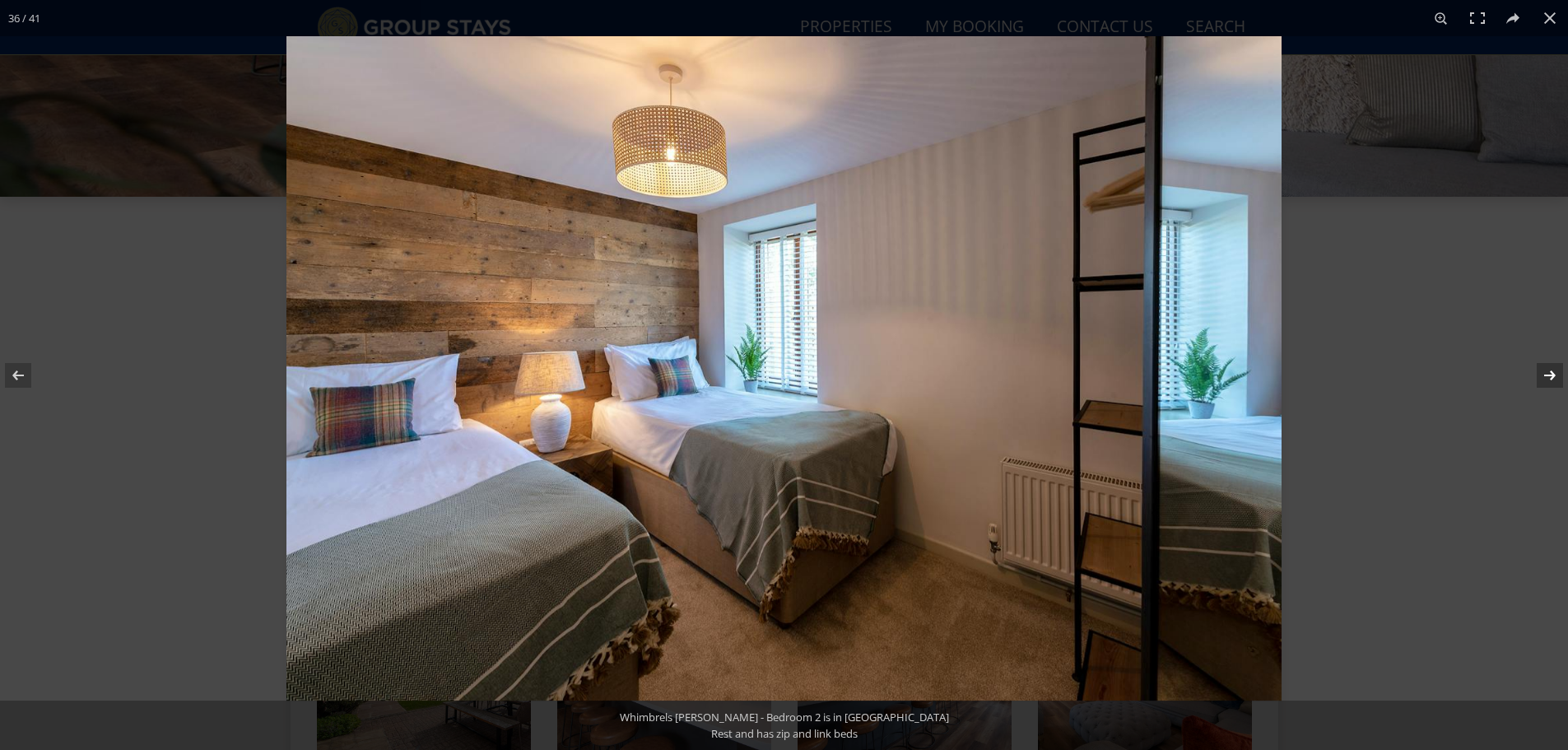
click at [1552, 380] on button at bounding box center [1539, 375] width 57 height 82
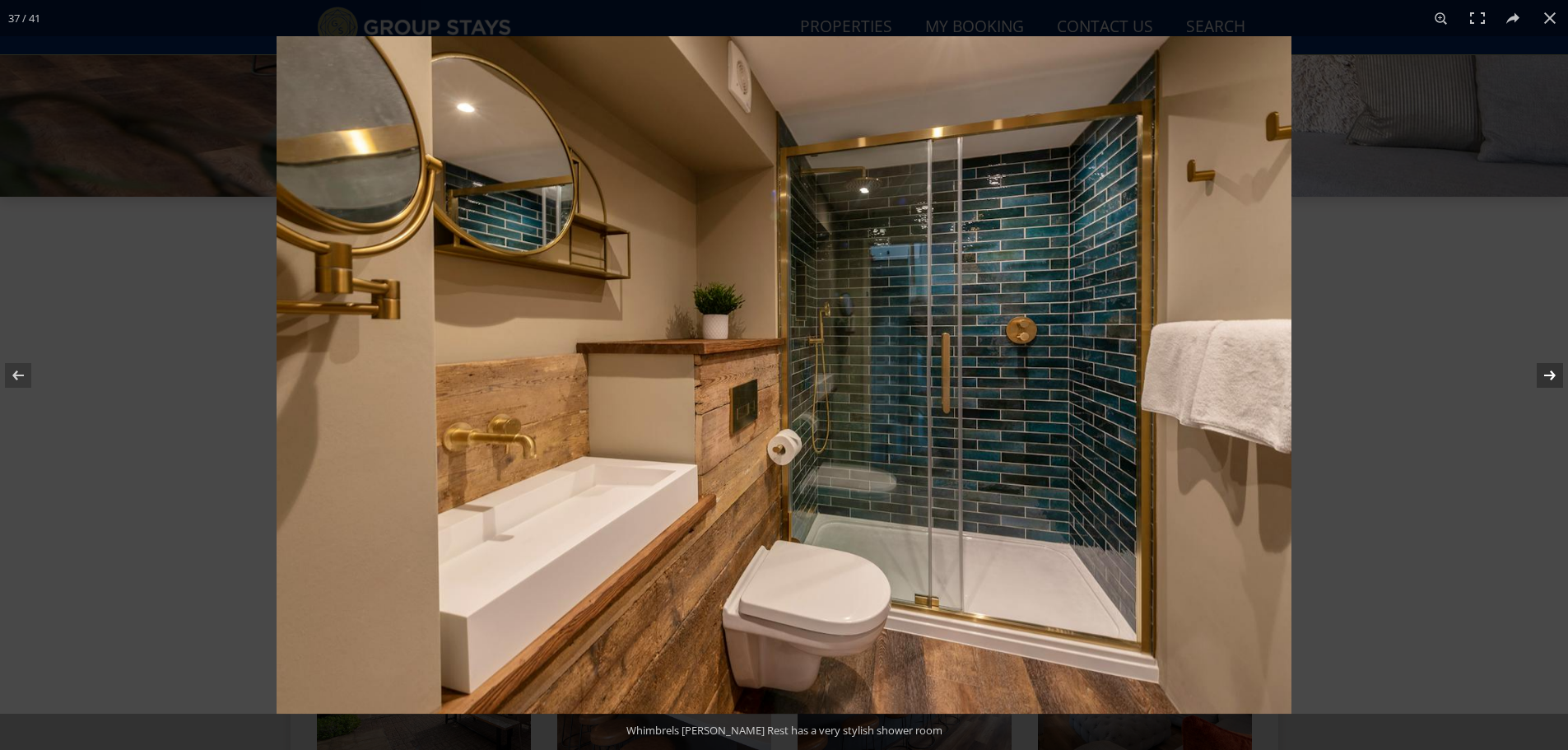
click at [1552, 380] on button at bounding box center [1539, 375] width 57 height 82
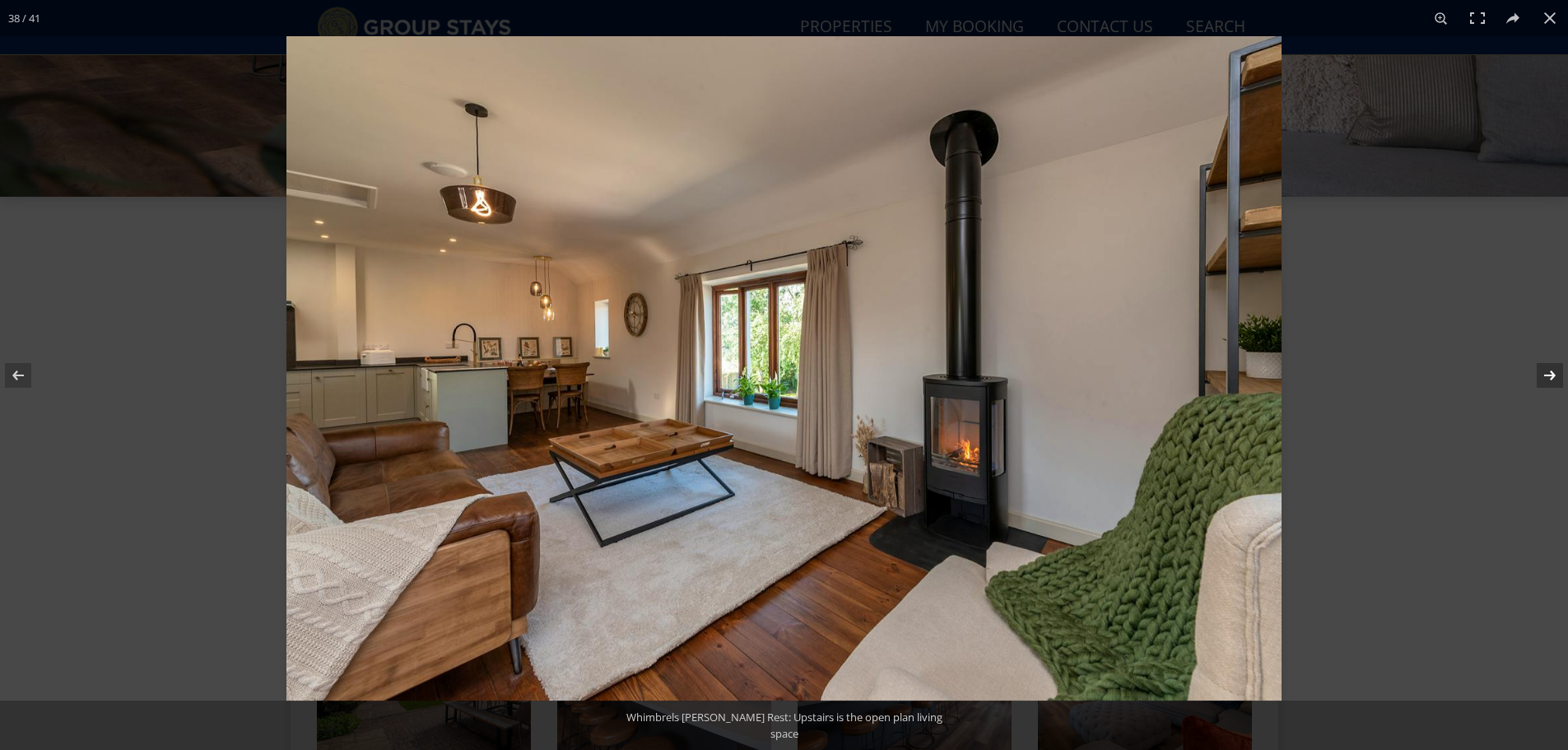
click at [1552, 380] on button at bounding box center [1539, 375] width 57 height 82
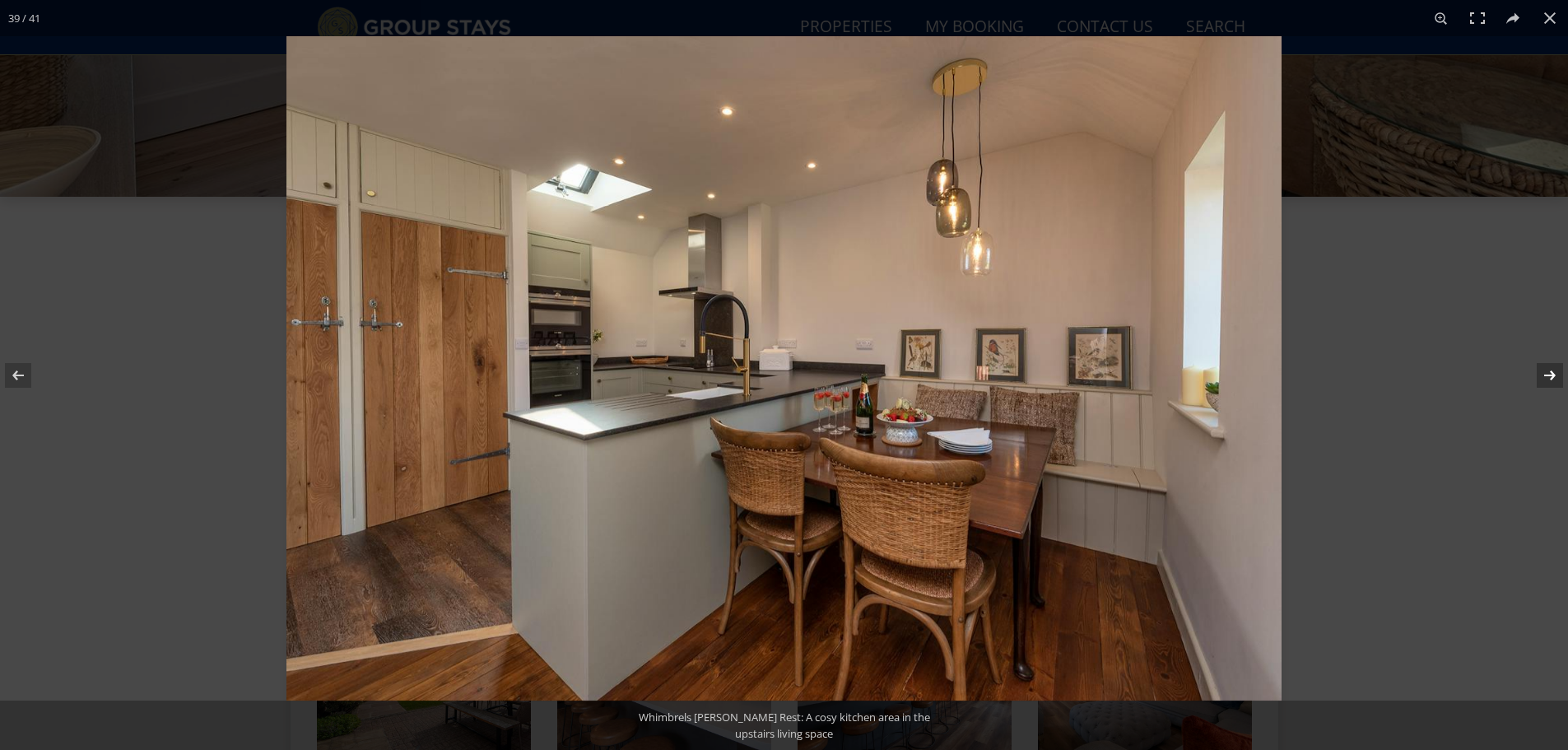
click at [1553, 377] on button at bounding box center [1539, 375] width 57 height 82
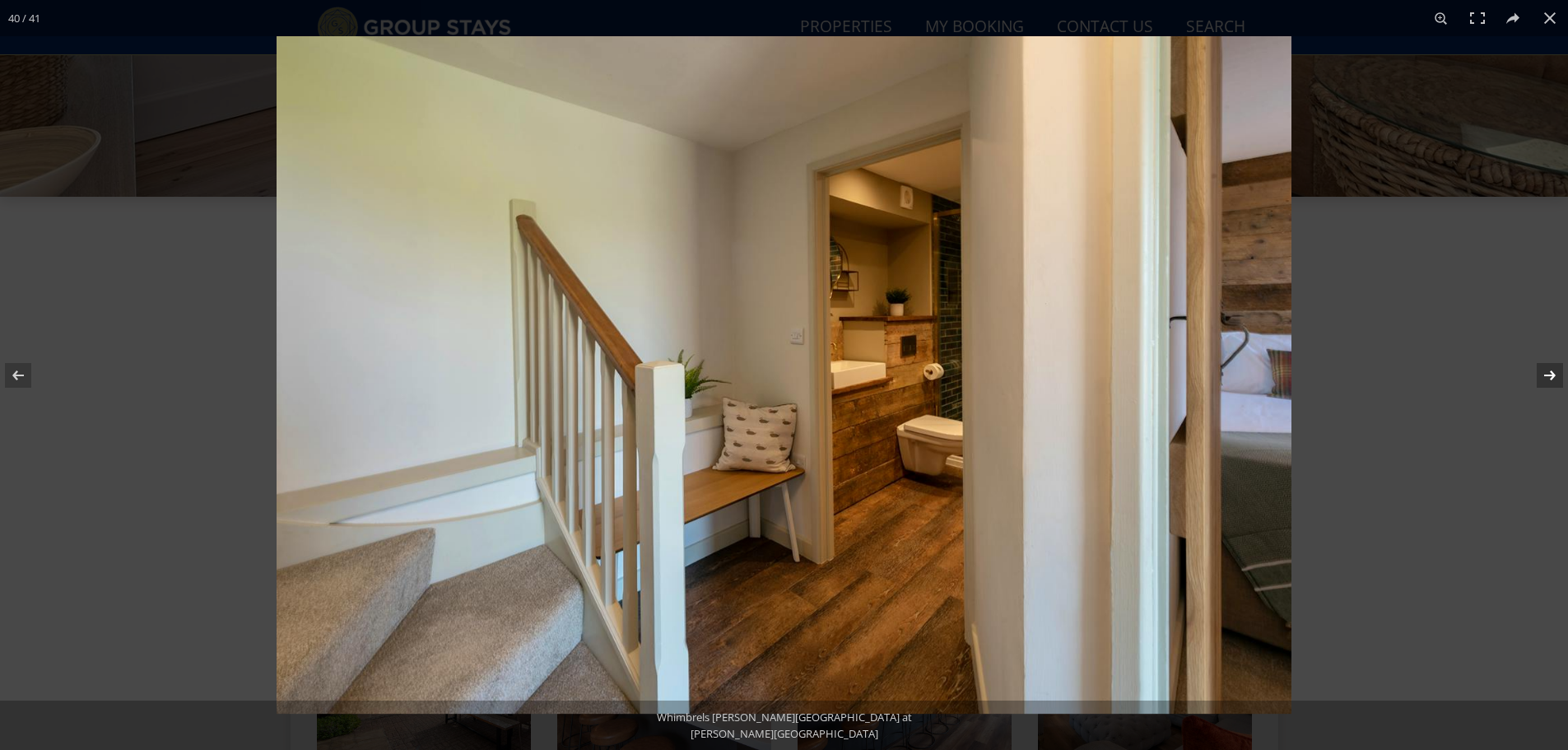
click at [1553, 377] on button at bounding box center [1539, 375] width 57 height 82
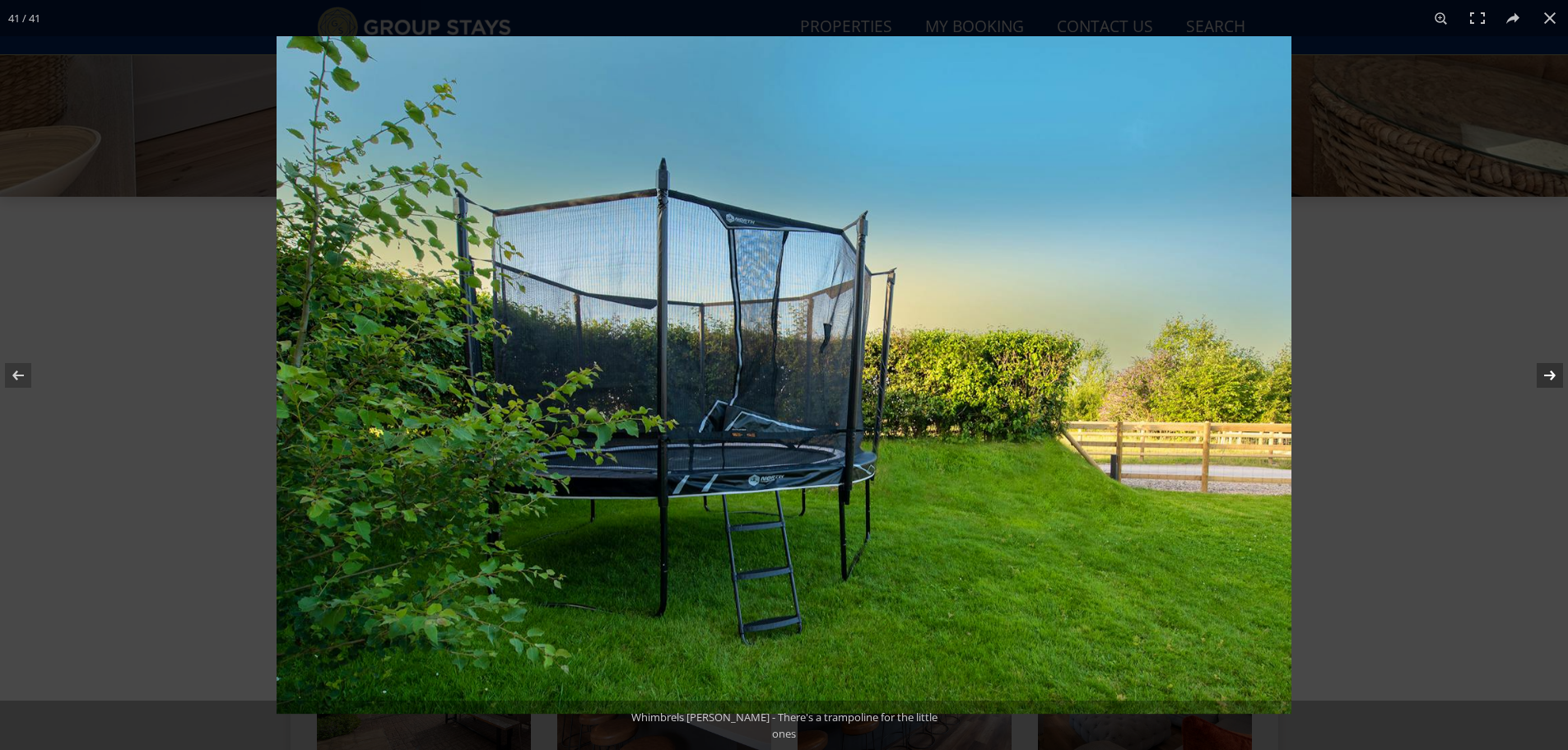
click at [1553, 377] on button at bounding box center [1539, 375] width 57 height 82
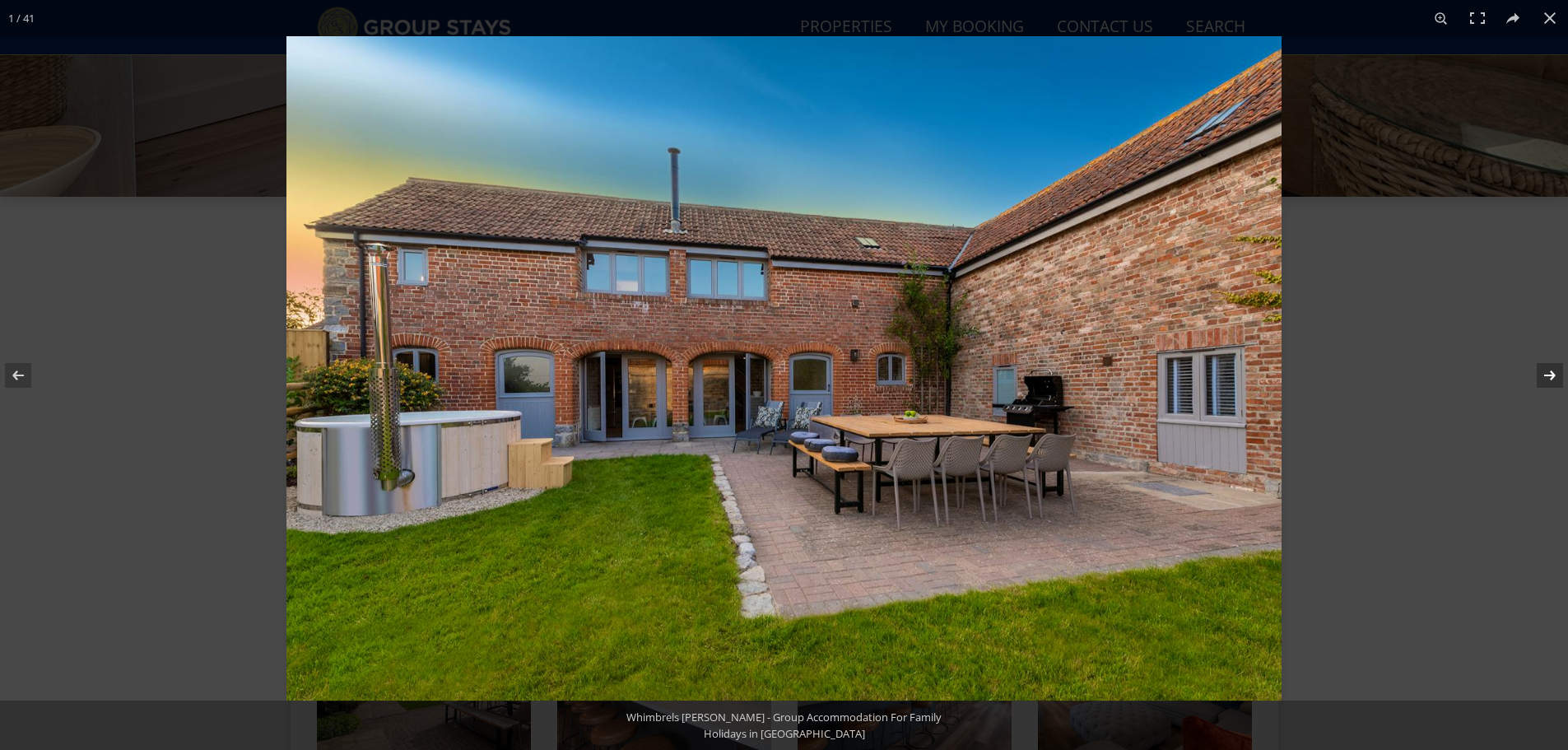
click at [1553, 375] on button at bounding box center [1539, 375] width 57 height 82
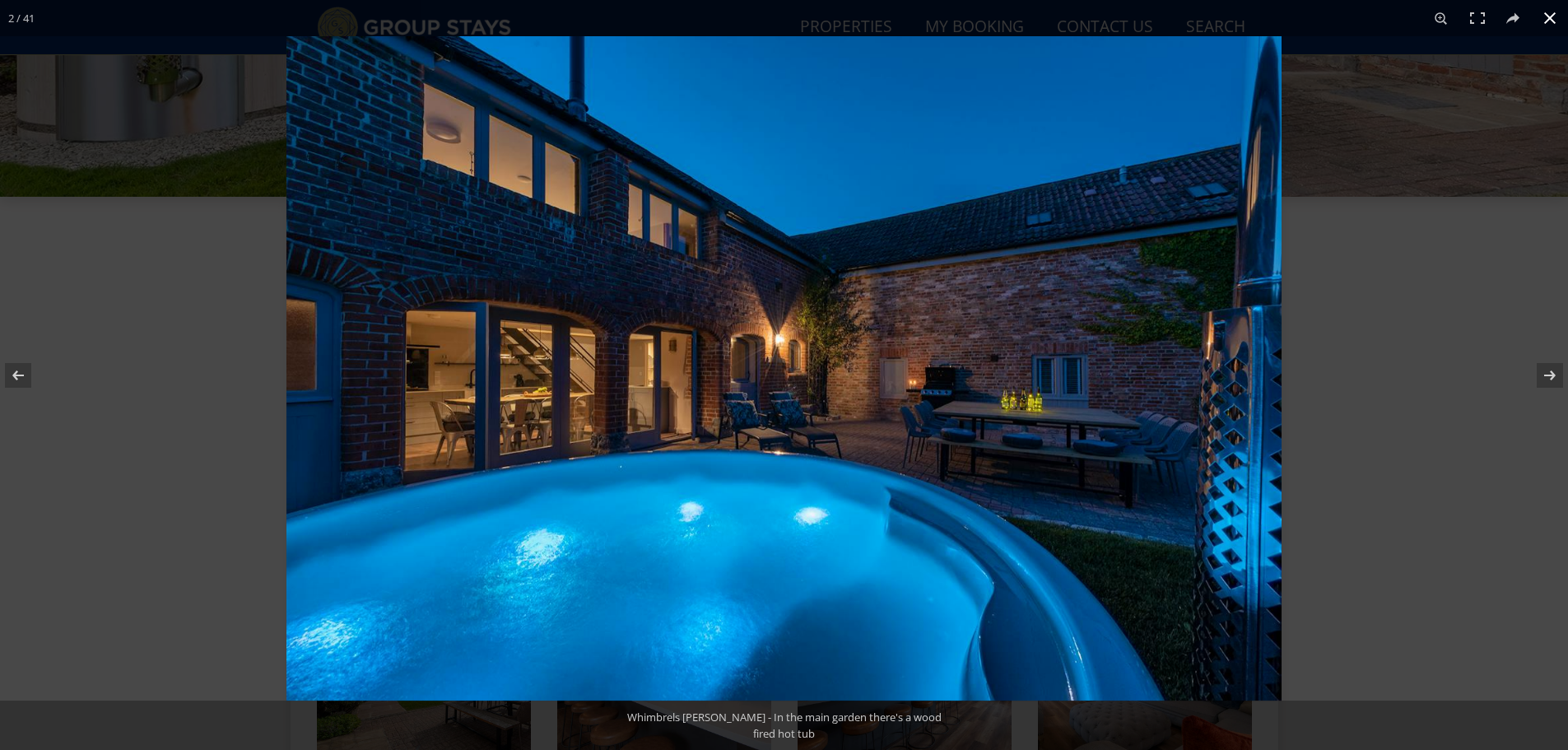
click at [1553, 11] on button at bounding box center [1549, 18] width 37 height 37
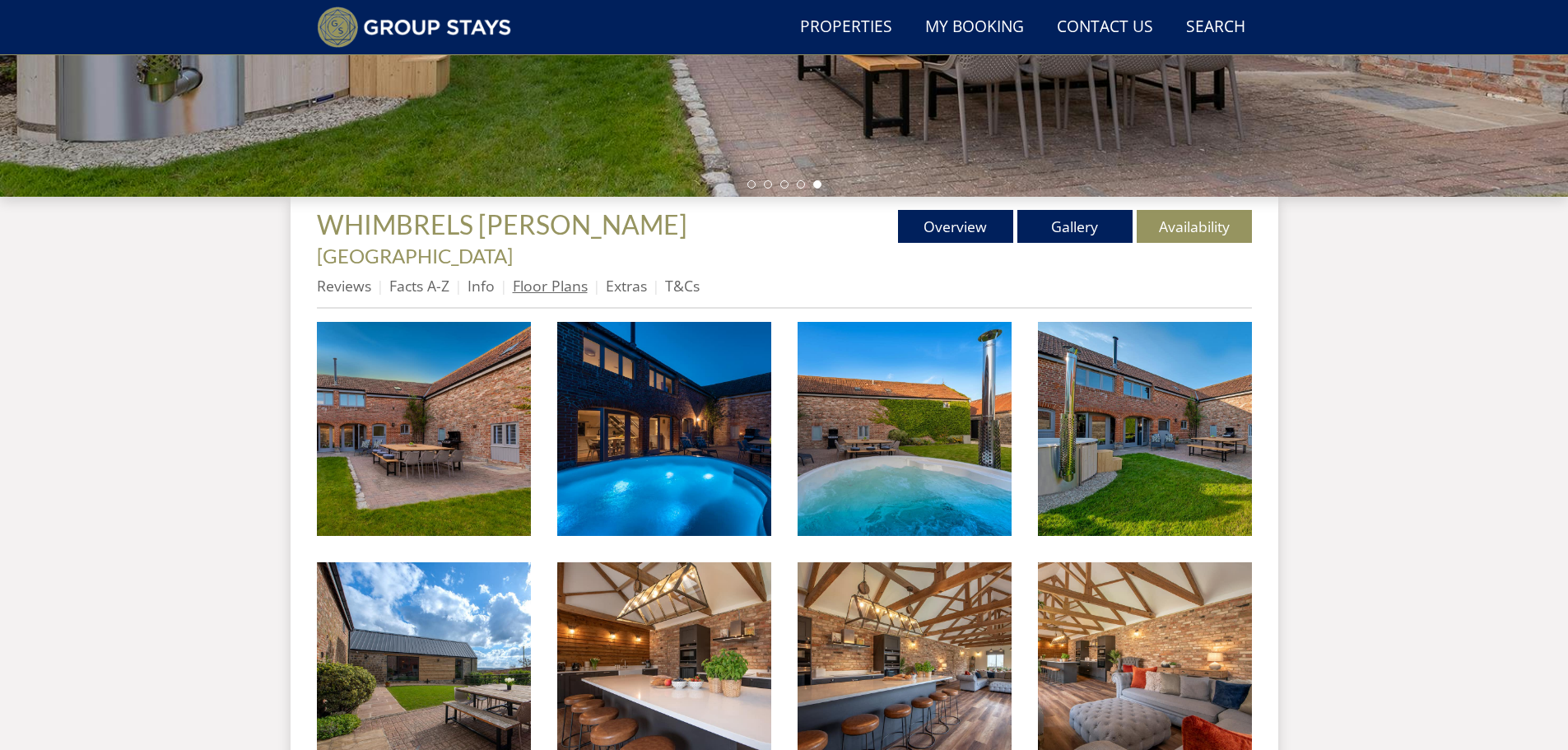
click at [555, 276] on link "Floor Plans" at bounding box center [550, 285] width 75 height 20
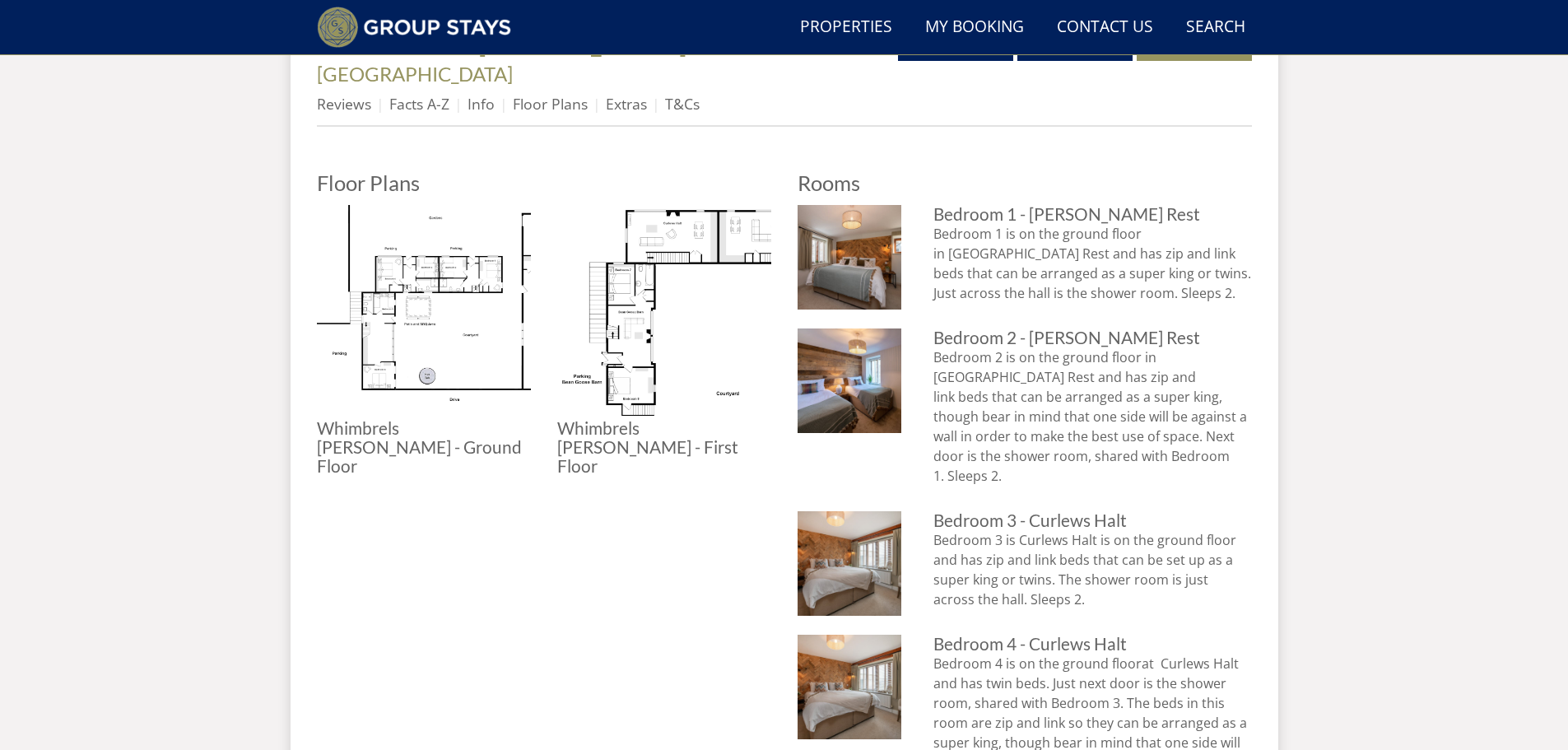
scroll to position [562, 0]
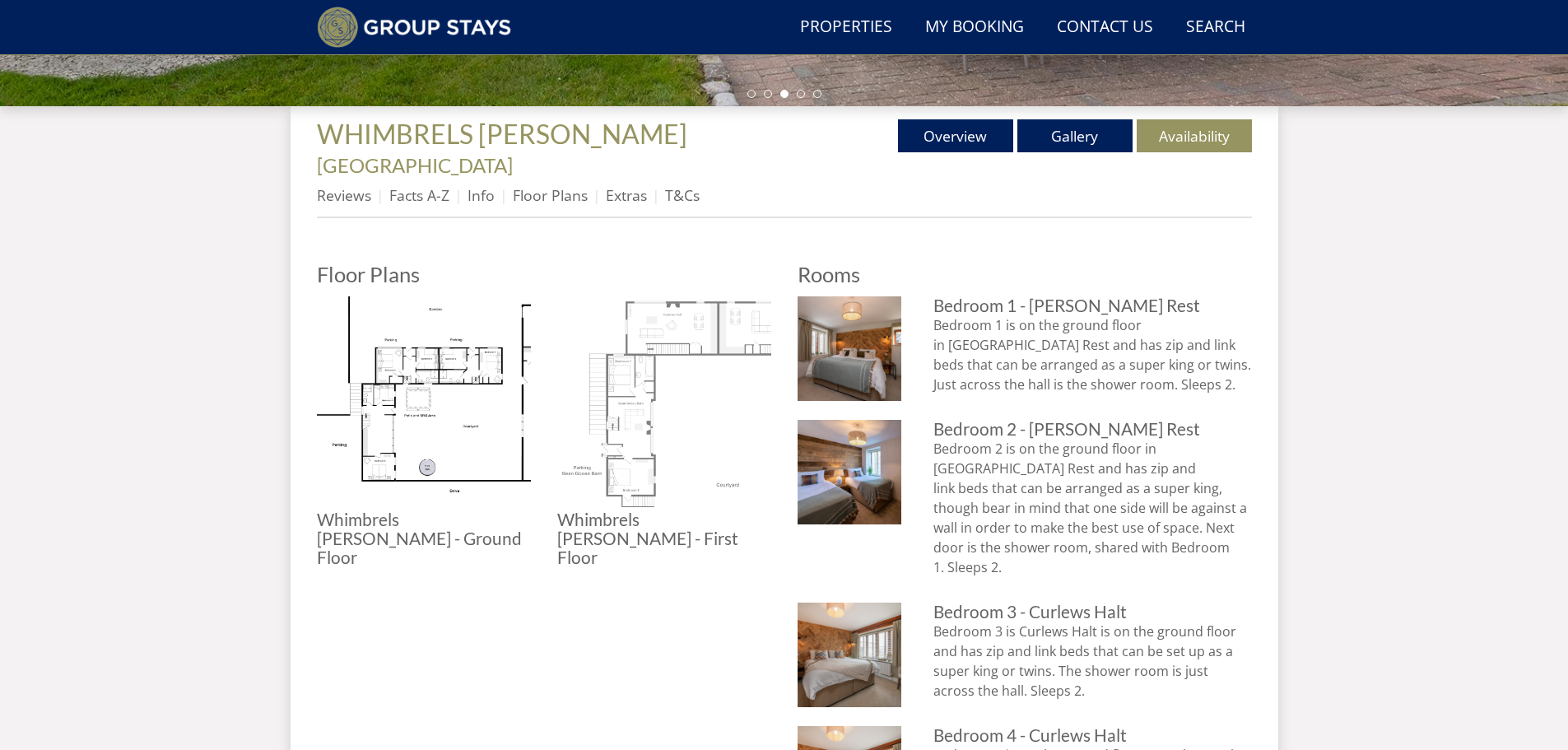
click at [683, 390] on img at bounding box center [664, 403] width 214 height 214
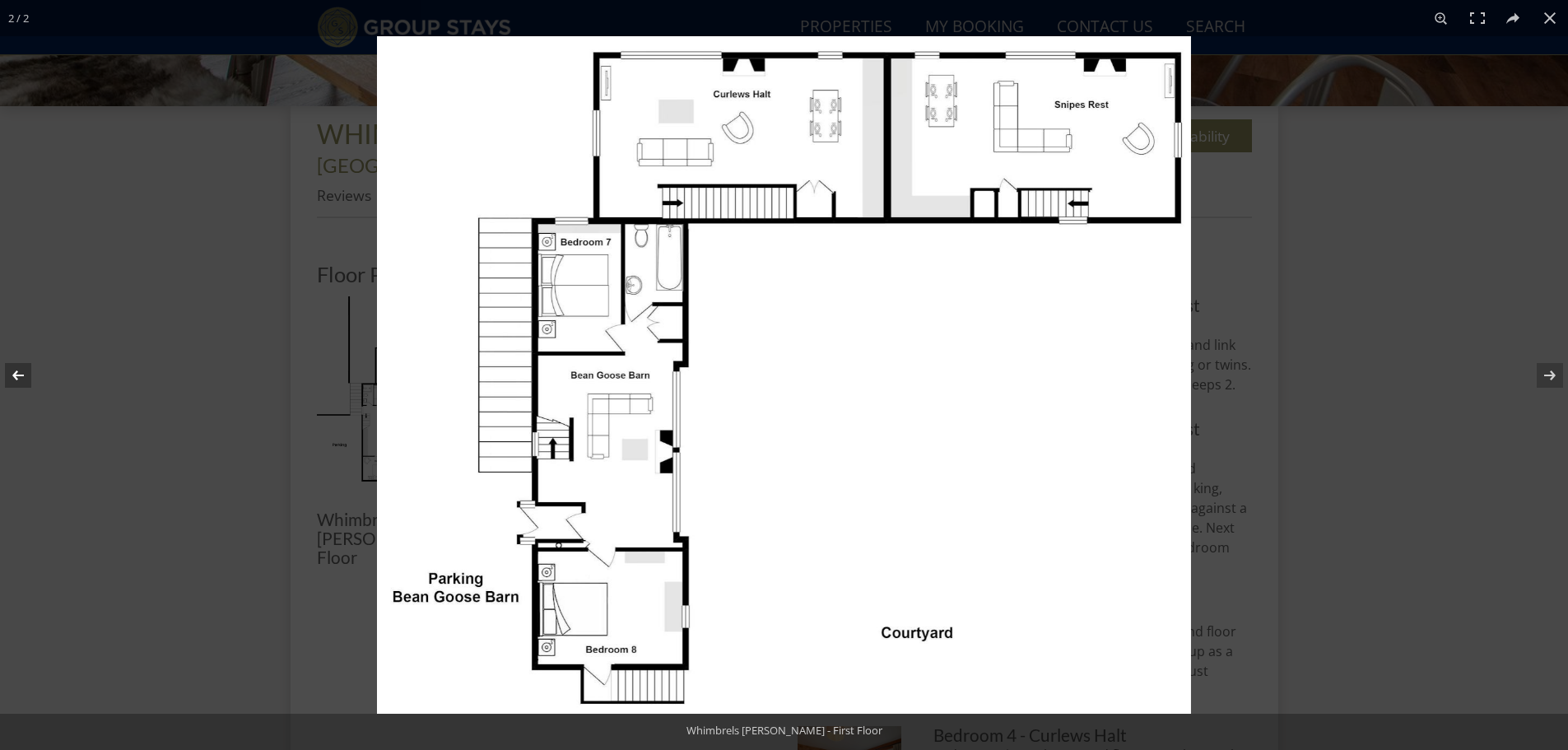
click at [21, 377] on button at bounding box center [28, 375] width 57 height 82
